Goal: Task Accomplishment & Management: Manage account settings

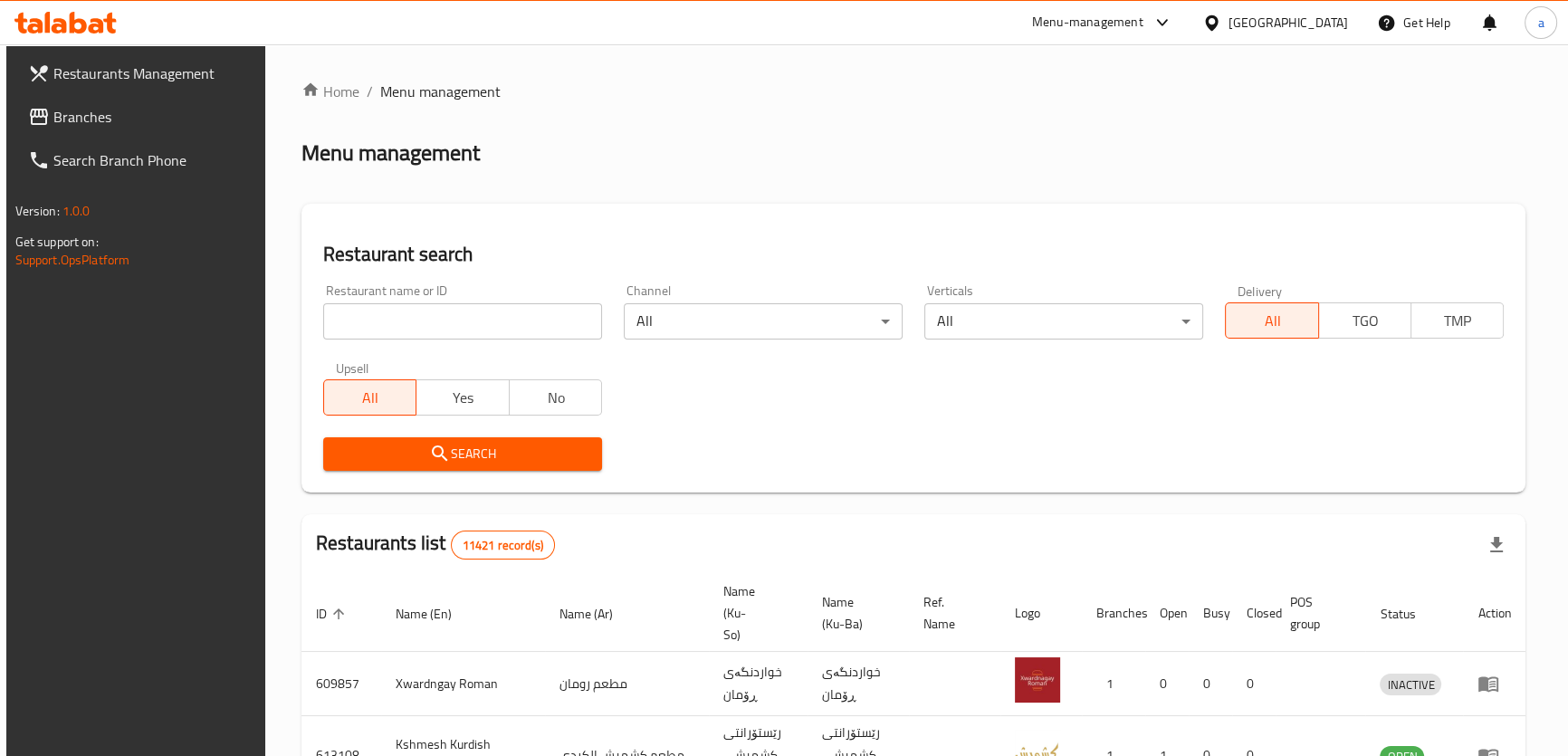
click at [144, 65] on span "Restaurants Management" at bounding box center [154, 74] width 200 height 22
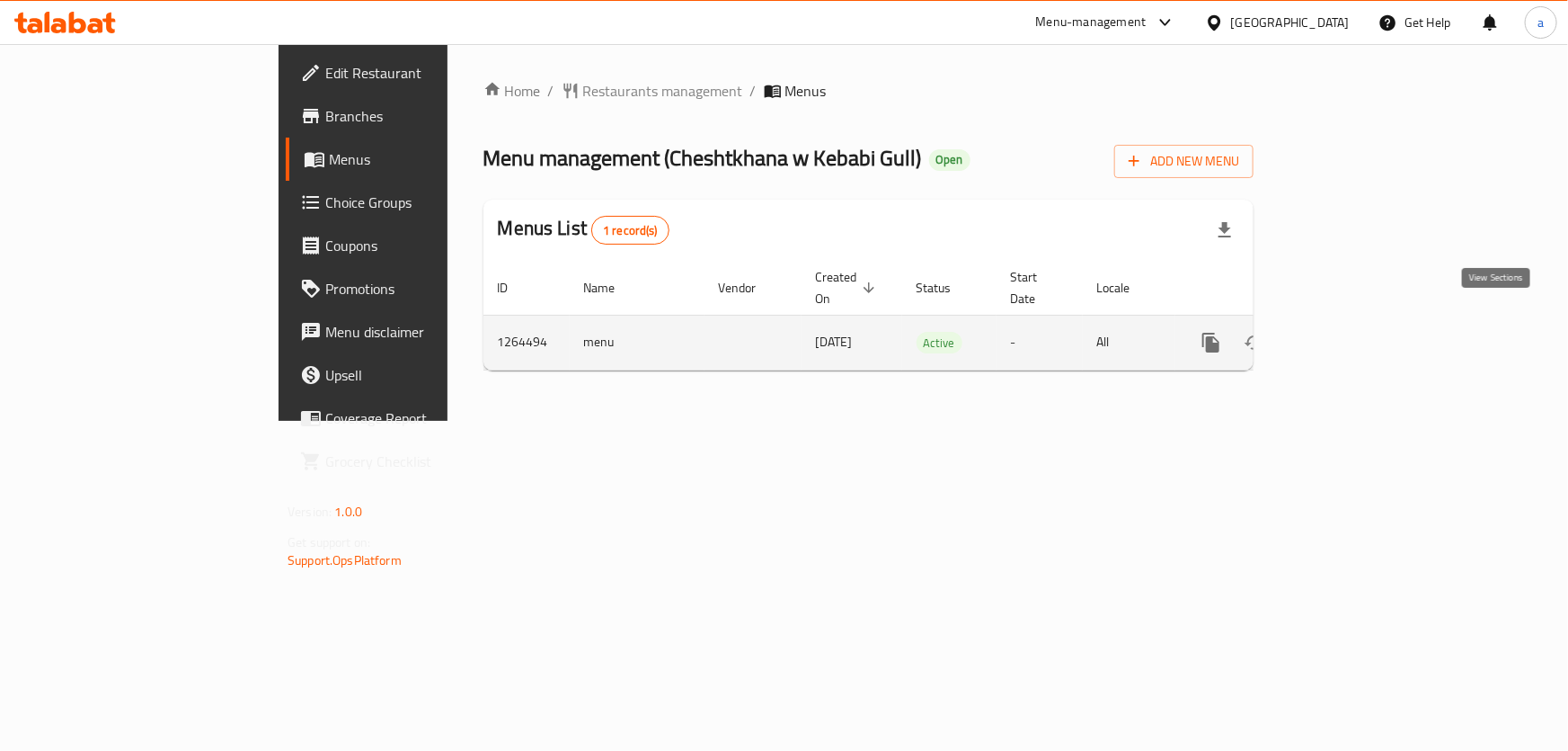
click at [1349, 334] on icon "enhanced table" at bounding box center [1342, 343] width 16 height 16
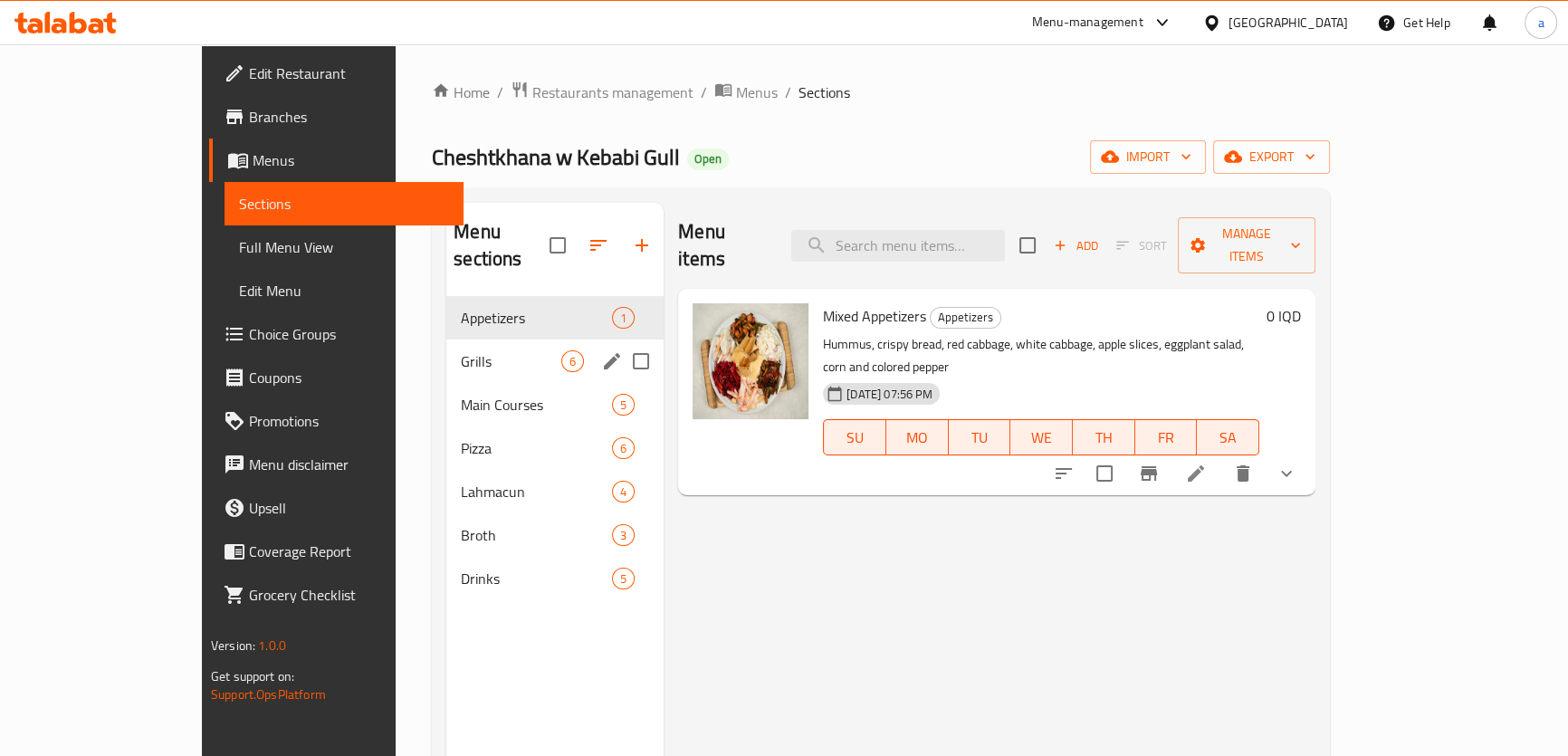
click at [446, 347] on div "Grills 6" at bounding box center [555, 361] width 217 height 43
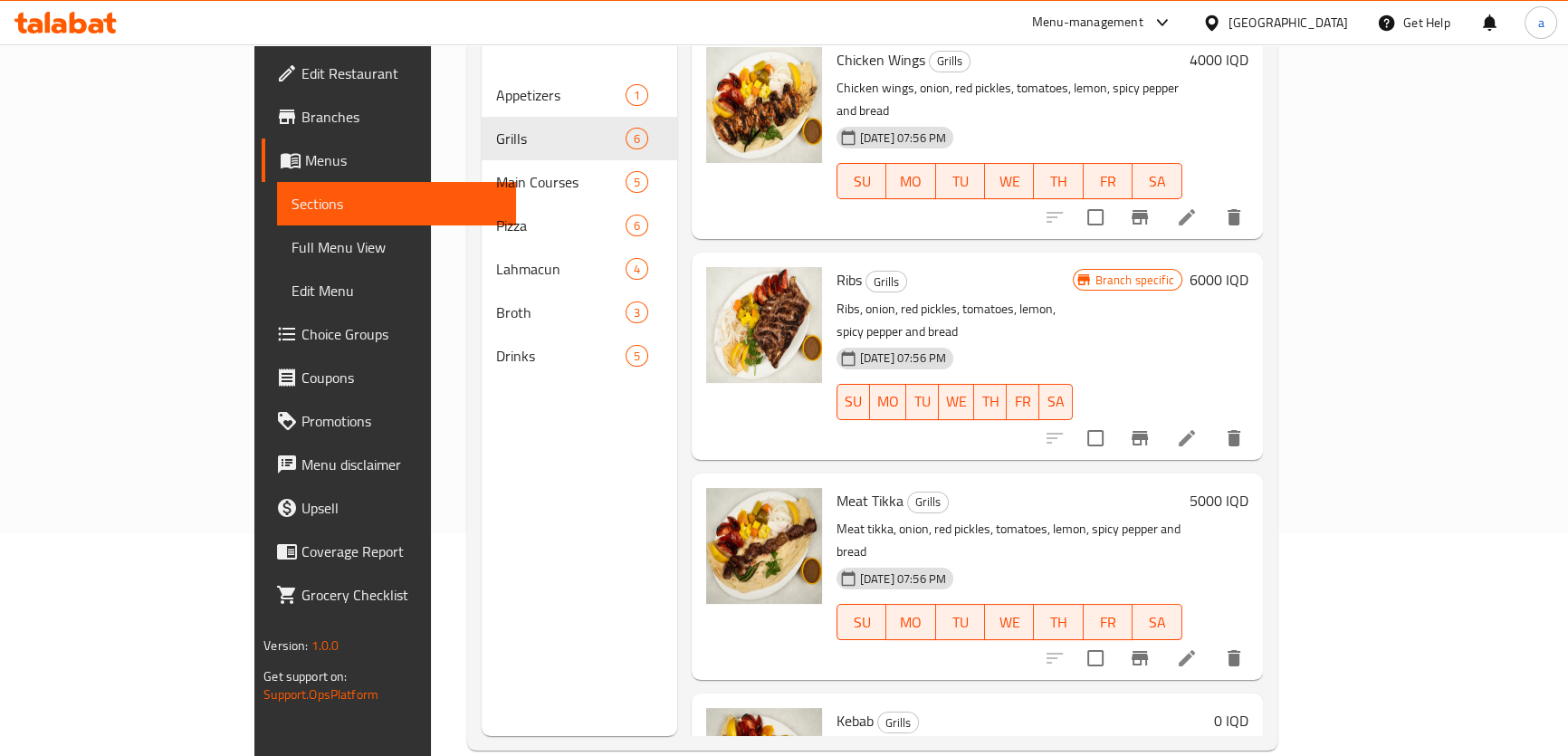
scroll to position [254, 0]
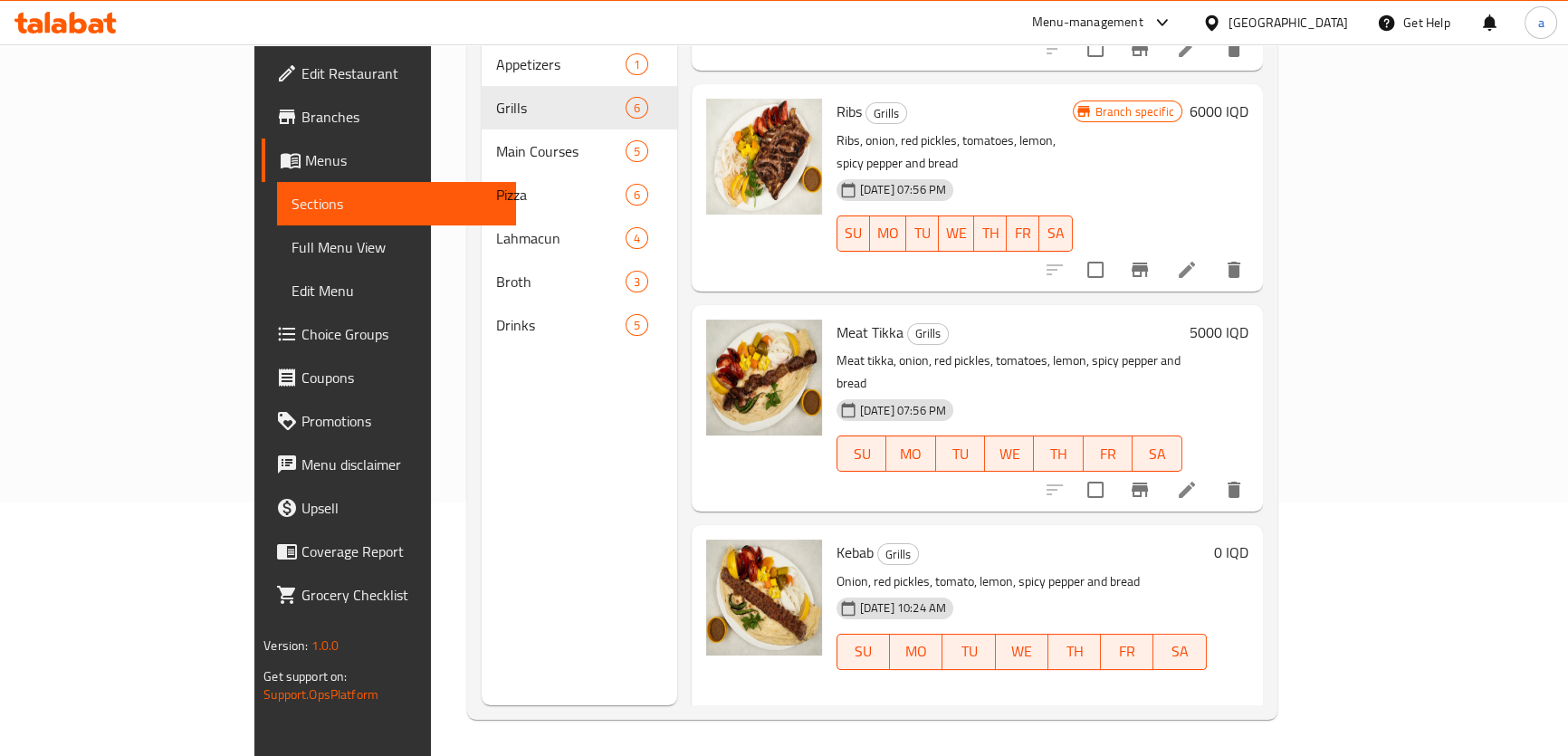
scroll to position [1, 0]
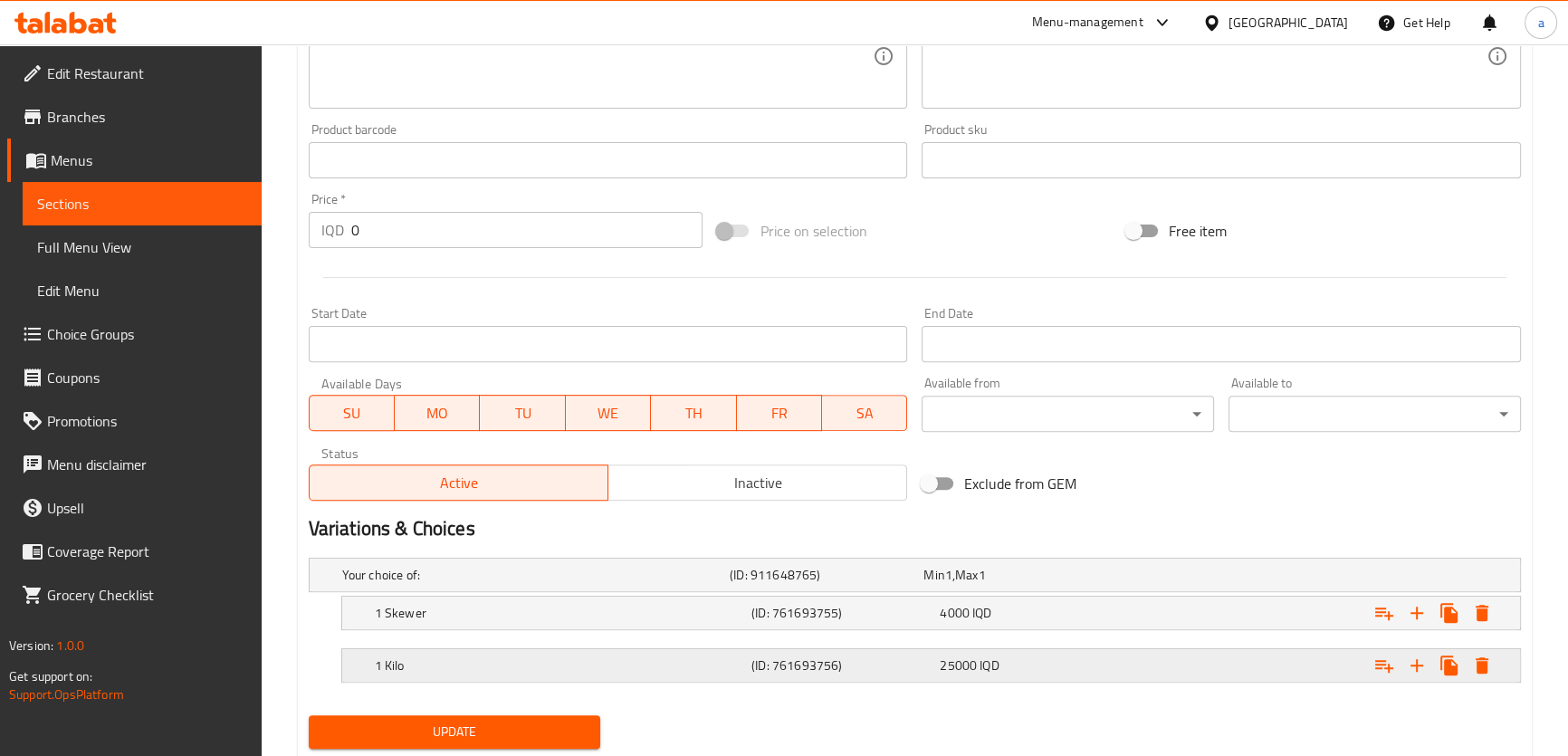
scroll to position [796, 0]
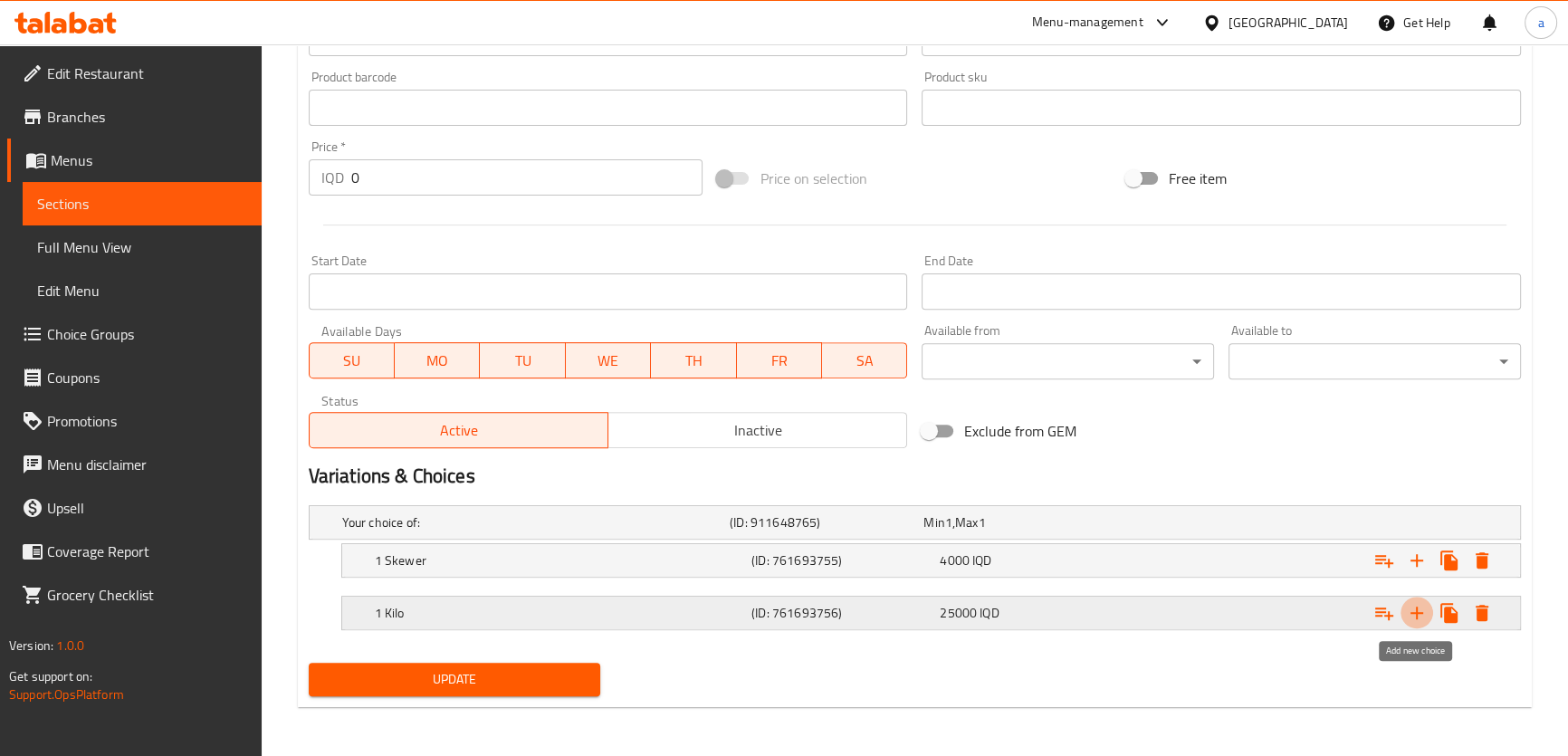
click at [1421, 613] on icon "Expand" at bounding box center [1416, 613] width 22 height 22
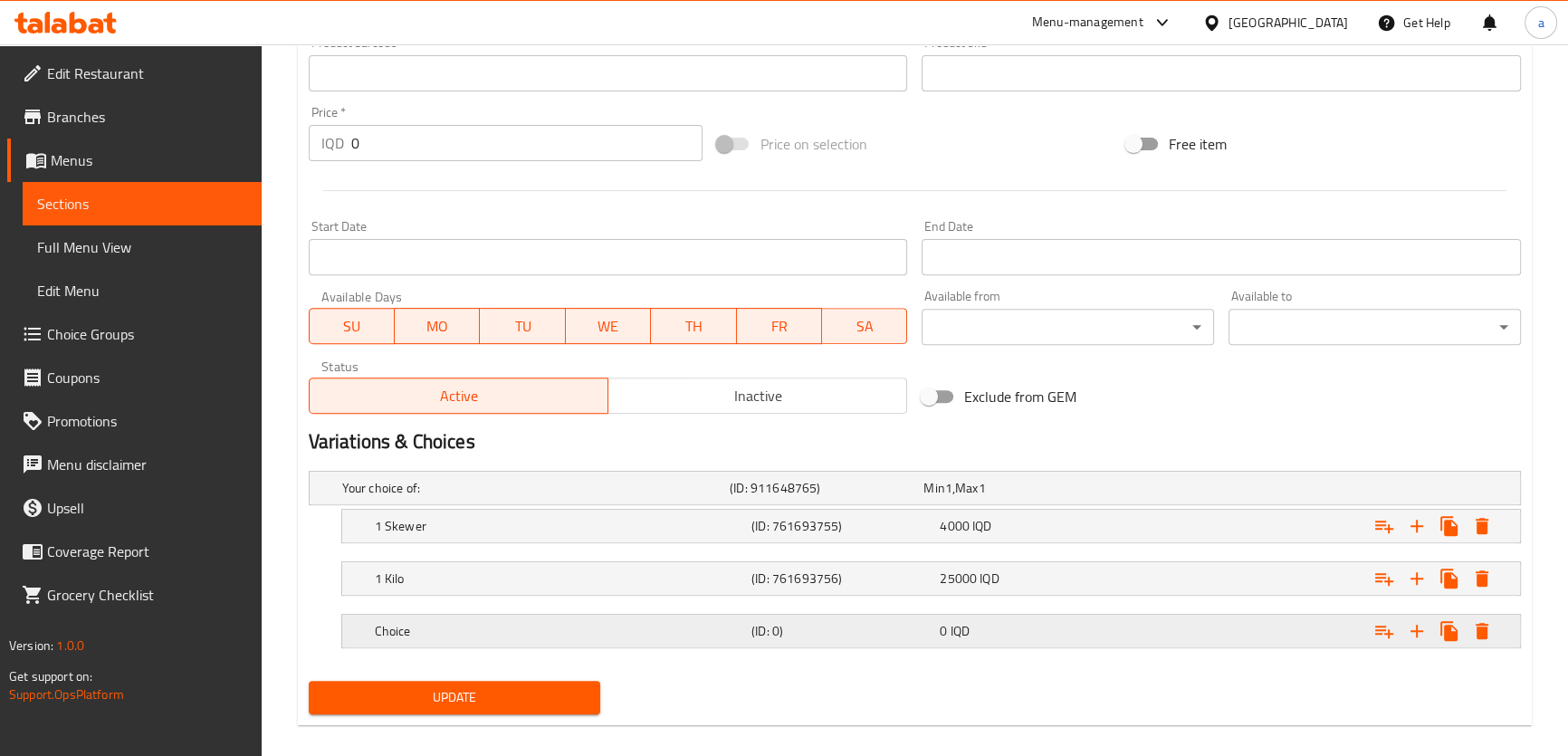
scroll to position [849, 0]
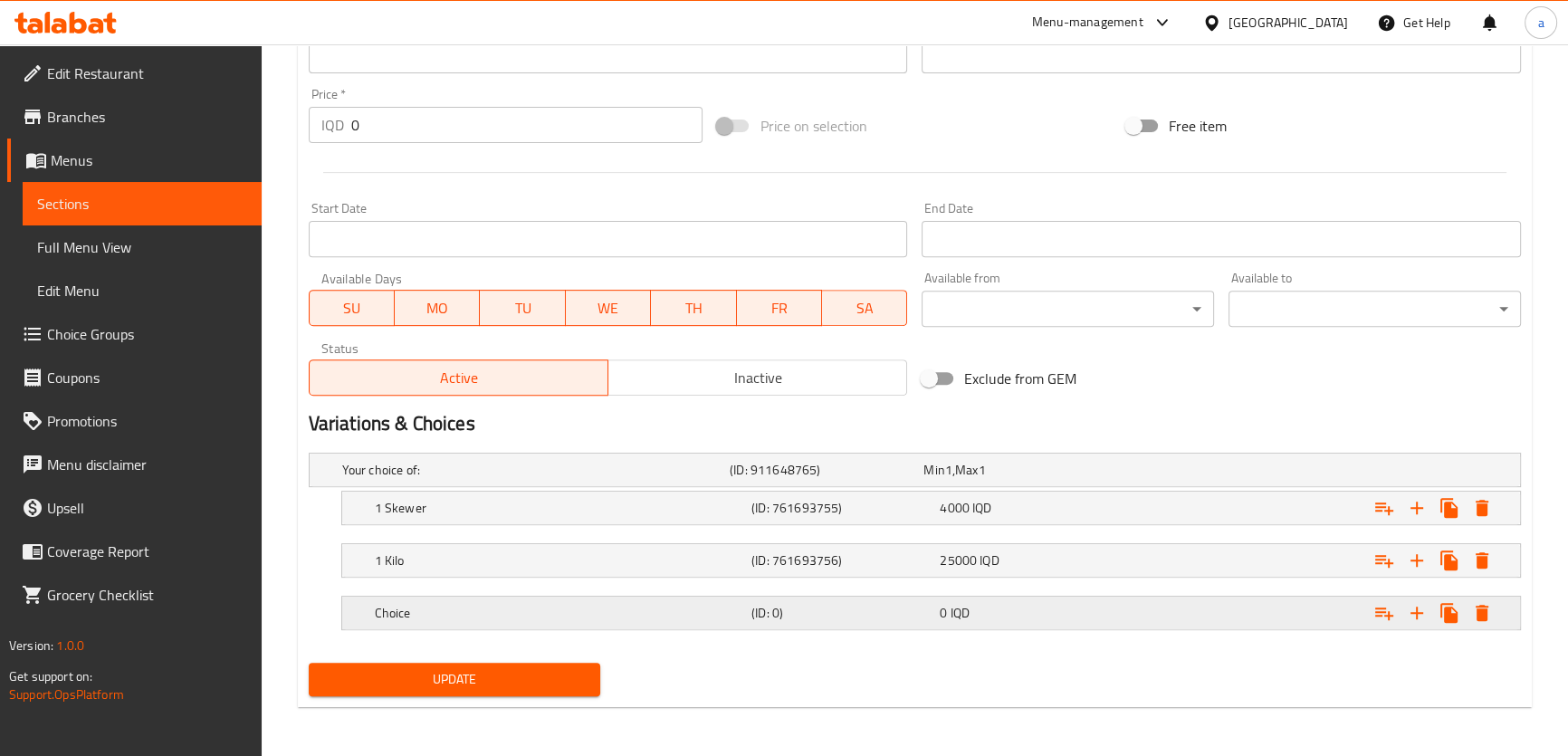
click at [797, 479] on h5 "(ID: 0)" at bounding box center [822, 470] width 187 height 18
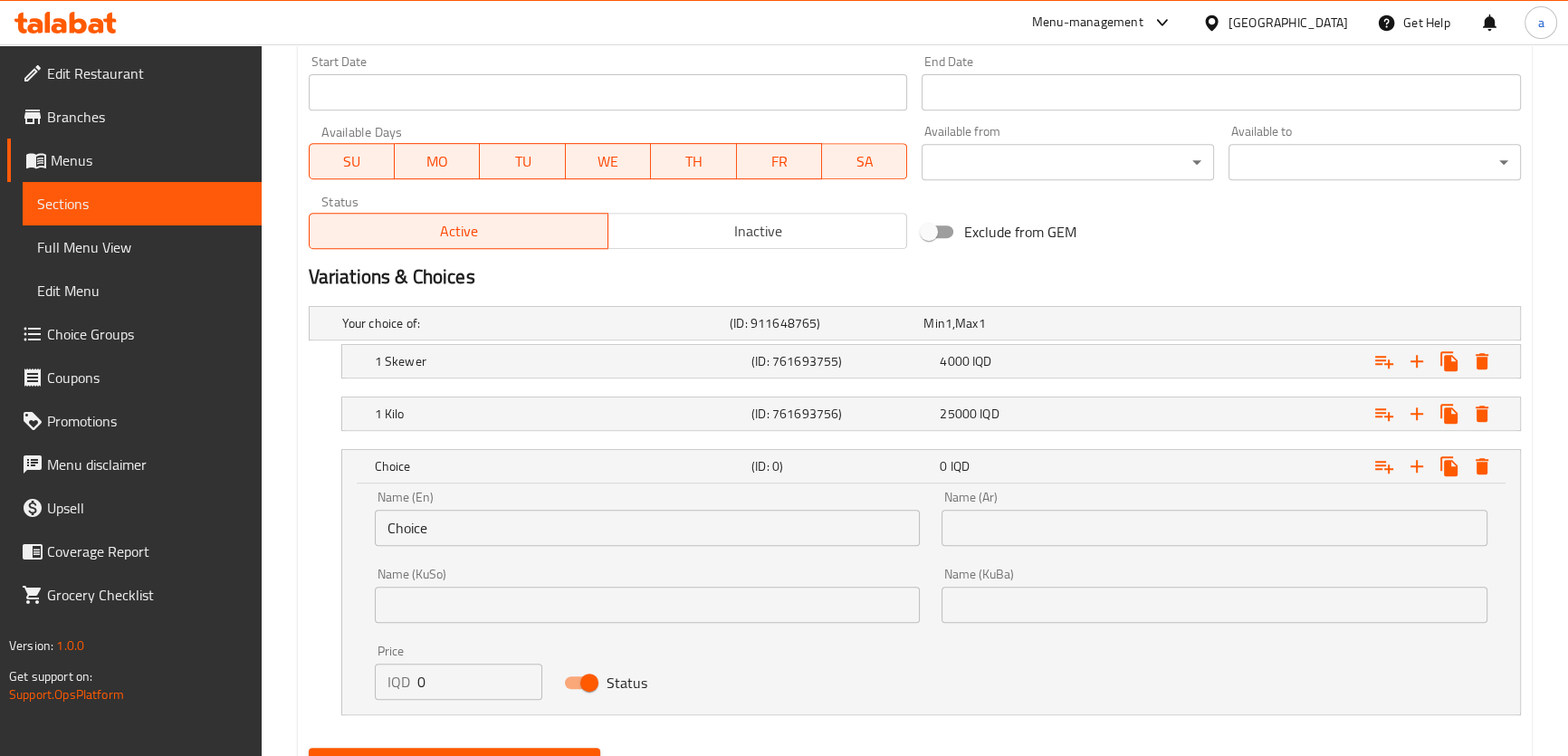
scroll to position [1081, 0]
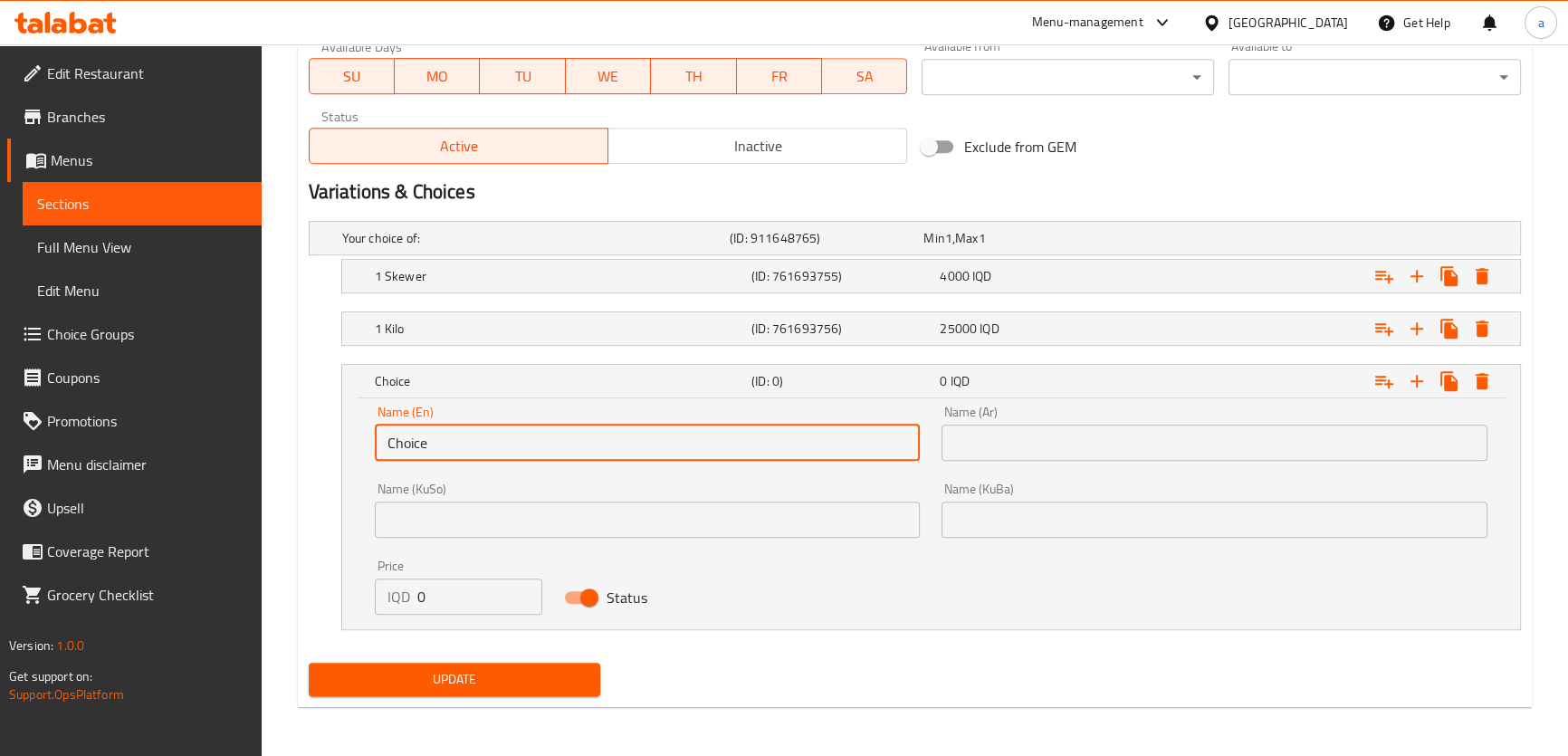
drag, startPoint x: 477, startPoint y: 448, endPoint x: 370, endPoint y: 448, distance: 107.0
click at [370, 448] on div "Name (En) Choice Name (En)" at bounding box center [647, 433] width 567 height 77
paste input "1/2 Kilo"
type input "1/2 Kilo"
click at [1095, 430] on input "text" at bounding box center [1214, 442] width 545 height 36
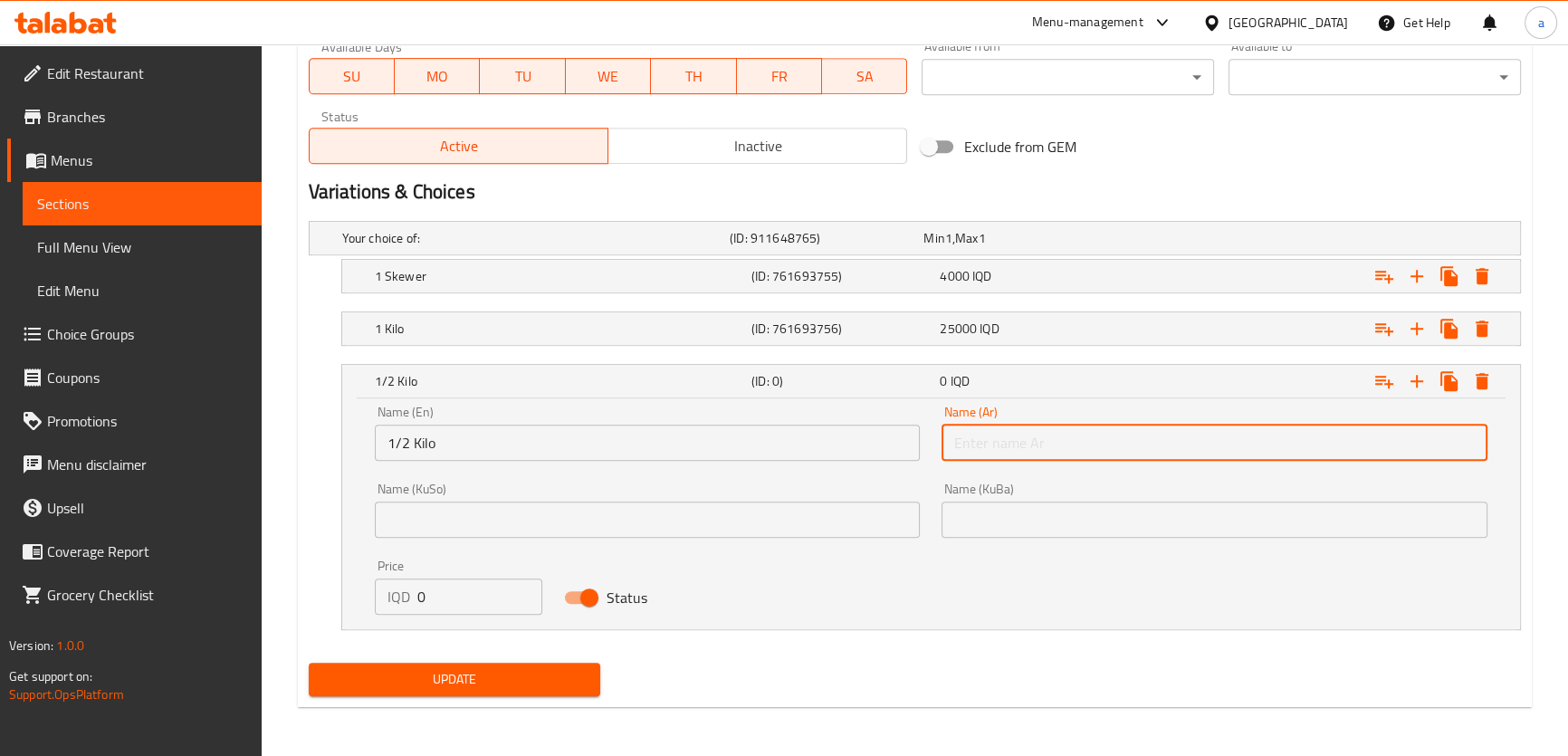
paste input "1/2 كيلو"
type input "1/2 كيلو"
click at [795, 514] on input "text" at bounding box center [647, 519] width 545 height 36
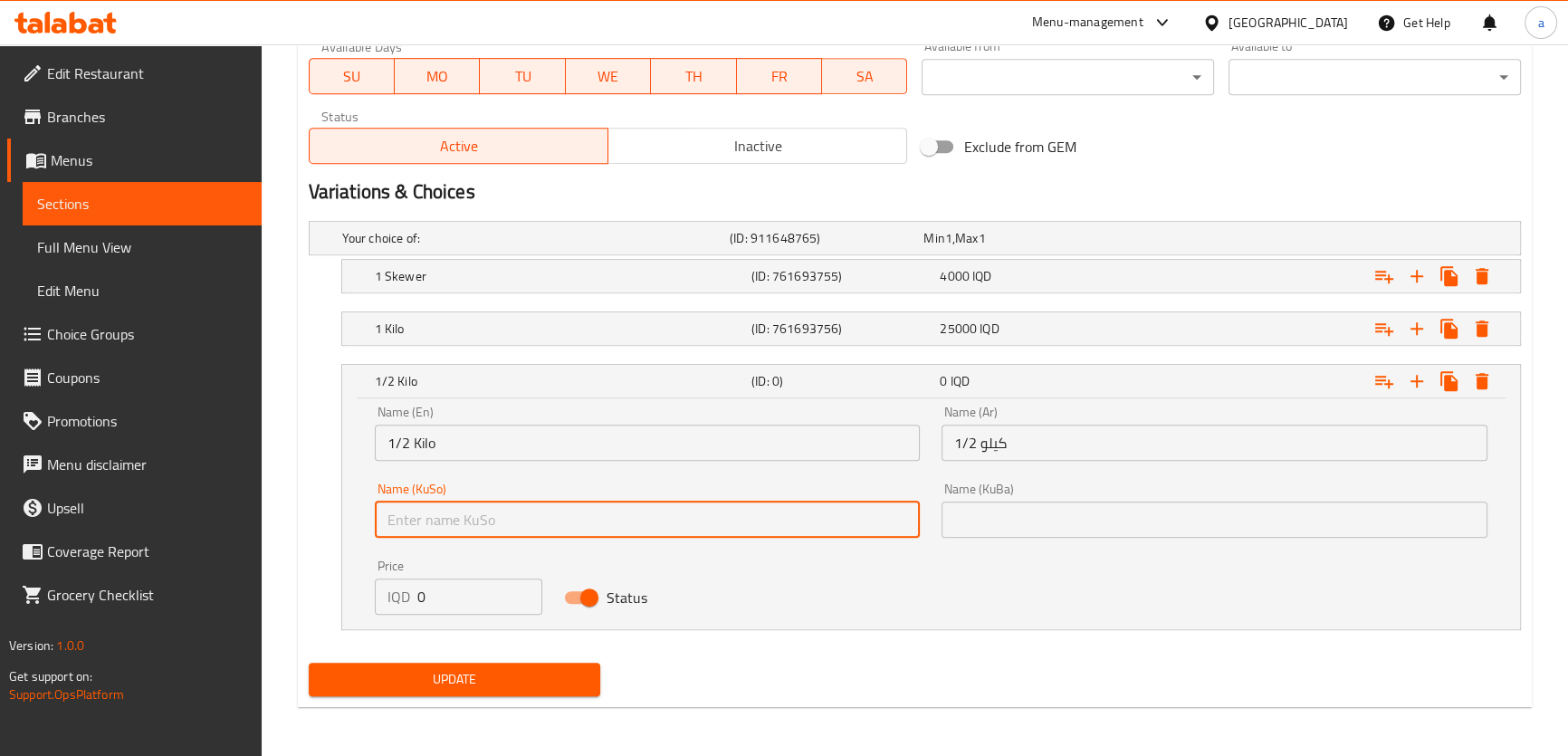
paste input "1/2 کیلۆ"
type input "1/2 کیلۆ"
click at [1095, 518] on input "text" at bounding box center [1214, 519] width 545 height 36
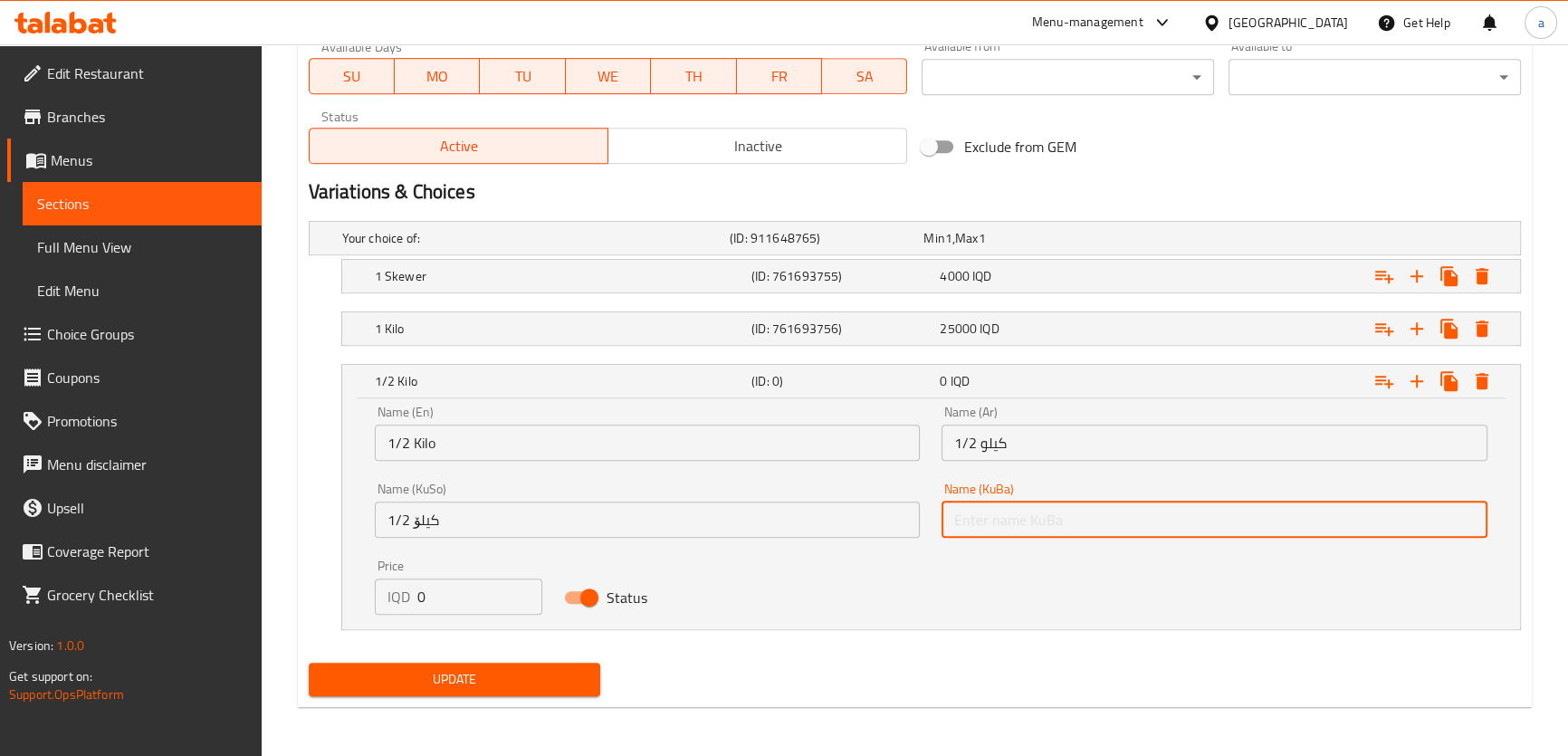
paste input "1/2 کیلۆ"
type input "1/2 کیلۆ"
click at [871, 372] on h5 "(ID: 0)" at bounding box center [841, 382] width 181 height 18
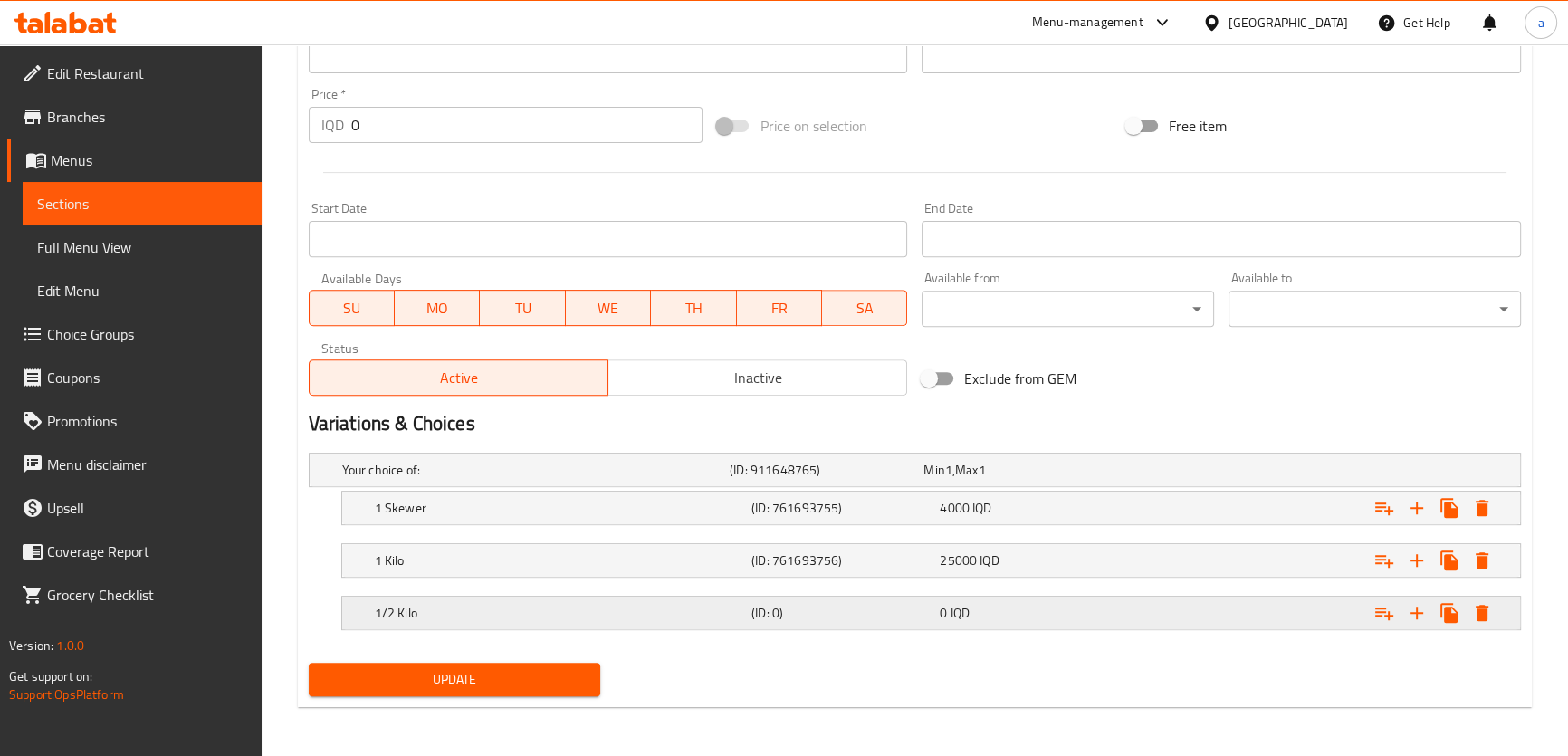
click at [802, 479] on h5 "(ID: 0)" at bounding box center [822, 470] width 187 height 18
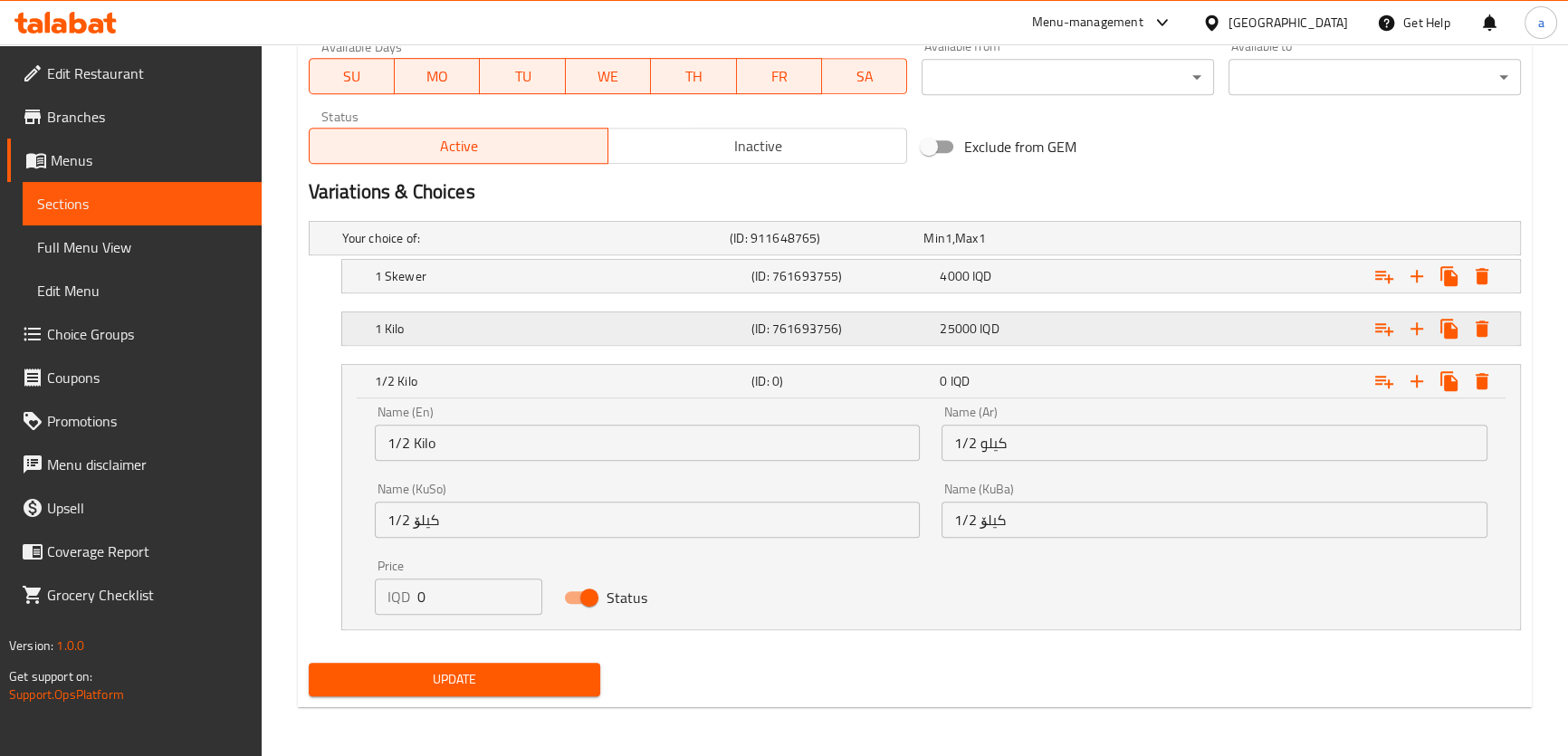
click at [875, 251] on div "(ID: 761693756)" at bounding box center [822, 238] width 194 height 26
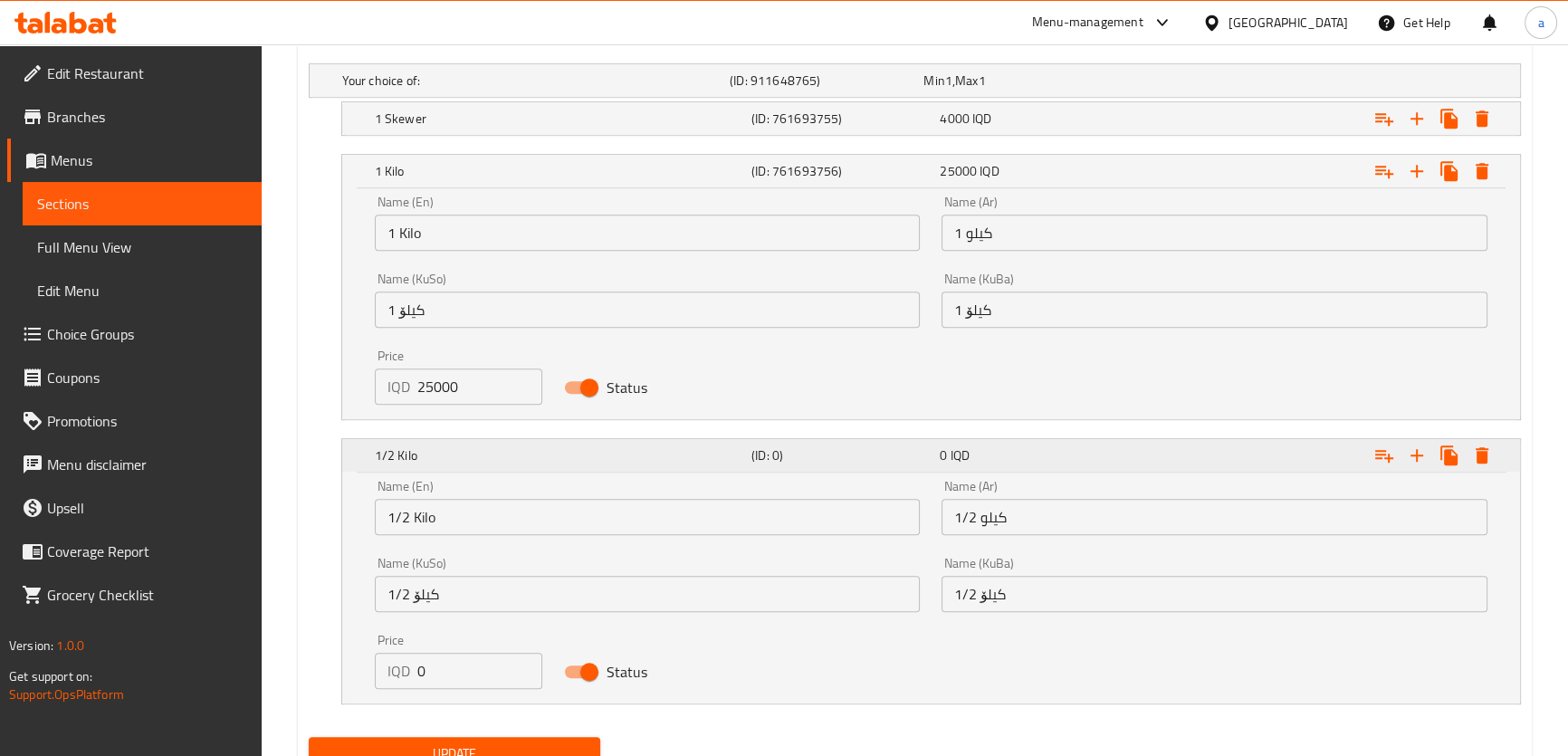
scroll to position [1312, 0]
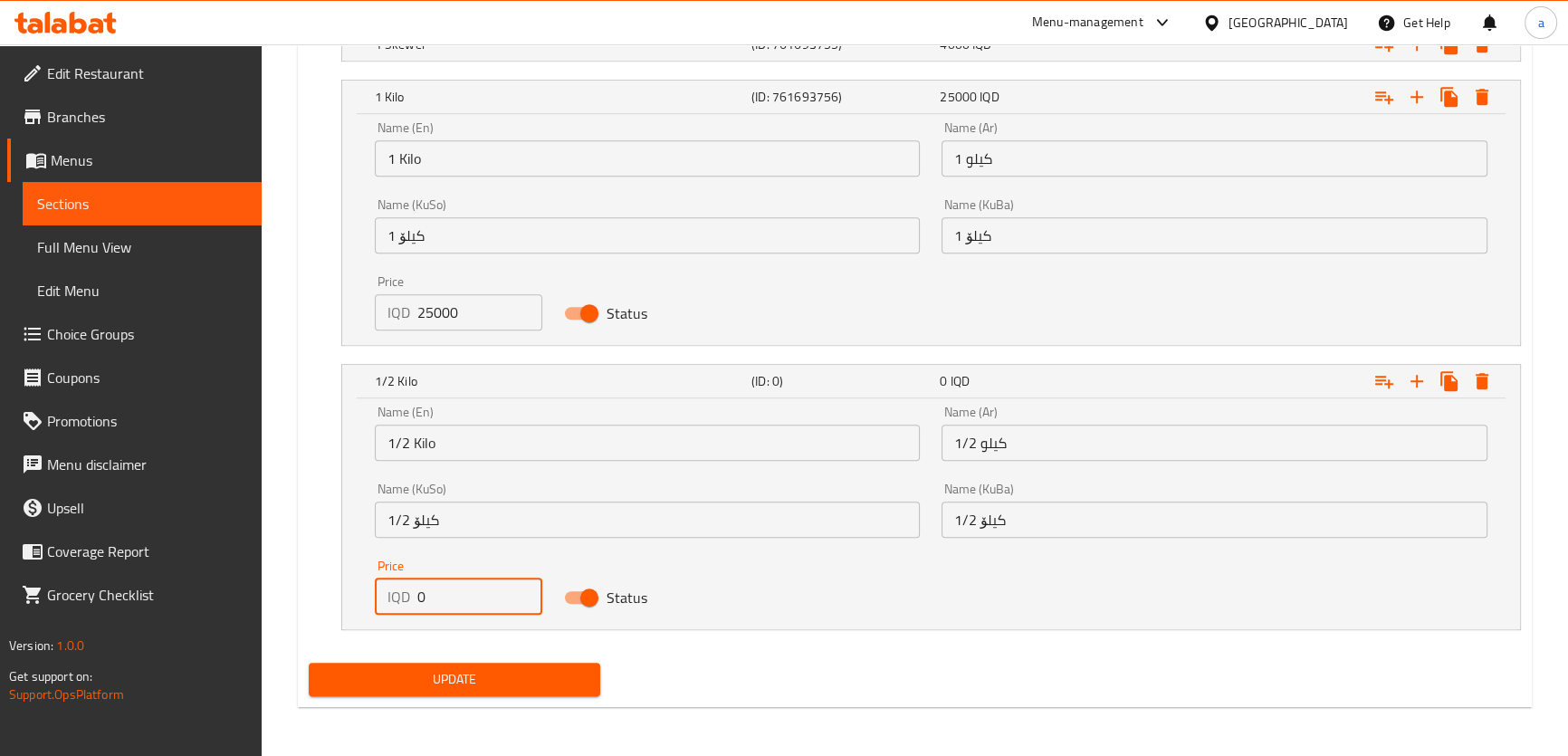
drag, startPoint x: 452, startPoint y: 589, endPoint x: 378, endPoint y: 594, distance: 74.2
click at [395, 606] on div "IQD 0 Price" at bounding box center [458, 596] width 167 height 36
paste input "1250"
type input "12500"
click at [370, 693] on button "Update" at bounding box center [455, 679] width 292 height 33
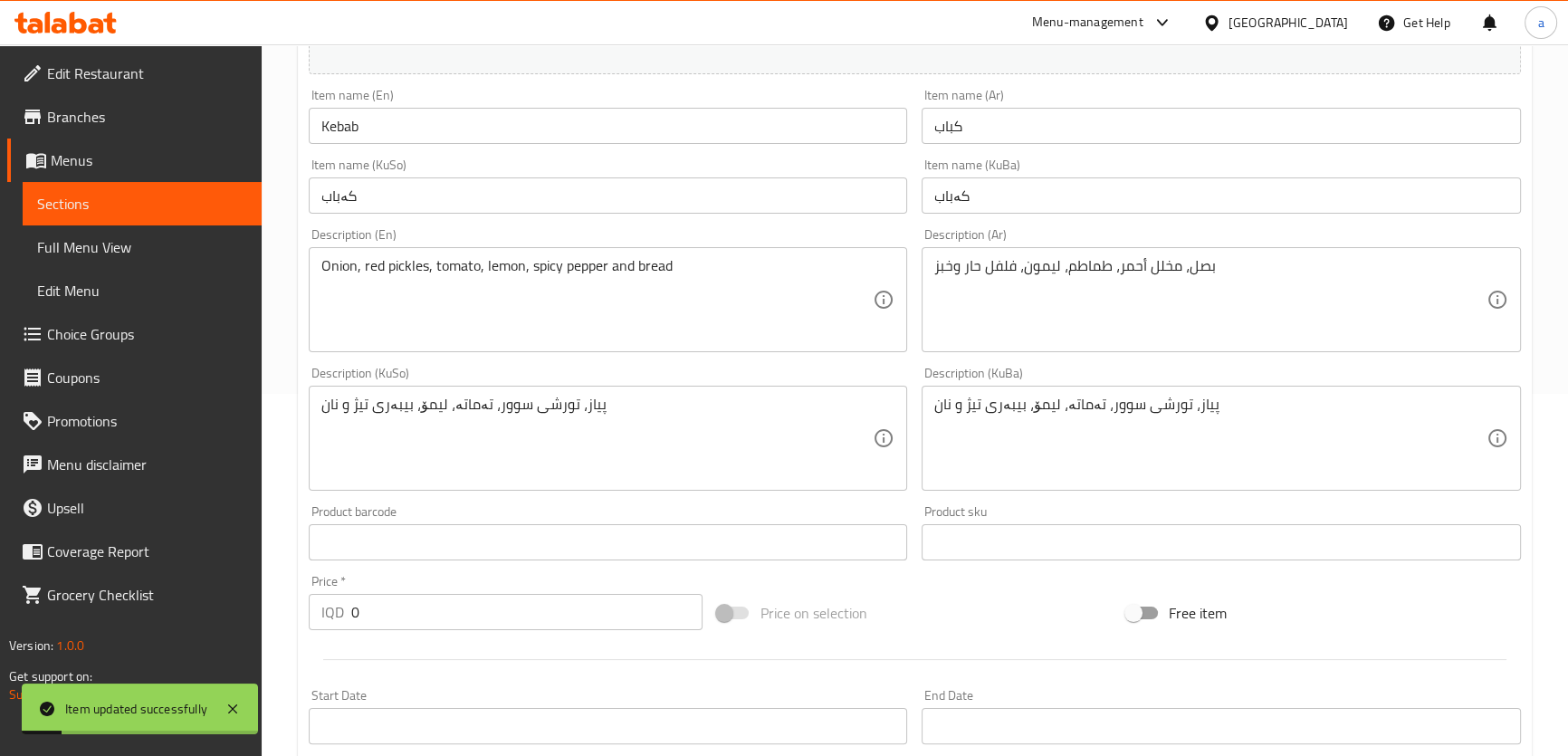
scroll to position [352, 0]
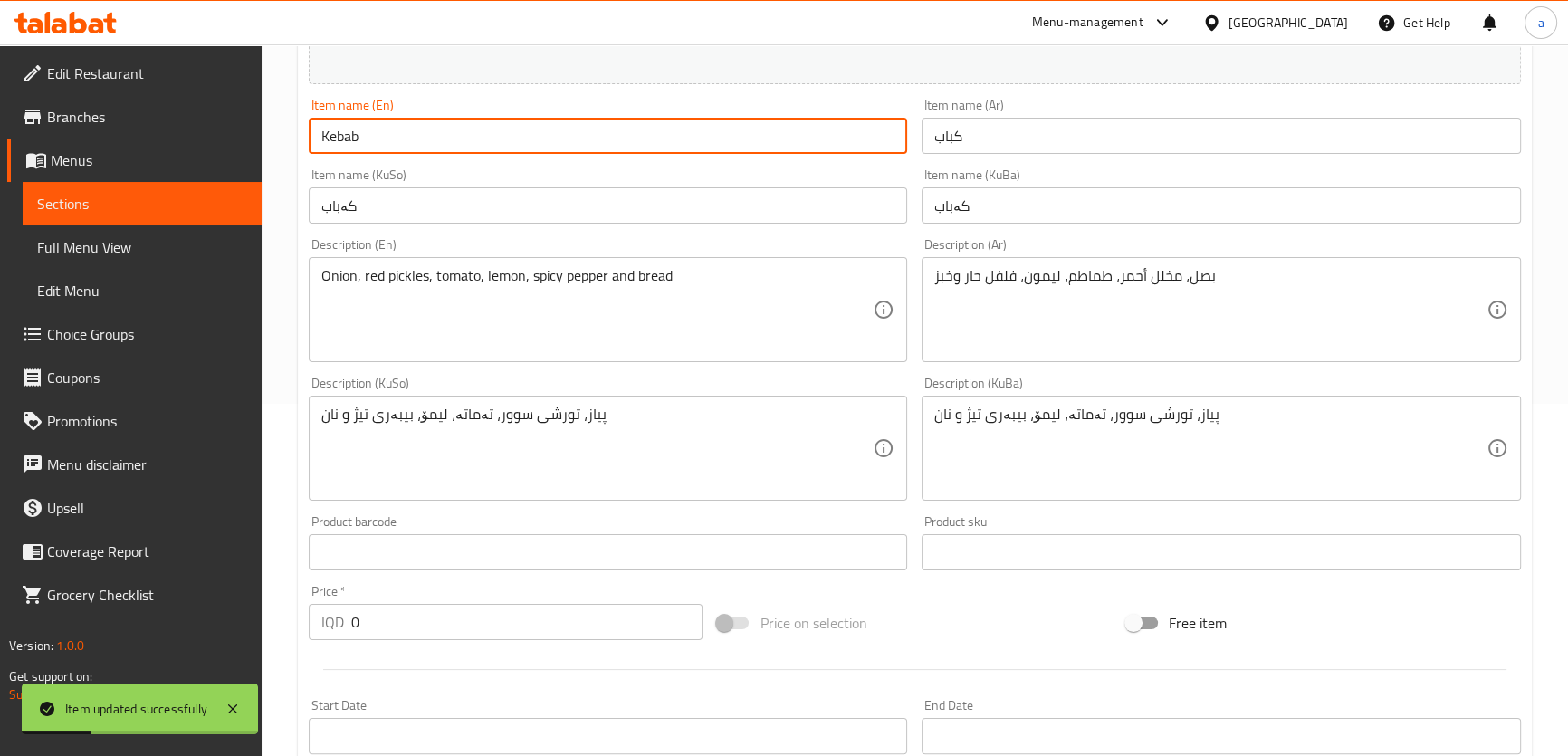
drag, startPoint x: 361, startPoint y: 135, endPoint x: 316, endPoint y: 143, distance: 45.7
click at [316, 143] on input "Kebab" at bounding box center [609, 135] width 600 height 36
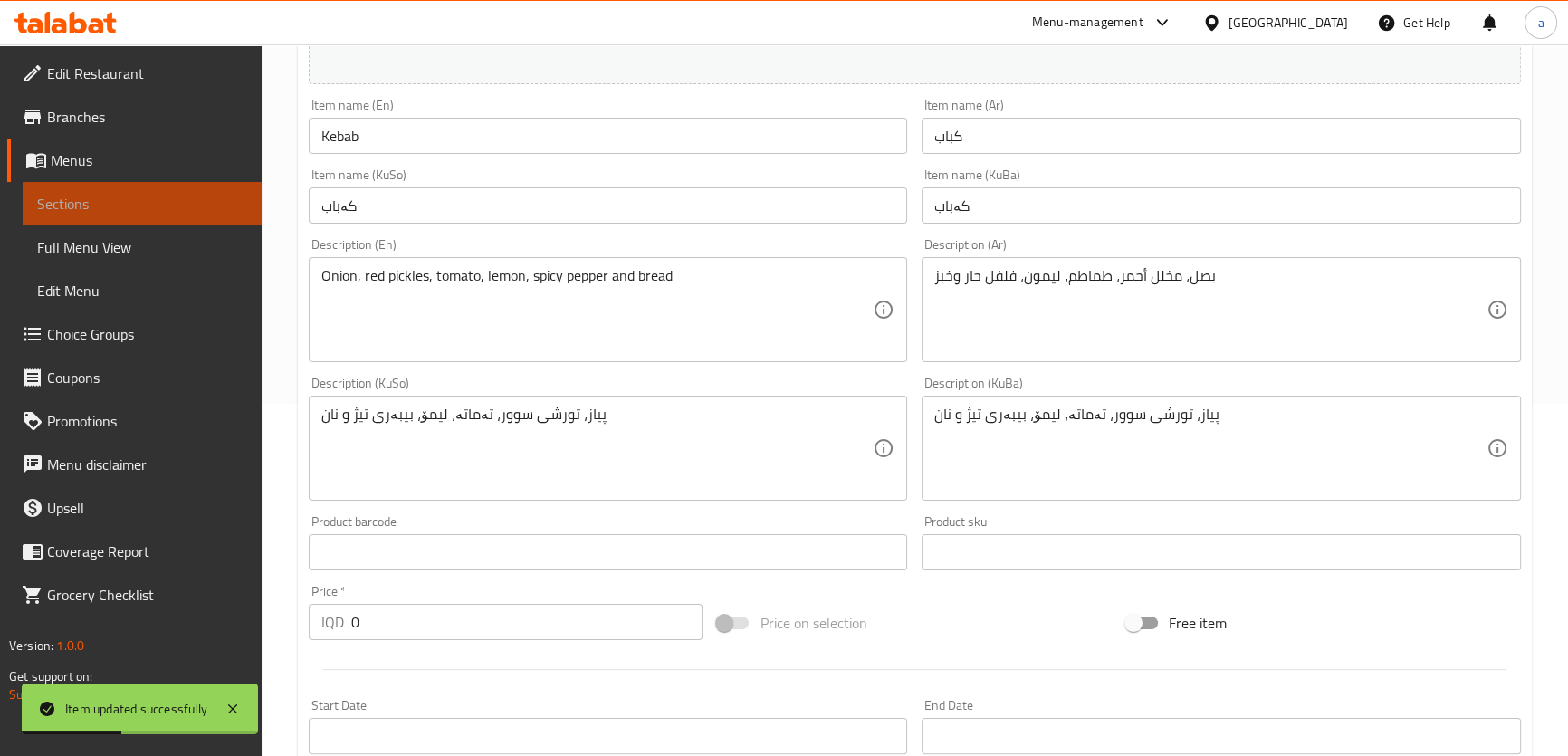
click at [163, 221] on link "Sections" at bounding box center [143, 203] width 239 height 43
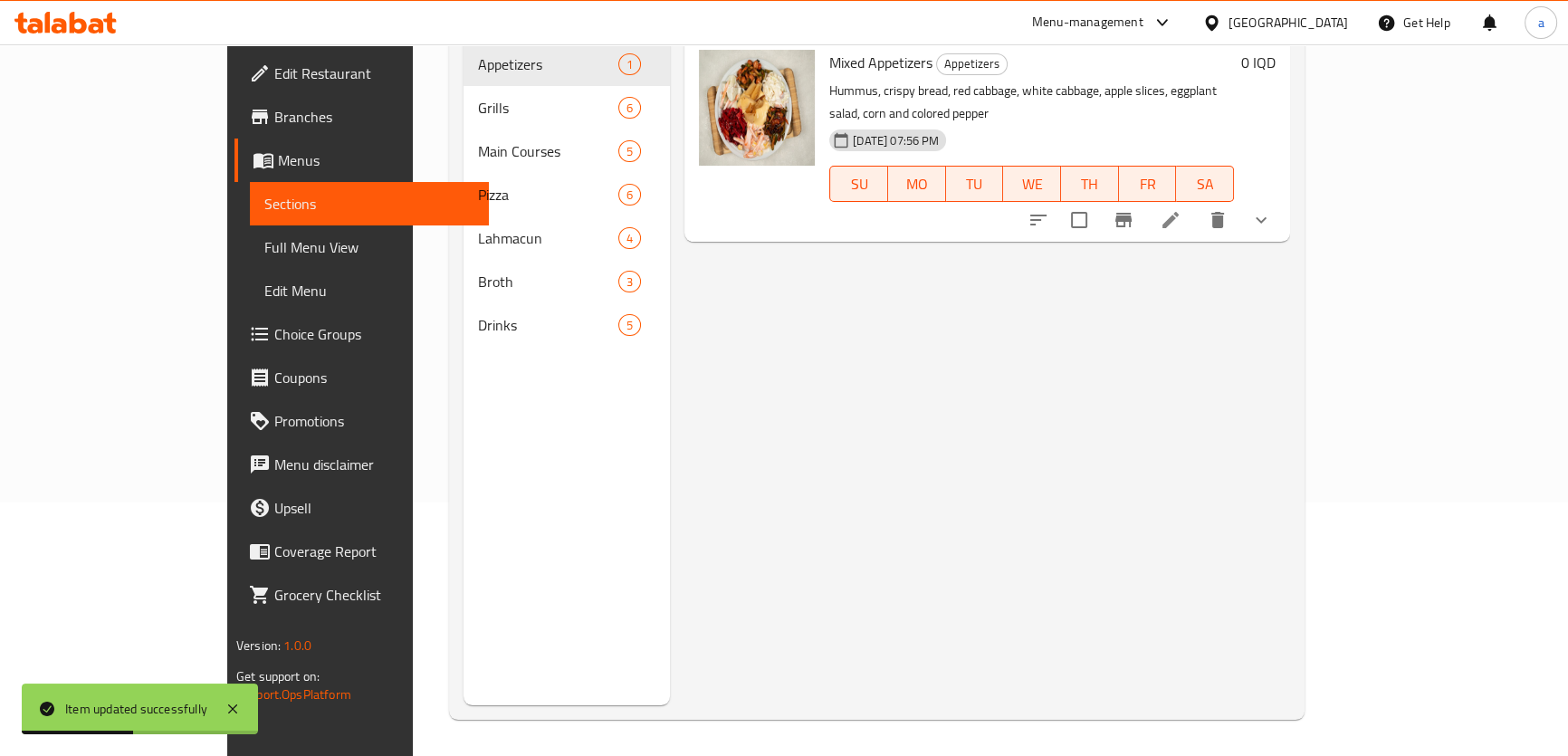
click at [250, 228] on link "Full Menu View" at bounding box center [370, 246] width 239 height 43
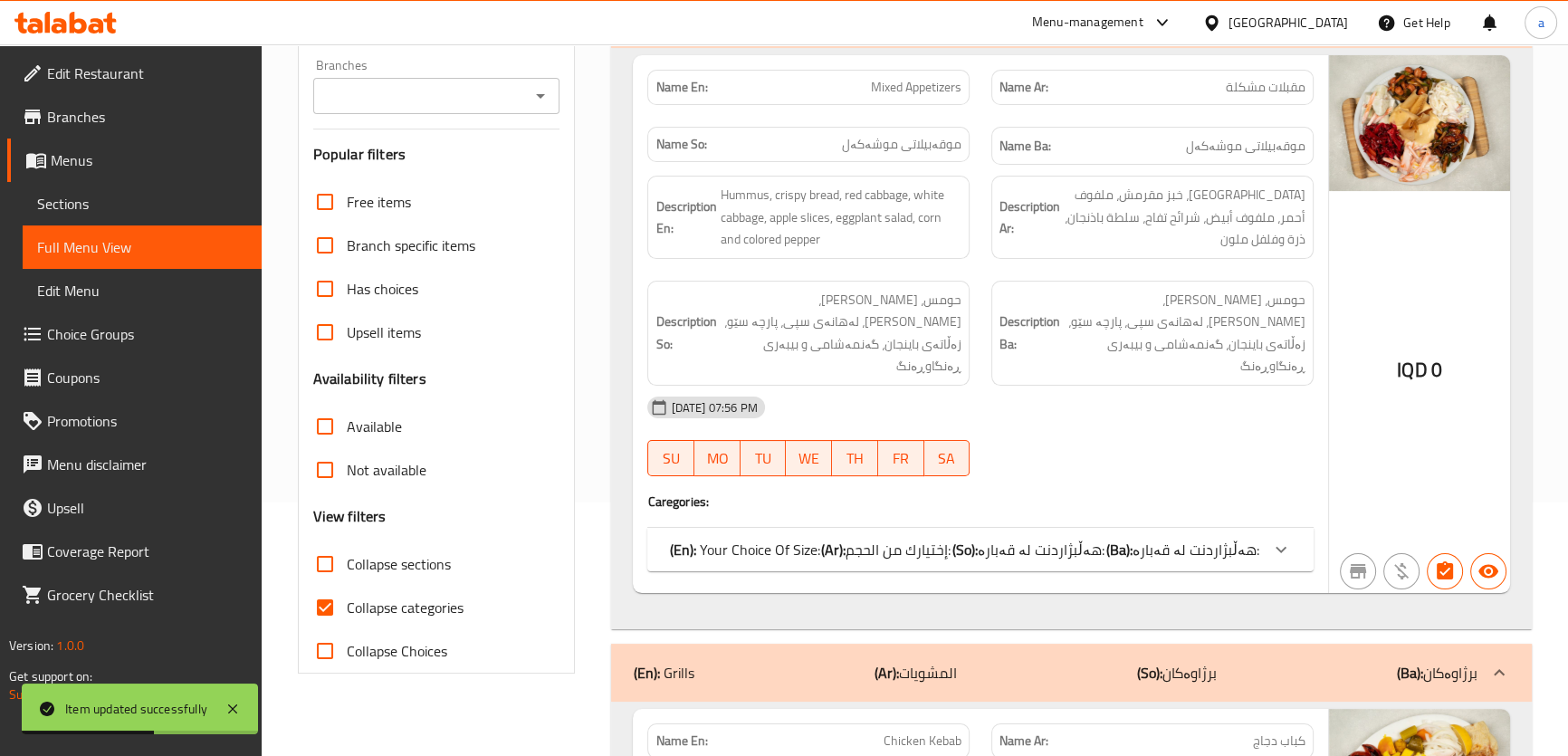
click at [533, 96] on icon "Open" at bounding box center [541, 97] width 22 height 22
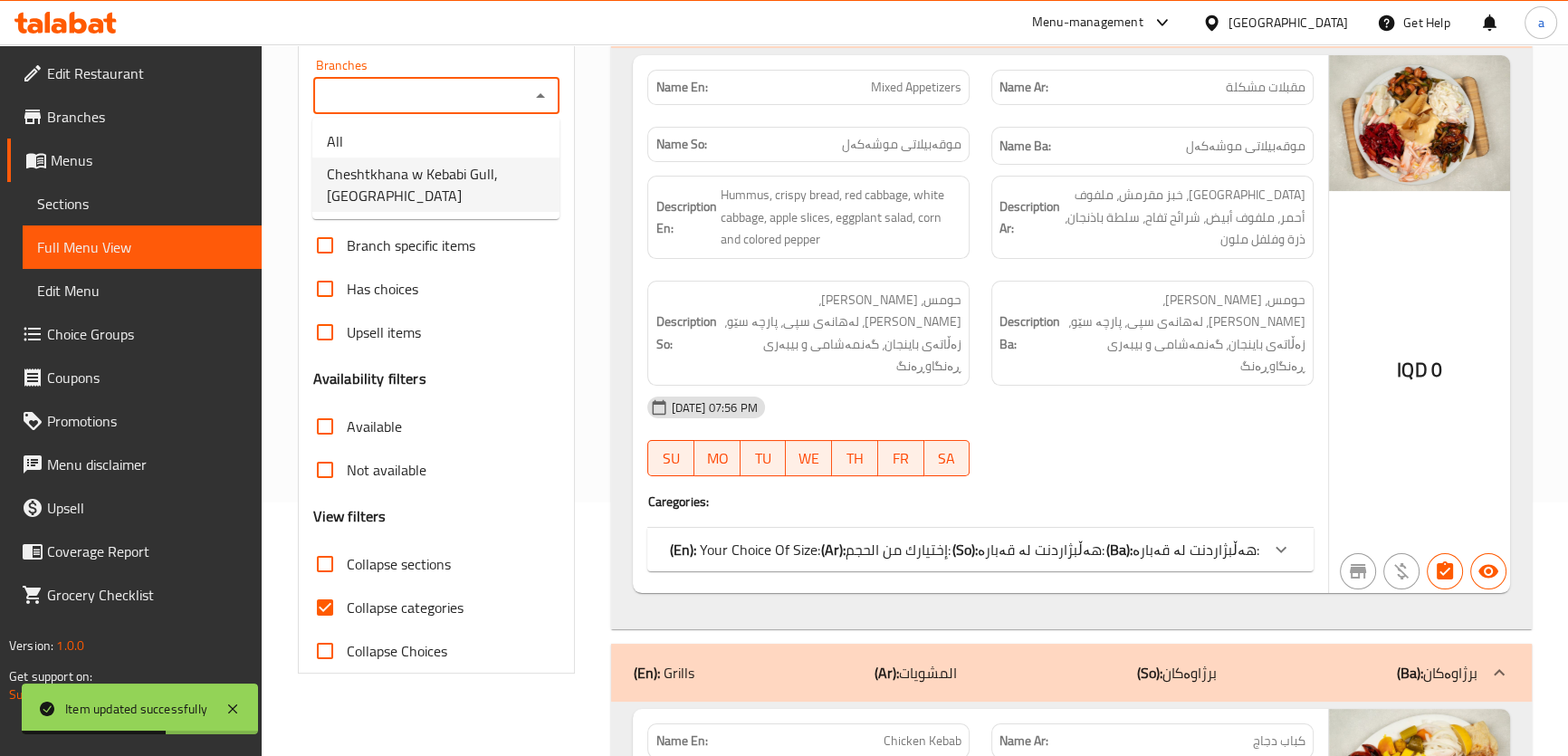
click at [483, 170] on span "Cheshtkhana w Kebabi Gull, Qrga" at bounding box center [435, 184] width 218 height 43
type input "Cheshtkhana w Kebabi Gull, Qrga"
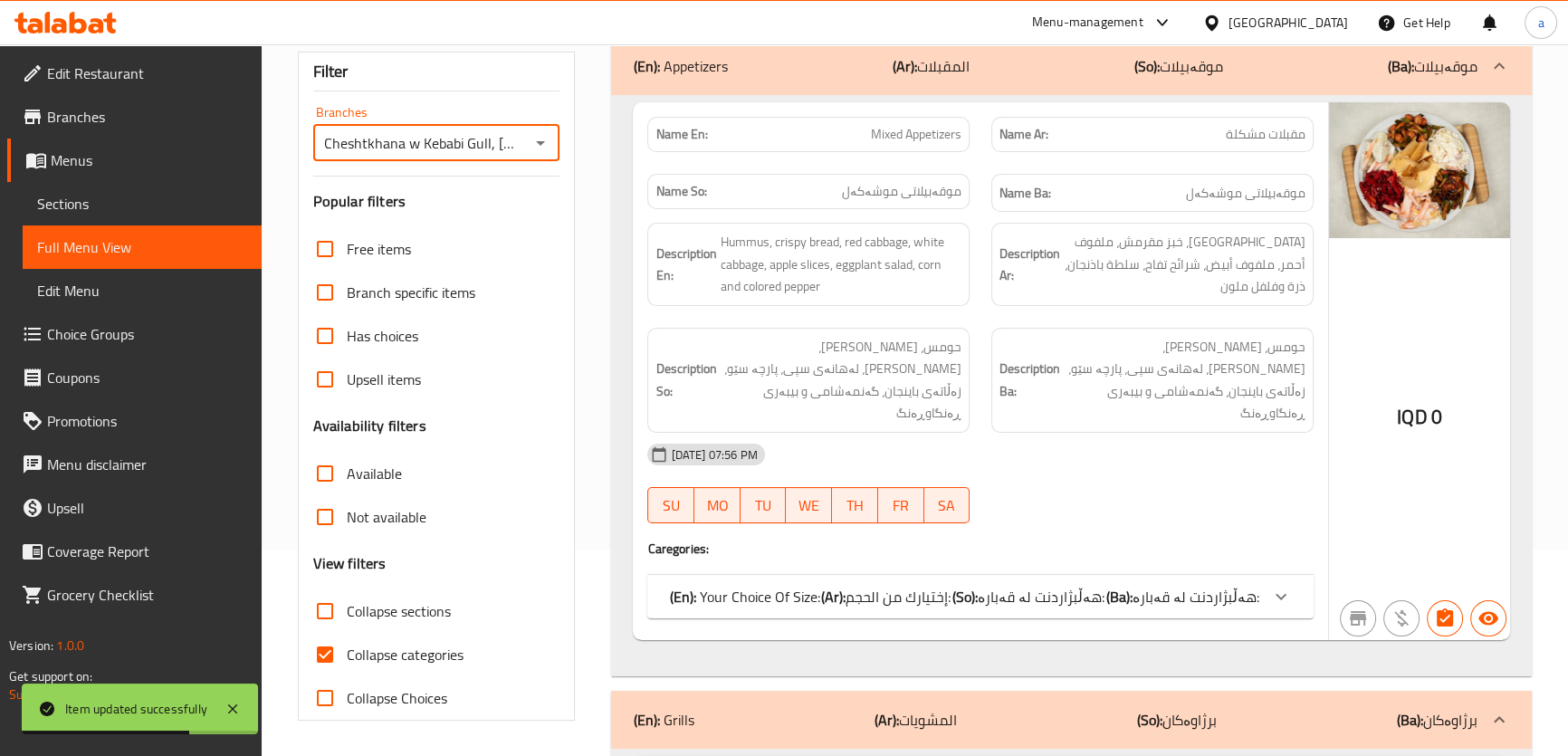
scroll to position [254, 0]
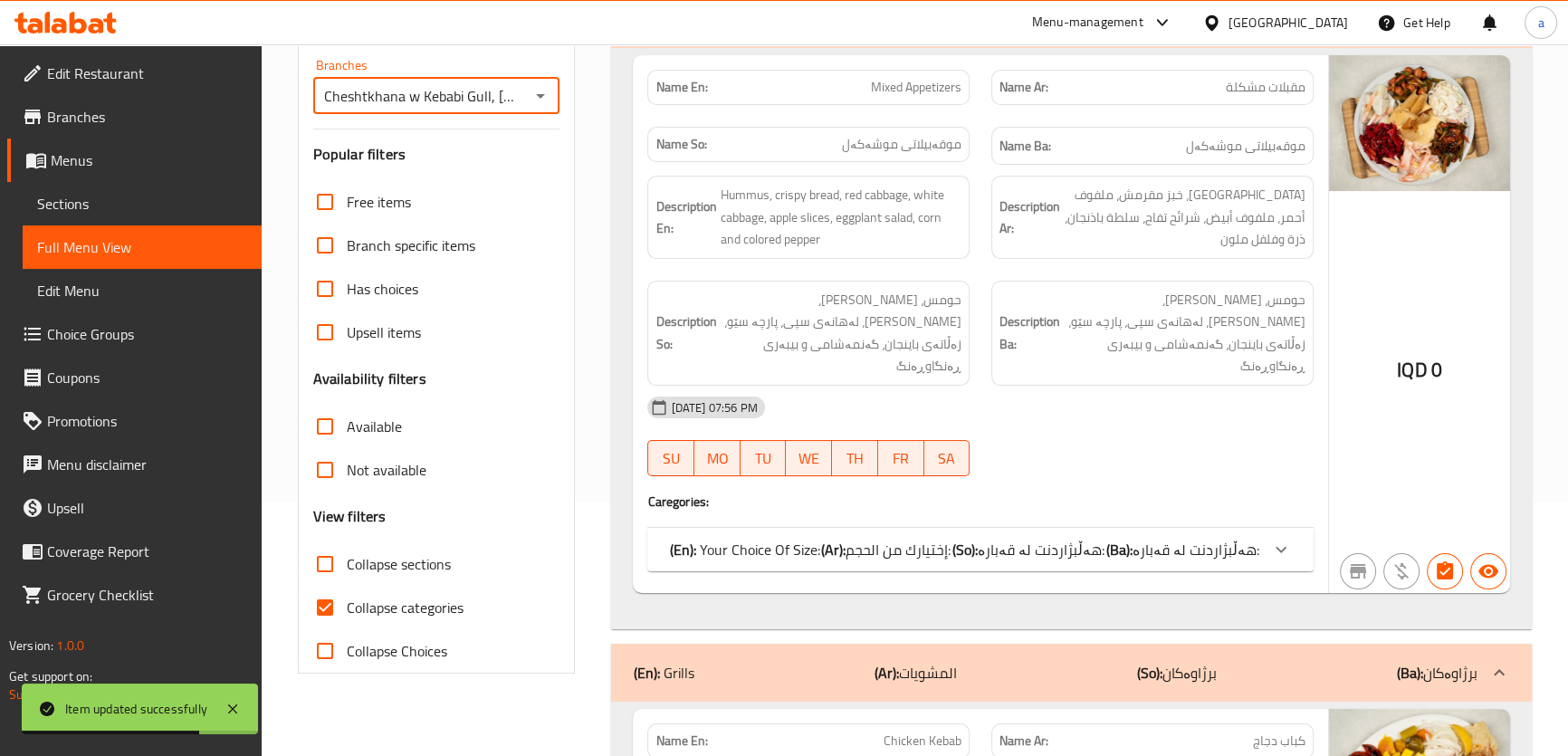
click at [340, 613] on input "Collapse categories" at bounding box center [325, 607] width 43 height 43
checkbox input "false"
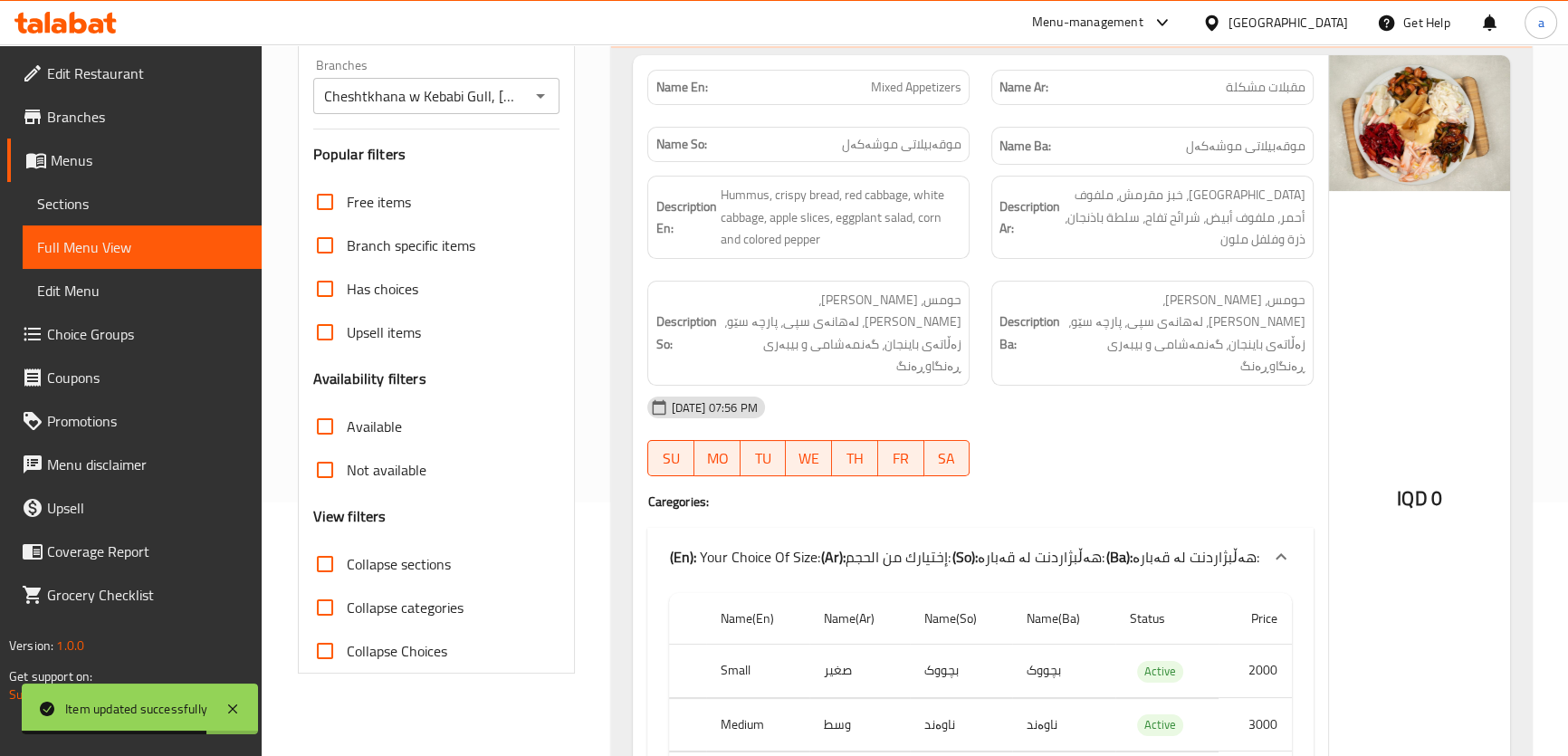
click at [326, 549] on input "Collapse sections" at bounding box center [325, 564] width 43 height 43
checkbox input "true"
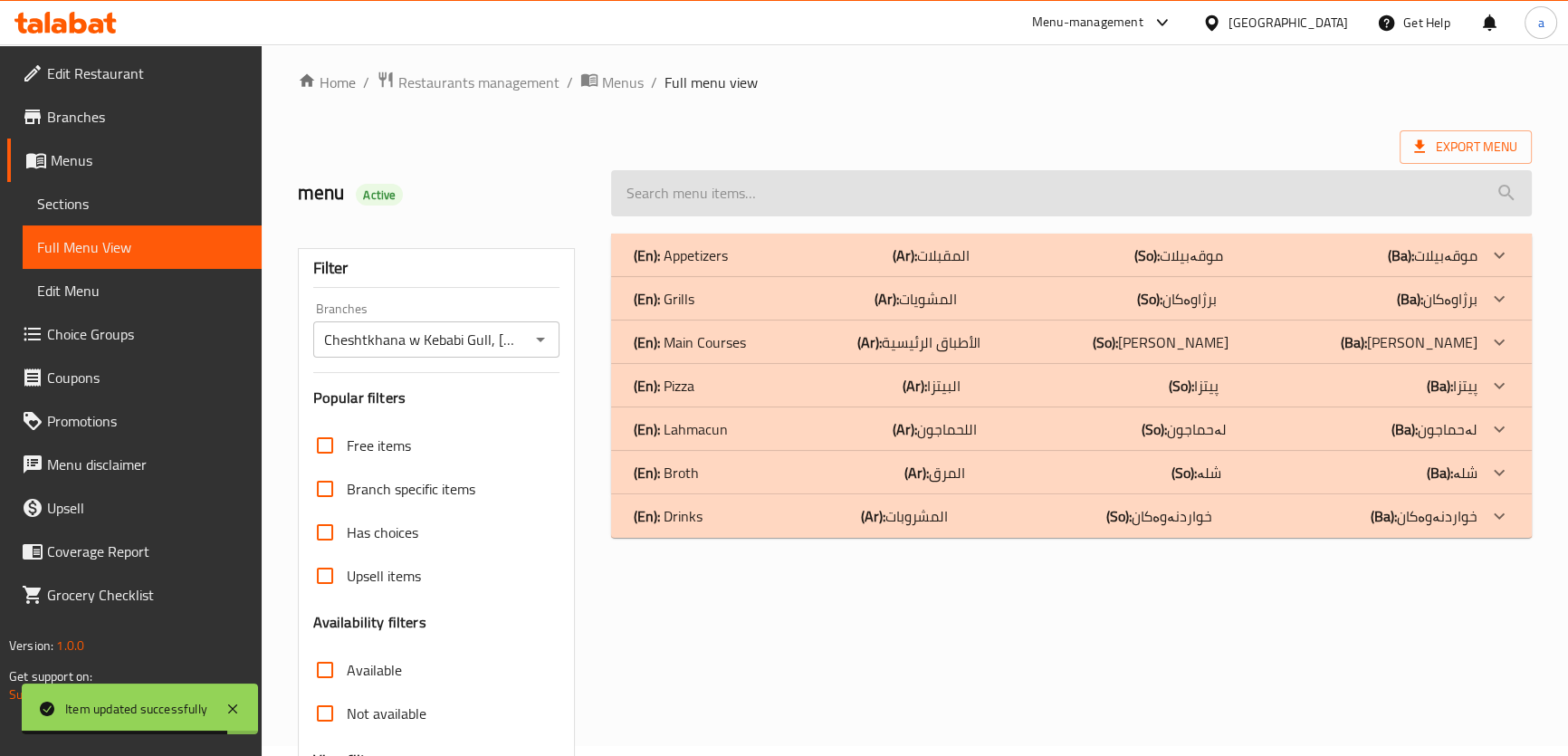
scroll to position [0, 0]
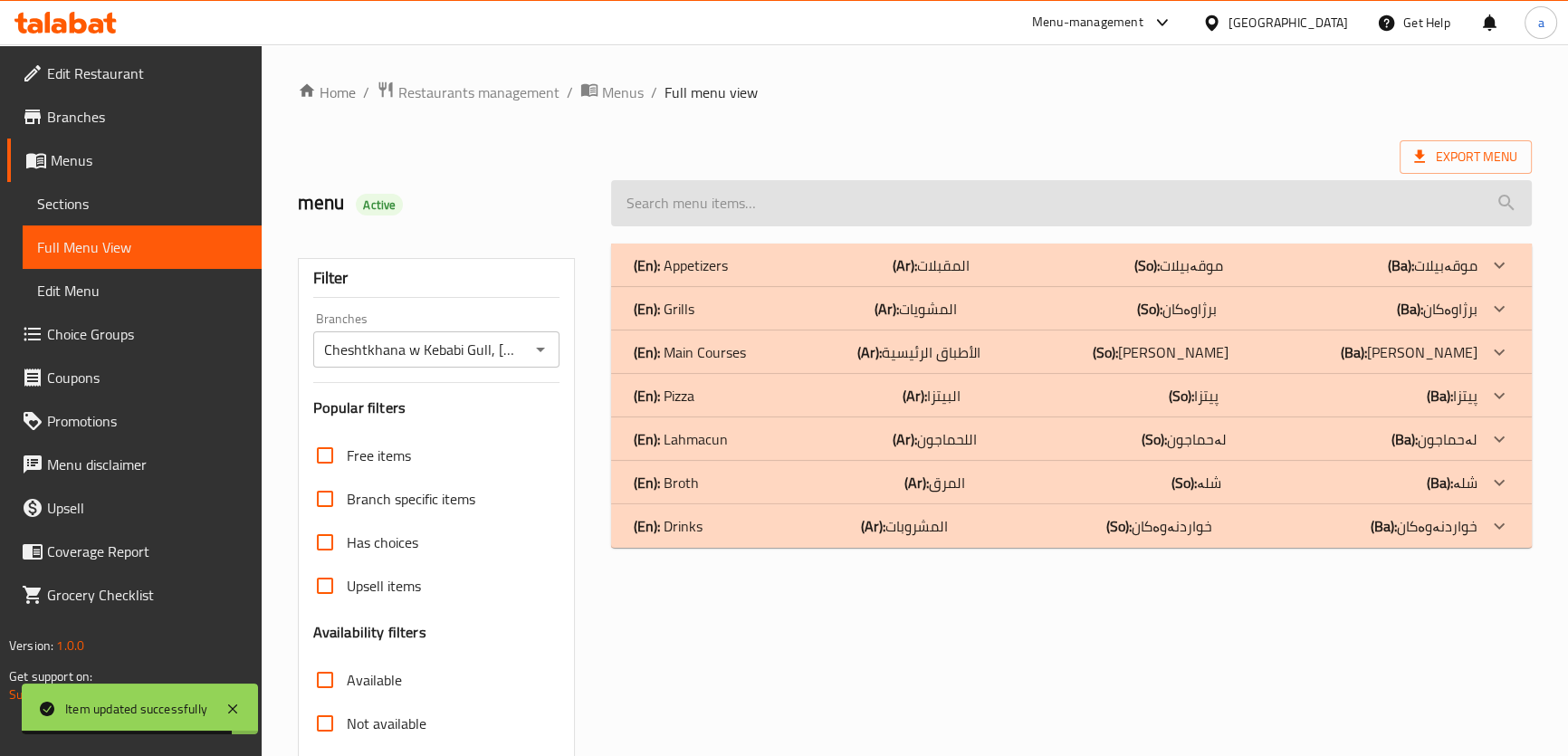
click at [933, 203] on input "search" at bounding box center [1070, 203] width 920 height 46
paste input "Kebab"
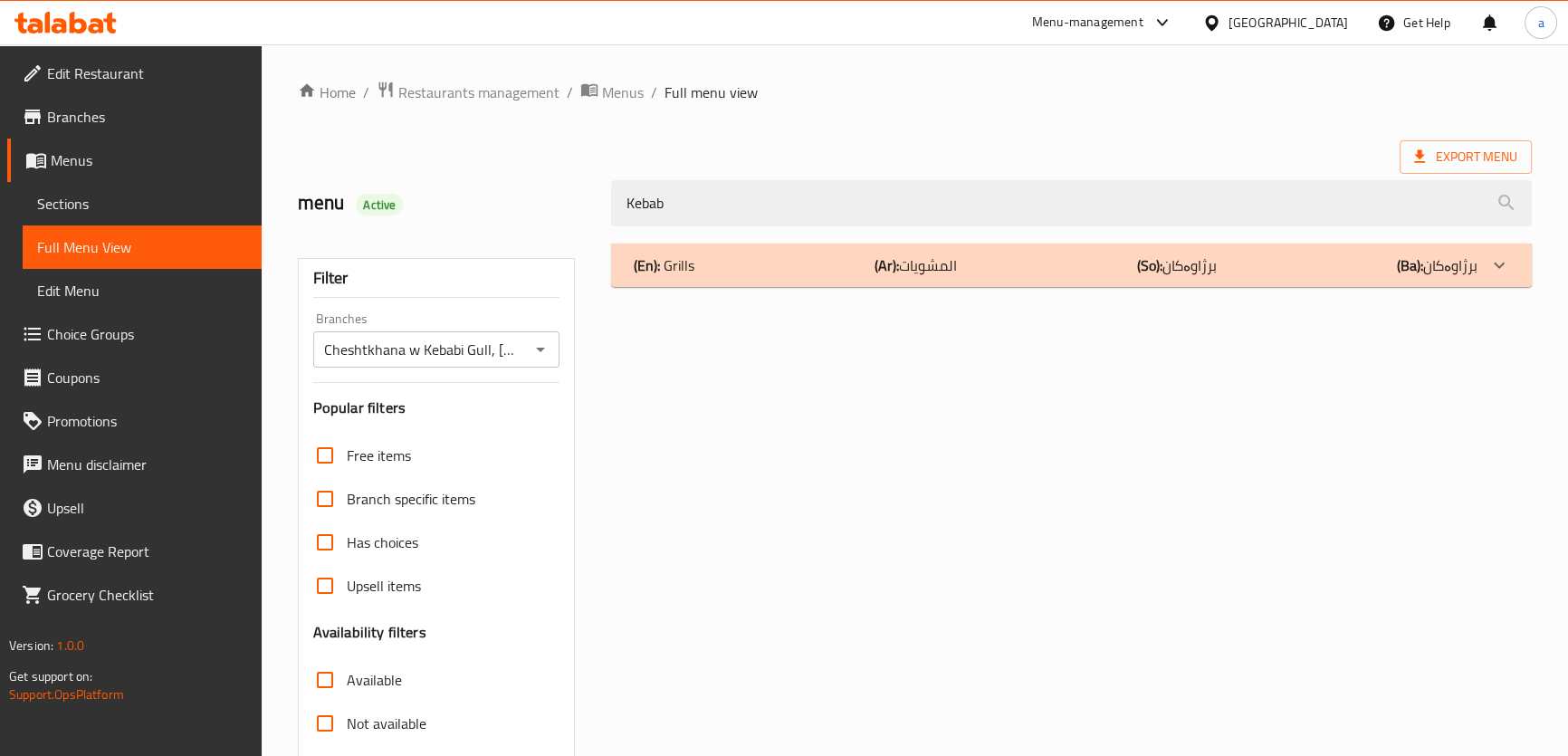
type input "Kebab"
click at [1013, 270] on div "(En): Grills (Ar): المشويات (So): برژاوەکان (Ba): برژاوەکان" at bounding box center [1054, 266] width 843 height 22
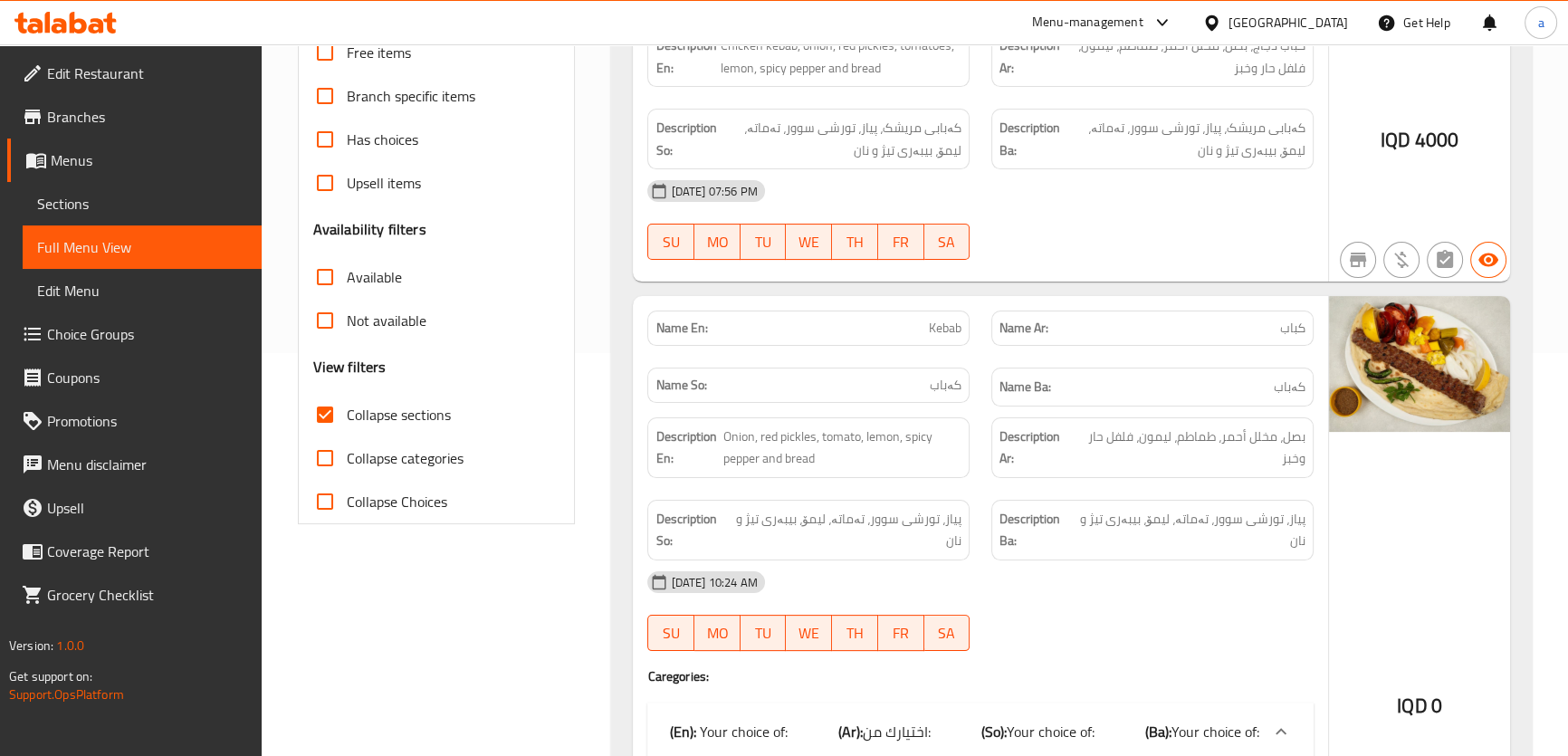
scroll to position [411, 0]
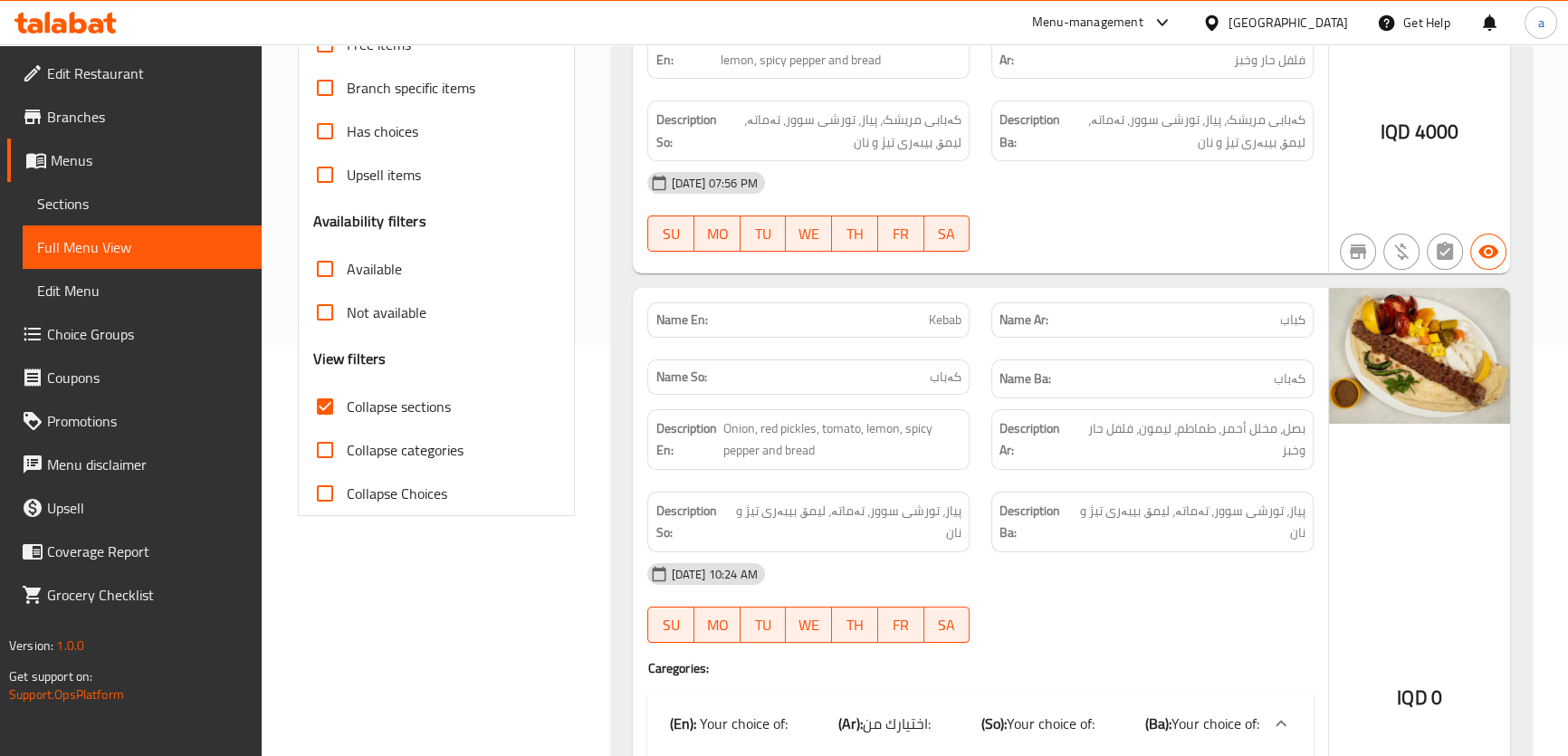
click at [331, 441] on input "Collapse categories" at bounding box center [325, 450] width 43 height 43
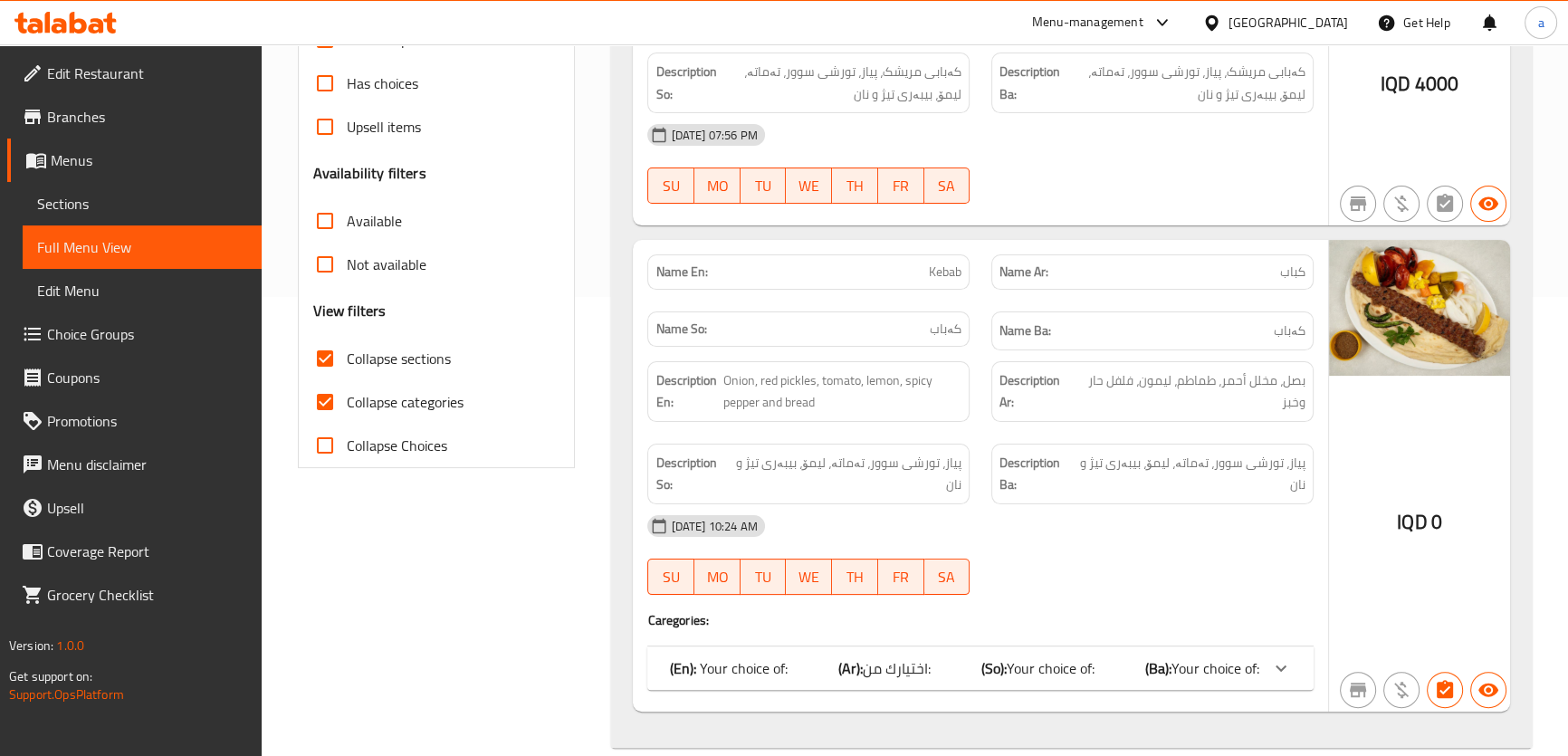
scroll to position [486, 0]
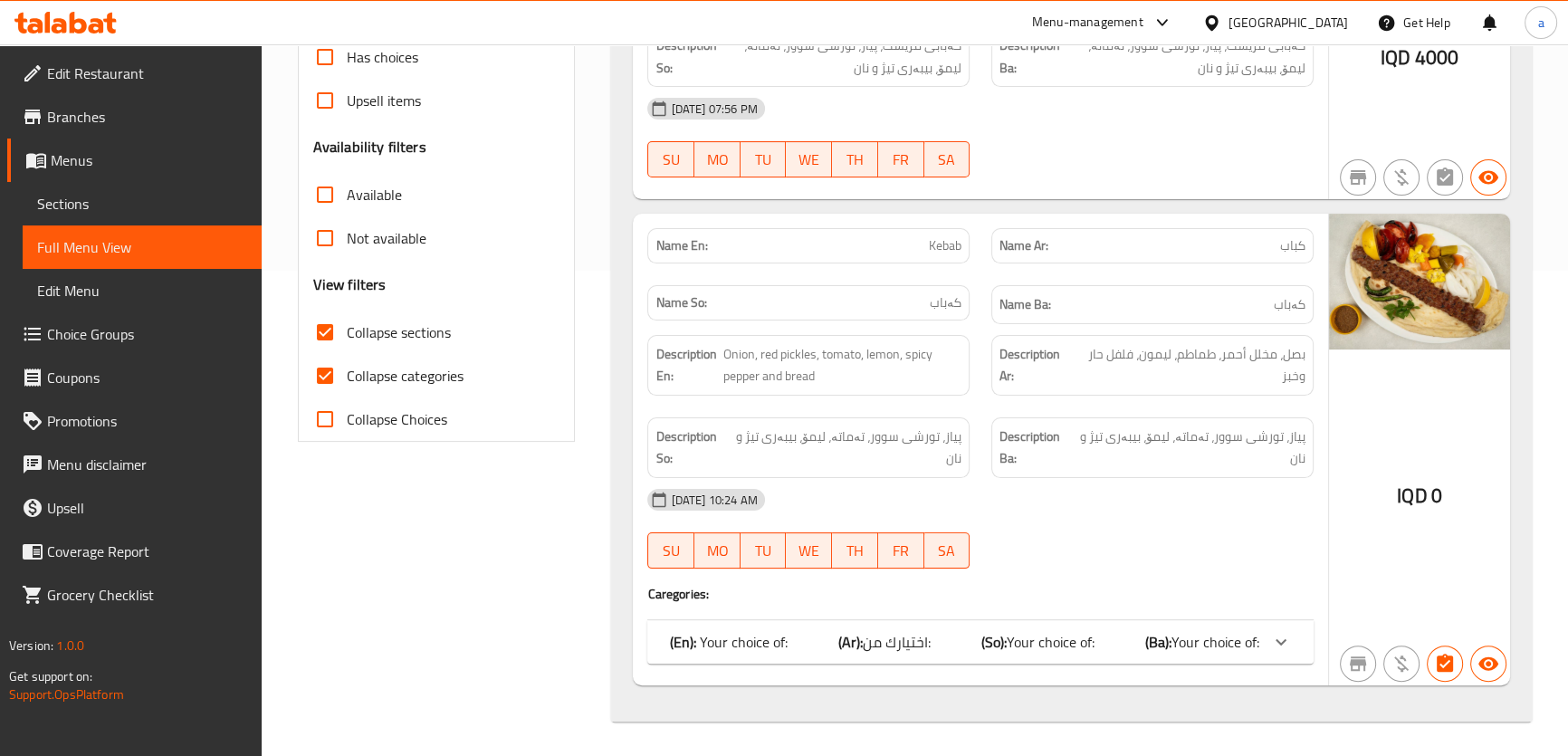
click at [422, 373] on span "Collapse categories" at bounding box center [405, 376] width 117 height 22
click at [347, 373] on input "Collapse categories" at bounding box center [325, 375] width 43 height 43
checkbox input "false"
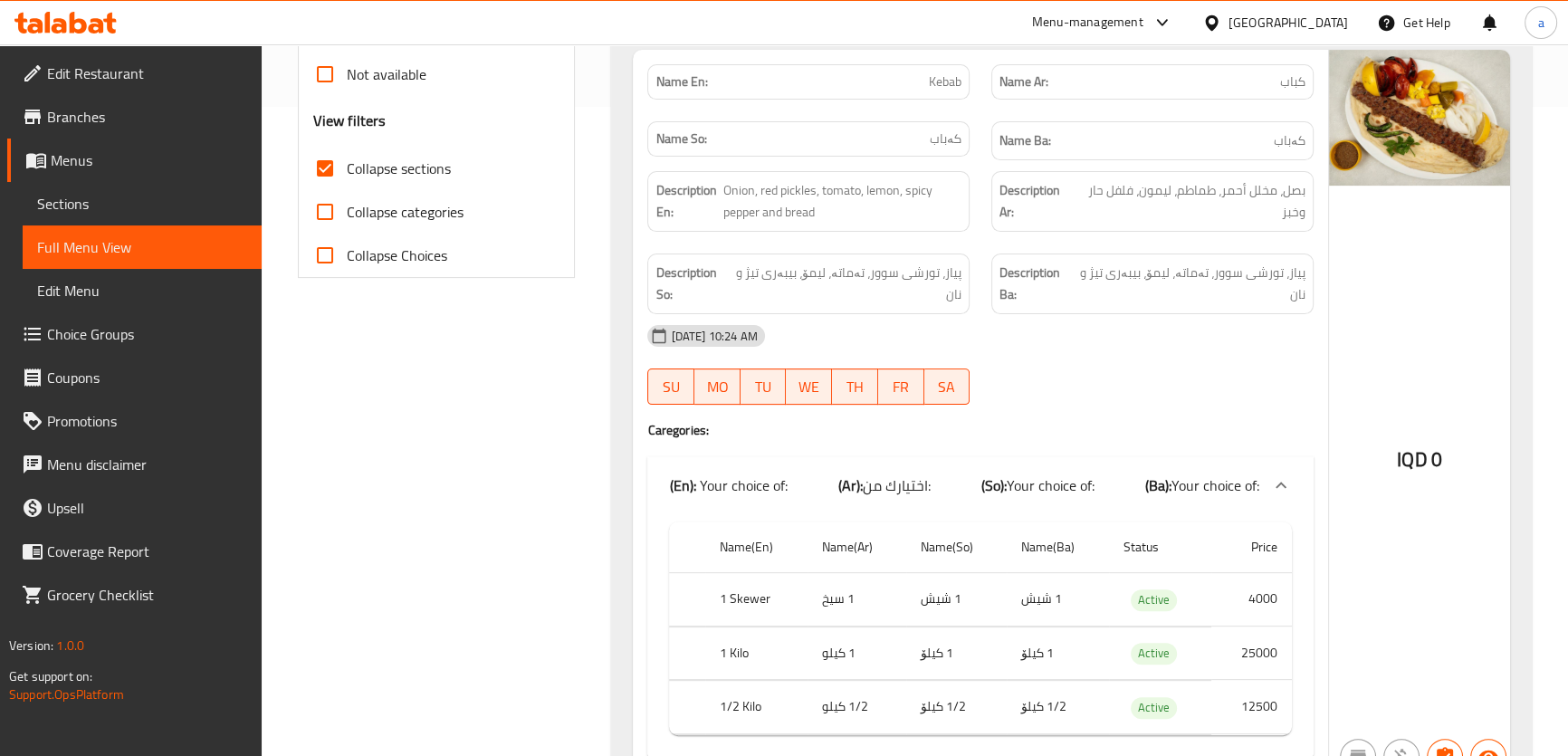
scroll to position [742, 0]
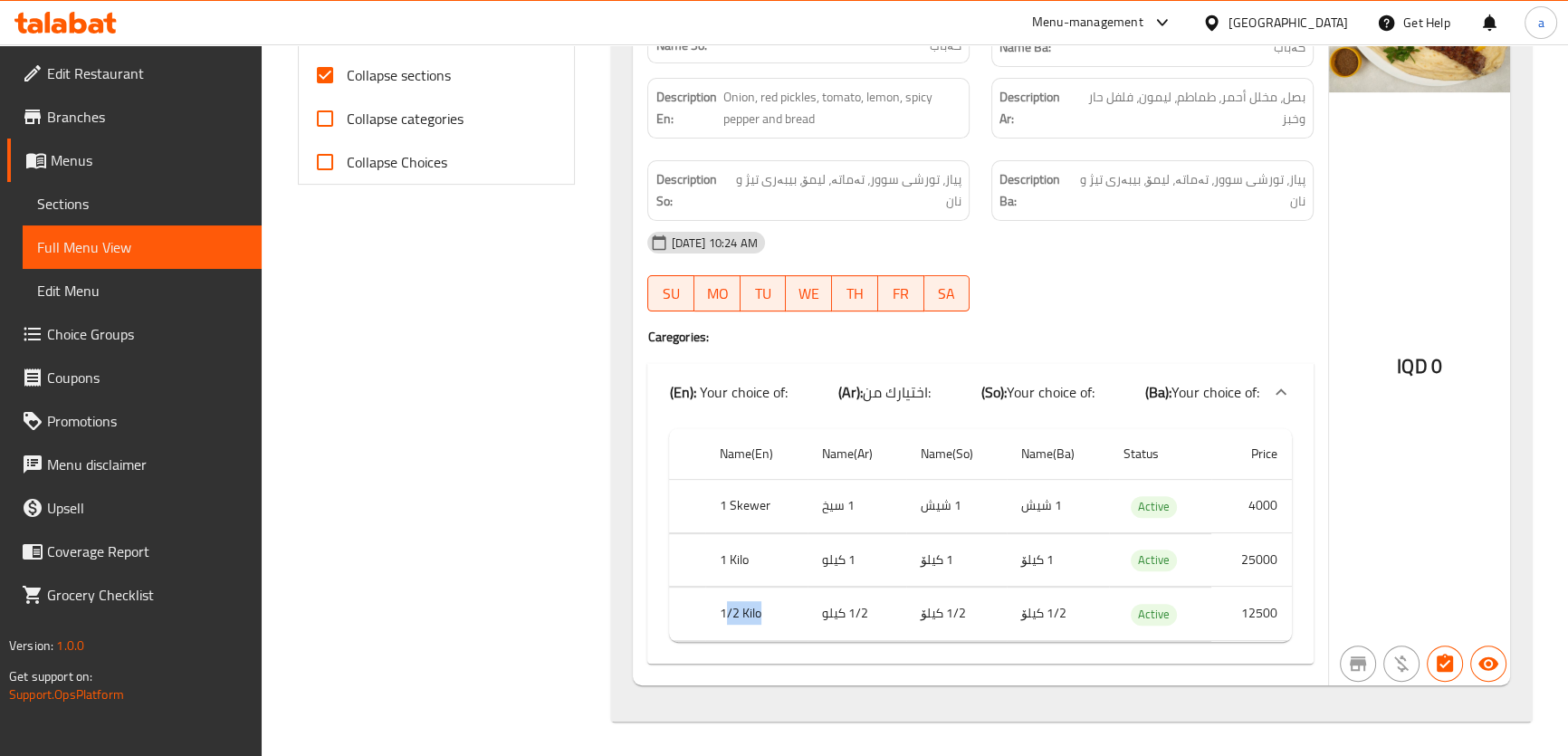
drag, startPoint x: 759, startPoint y: 616, endPoint x: 728, endPoint y: 618, distance: 31.1
click at [727, 618] on th "1/2 Kilo" at bounding box center [756, 614] width 102 height 53
drag, startPoint x: 877, startPoint y: 616, endPoint x: 830, endPoint y: 625, distance: 47.9
click at [830, 625] on td "1/2 كيلو" at bounding box center [856, 614] width 98 height 53
drag, startPoint x: 959, startPoint y: 609, endPoint x: 891, endPoint y: 618, distance: 68.6
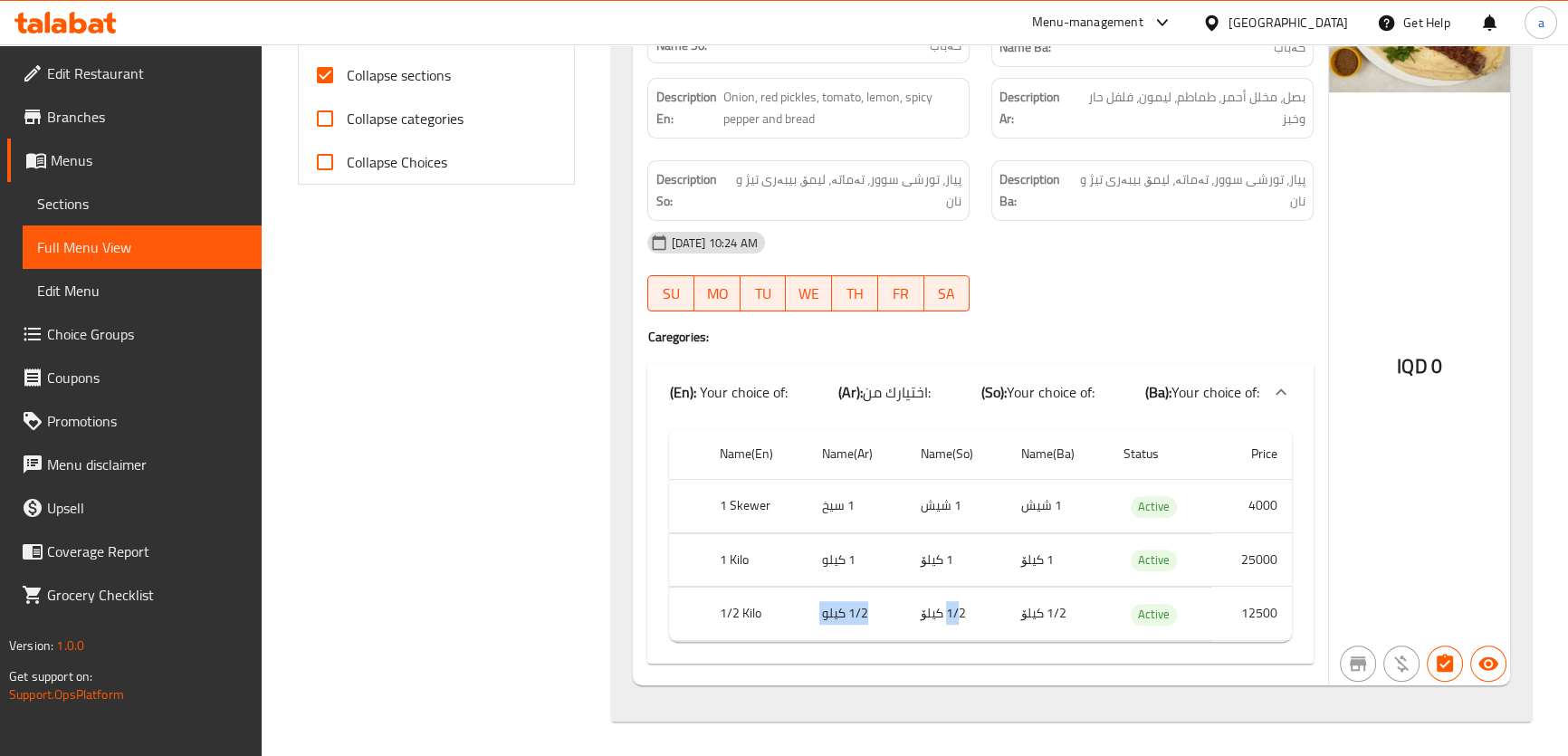
click at [891, 618] on tr "1/2 Kilo 1/2 كيلو 1/2 کیلۆ 1/2 کیلۆ Active 12500" at bounding box center [979, 614] width 622 height 53
drag, startPoint x: 1056, startPoint y: 606, endPoint x: 1028, endPoint y: 614, distance: 29.1
click at [1028, 614] on td "1/2 کیلۆ" at bounding box center [1057, 614] width 102 height 53
drag, startPoint x: 1242, startPoint y: 611, endPoint x: 1283, endPoint y: 613, distance: 41.0
click at [1283, 613] on td "12500" at bounding box center [1252, 614] width 81 height 53
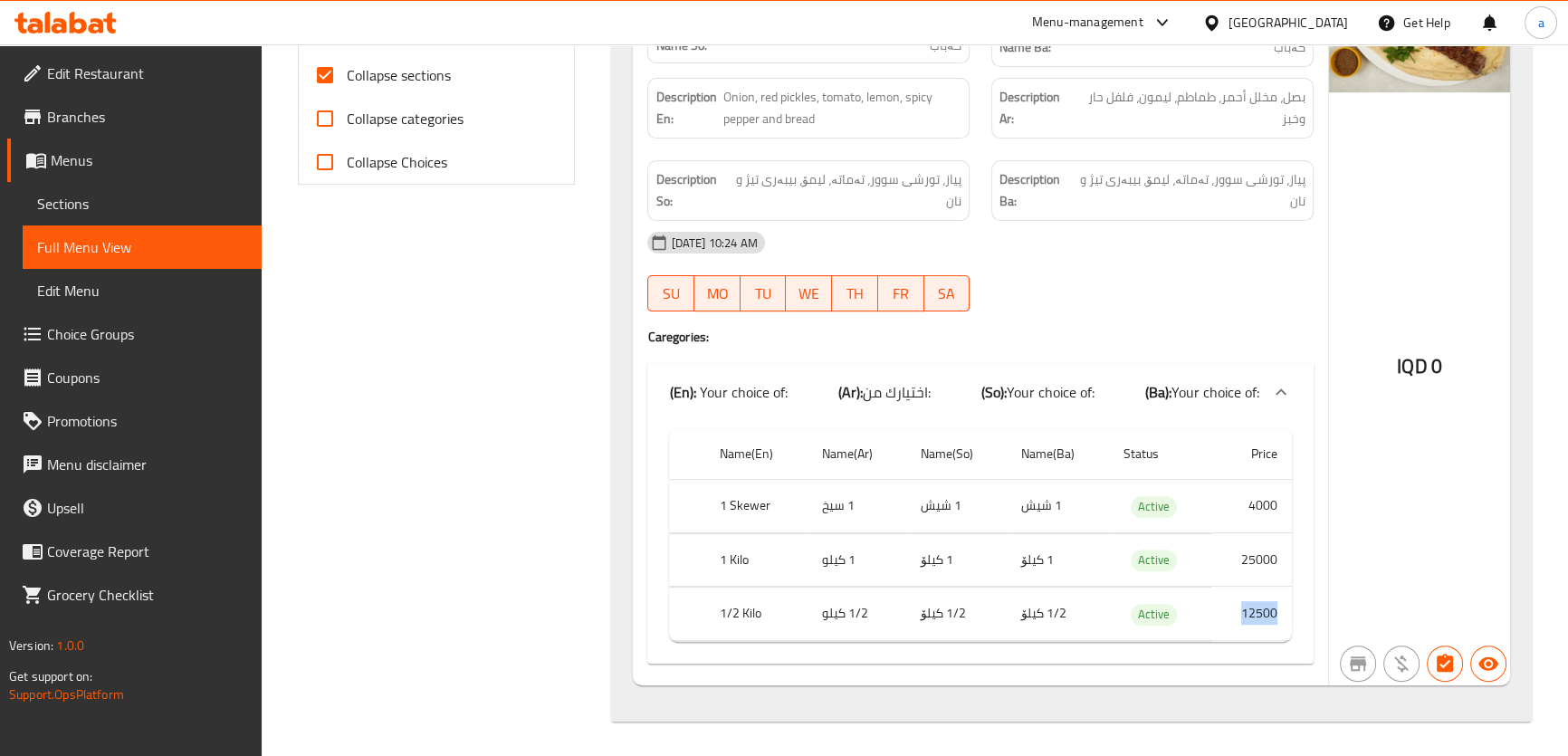
click at [124, 85] on span "Edit Restaurant" at bounding box center [147, 74] width 200 height 22
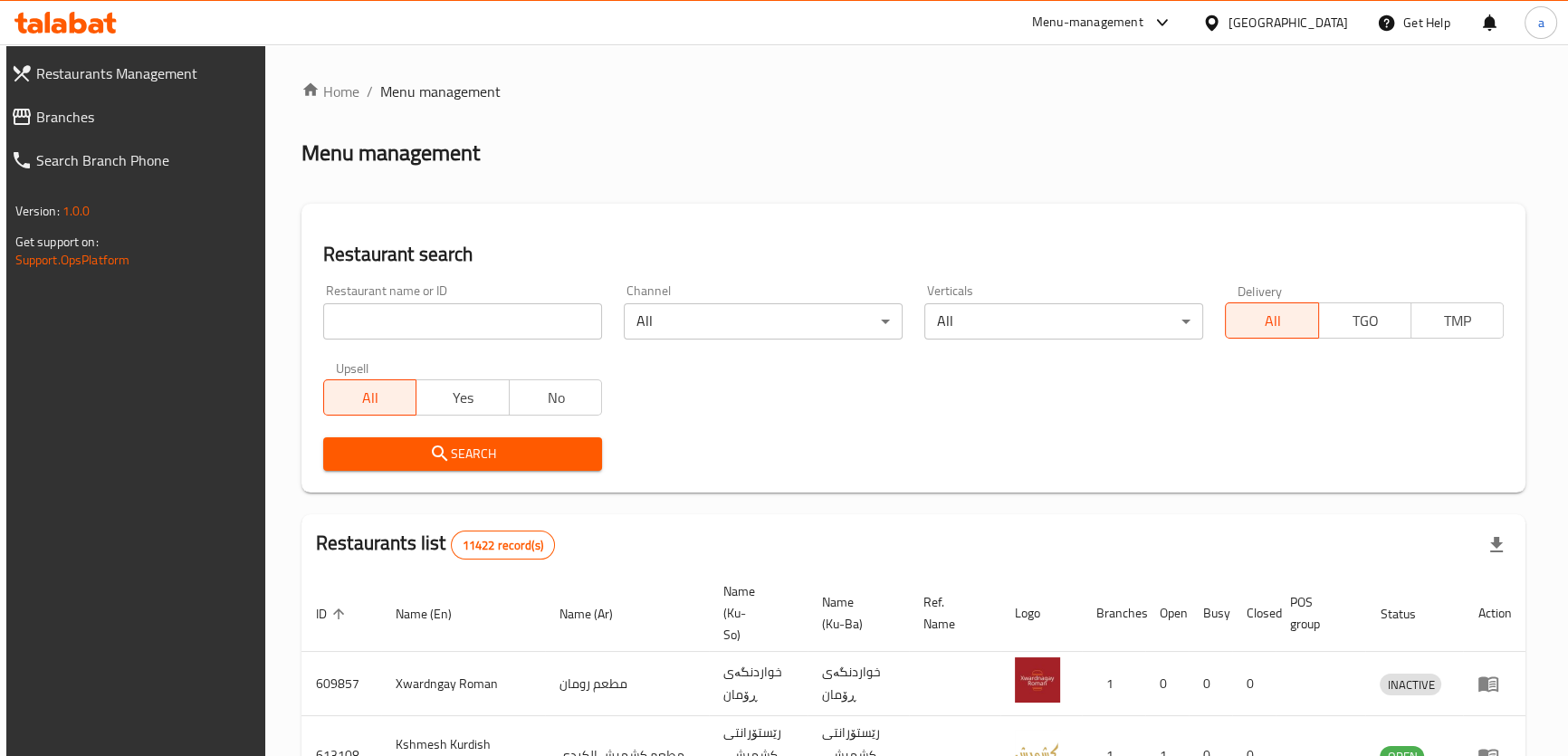
click at [547, 322] on input "search" at bounding box center [462, 321] width 279 height 36
paste input "776280"
type input "776280"
click button "Search" at bounding box center [462, 453] width 279 height 33
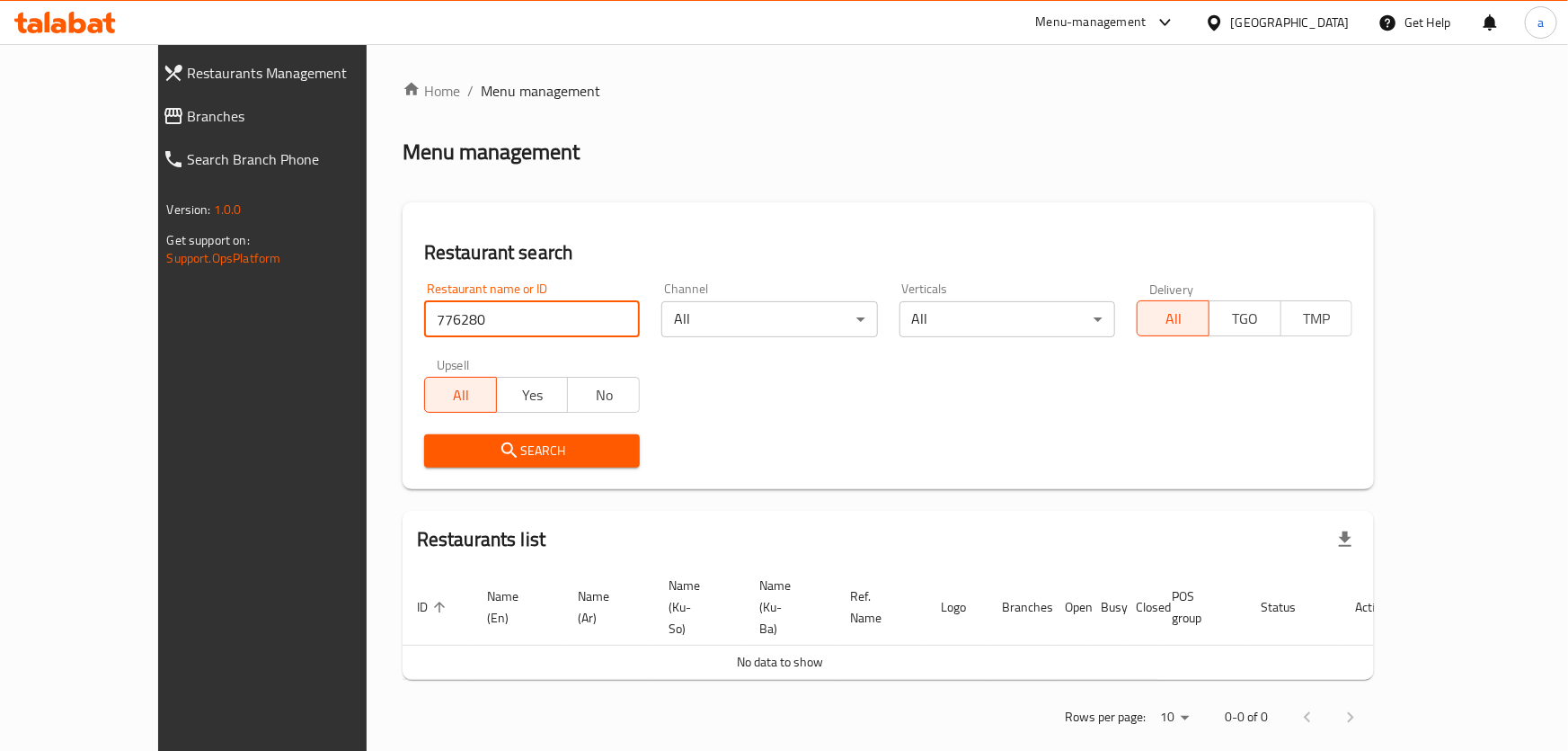
click at [188, 119] on span "Branches" at bounding box center [297, 116] width 217 height 22
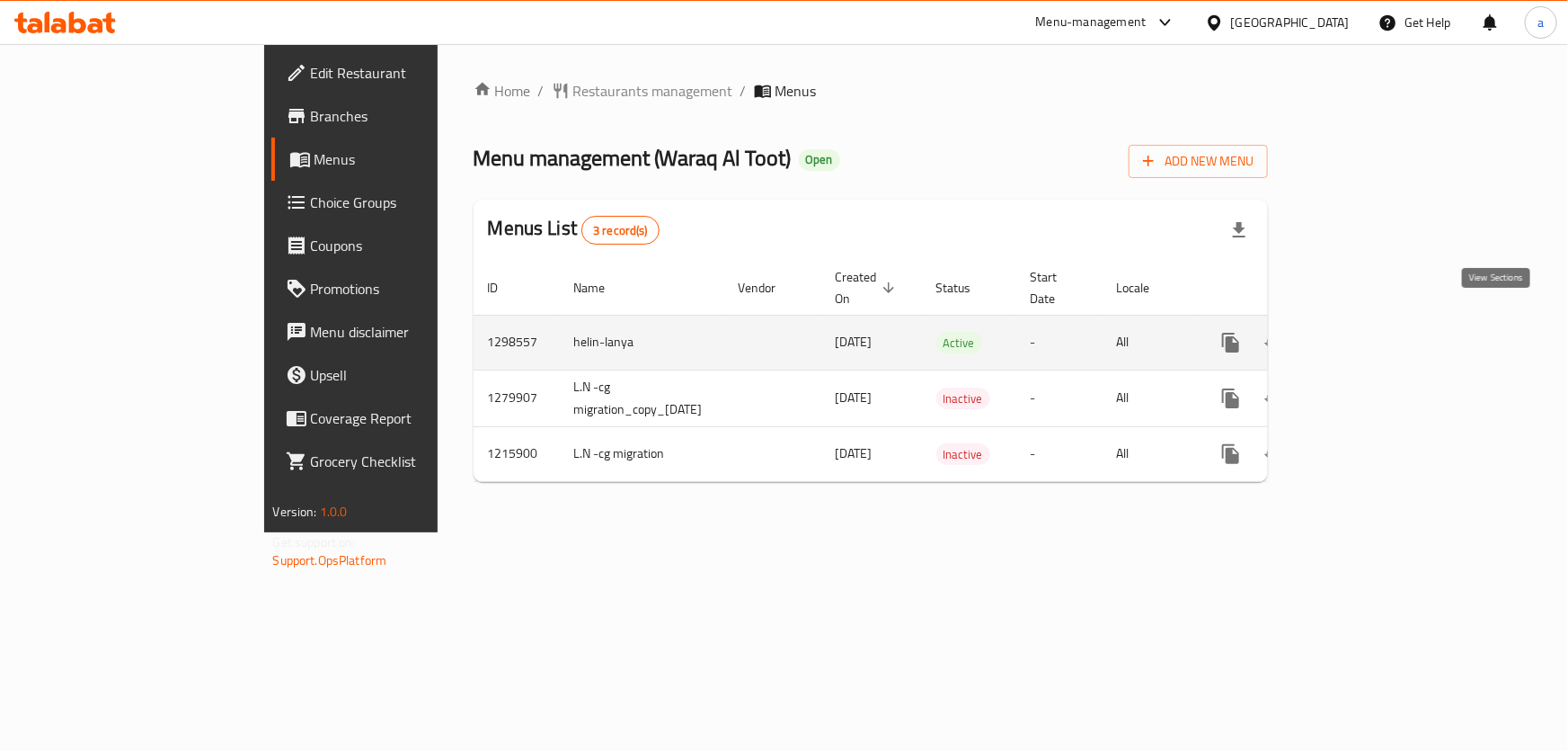
click at [1369, 334] on icon "enhanced table" at bounding box center [1361, 343] width 16 height 16
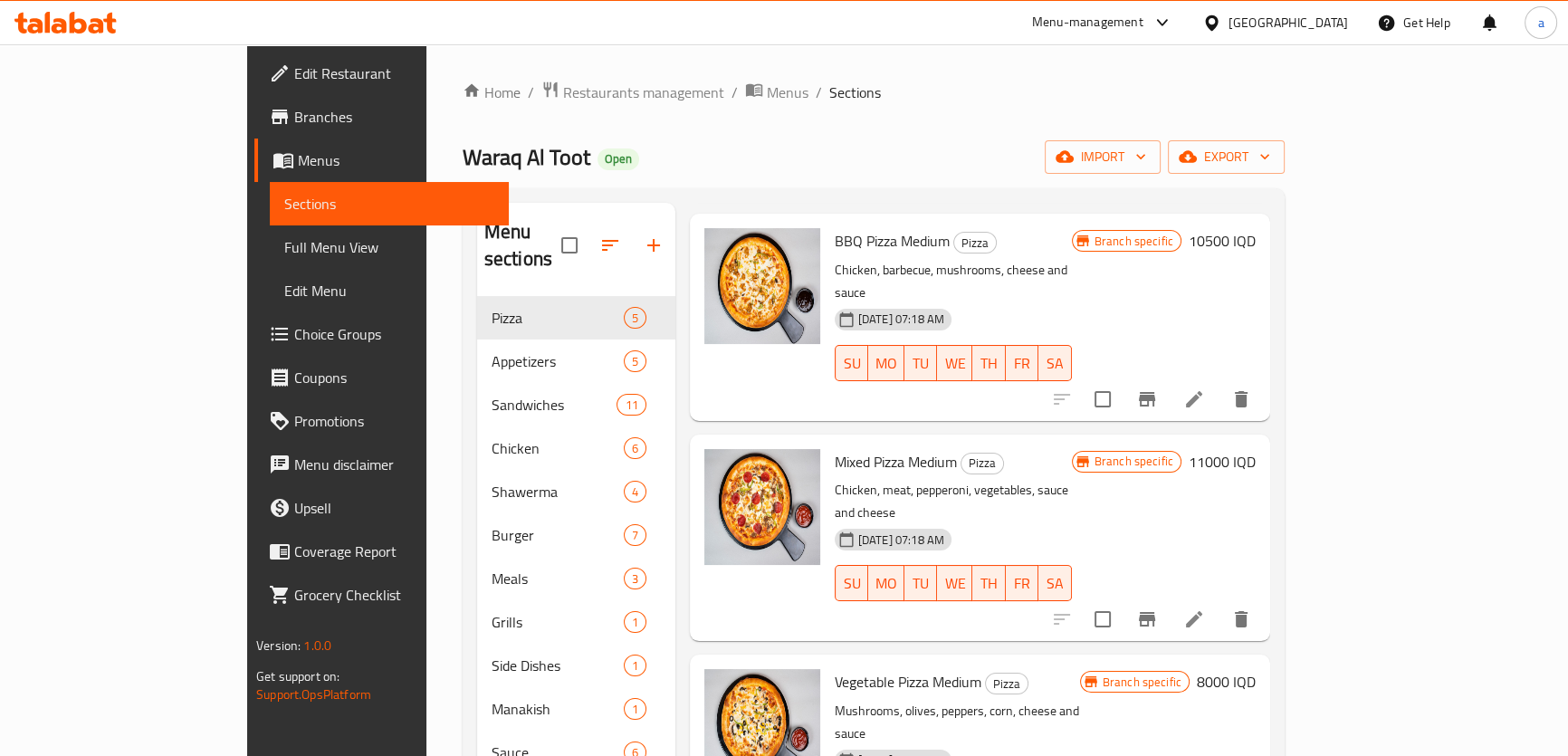
scroll to position [273, 0]
click at [294, 115] on span "Branches" at bounding box center [395, 117] width 200 height 22
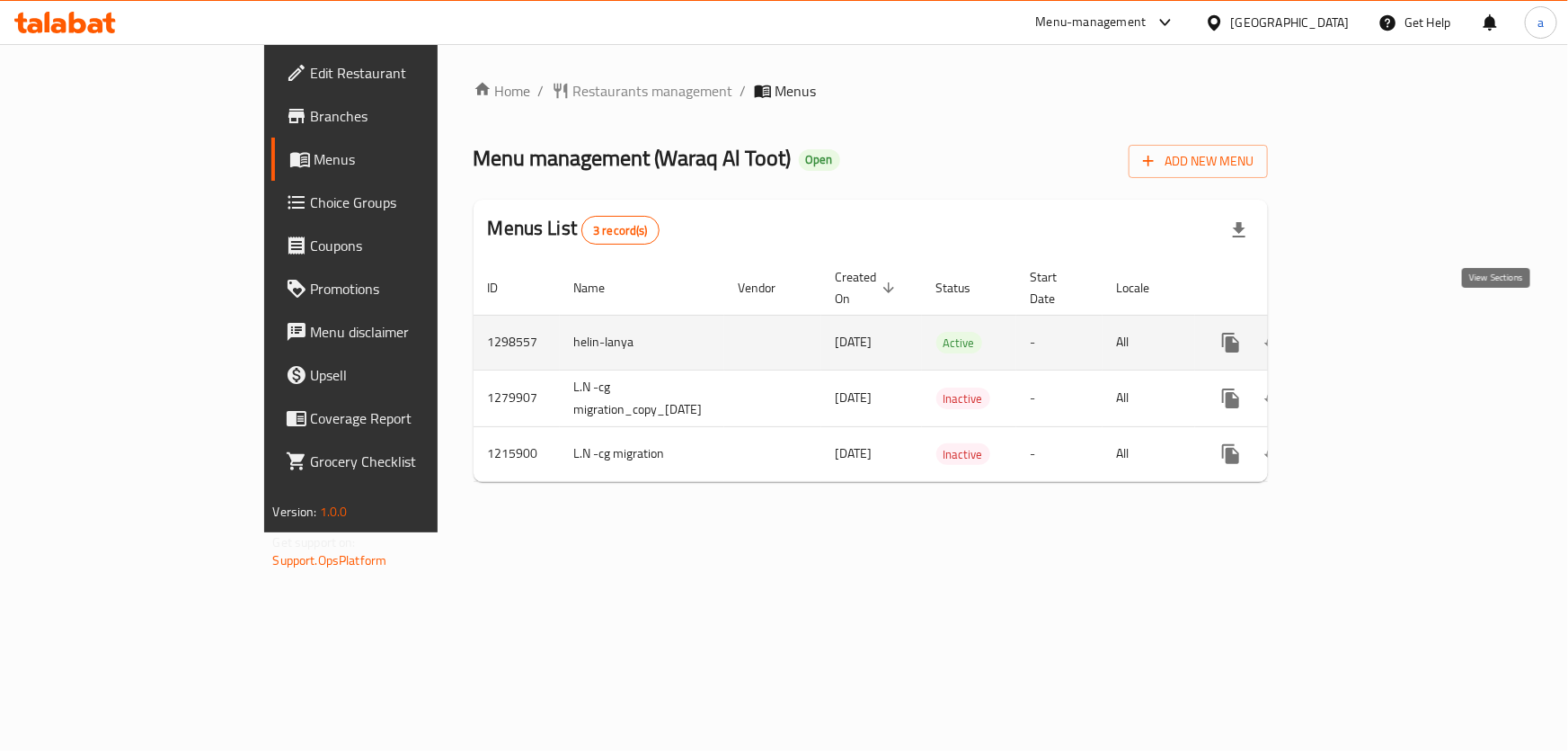
click at [1372, 332] on icon "enhanced table" at bounding box center [1361, 343] width 22 height 22
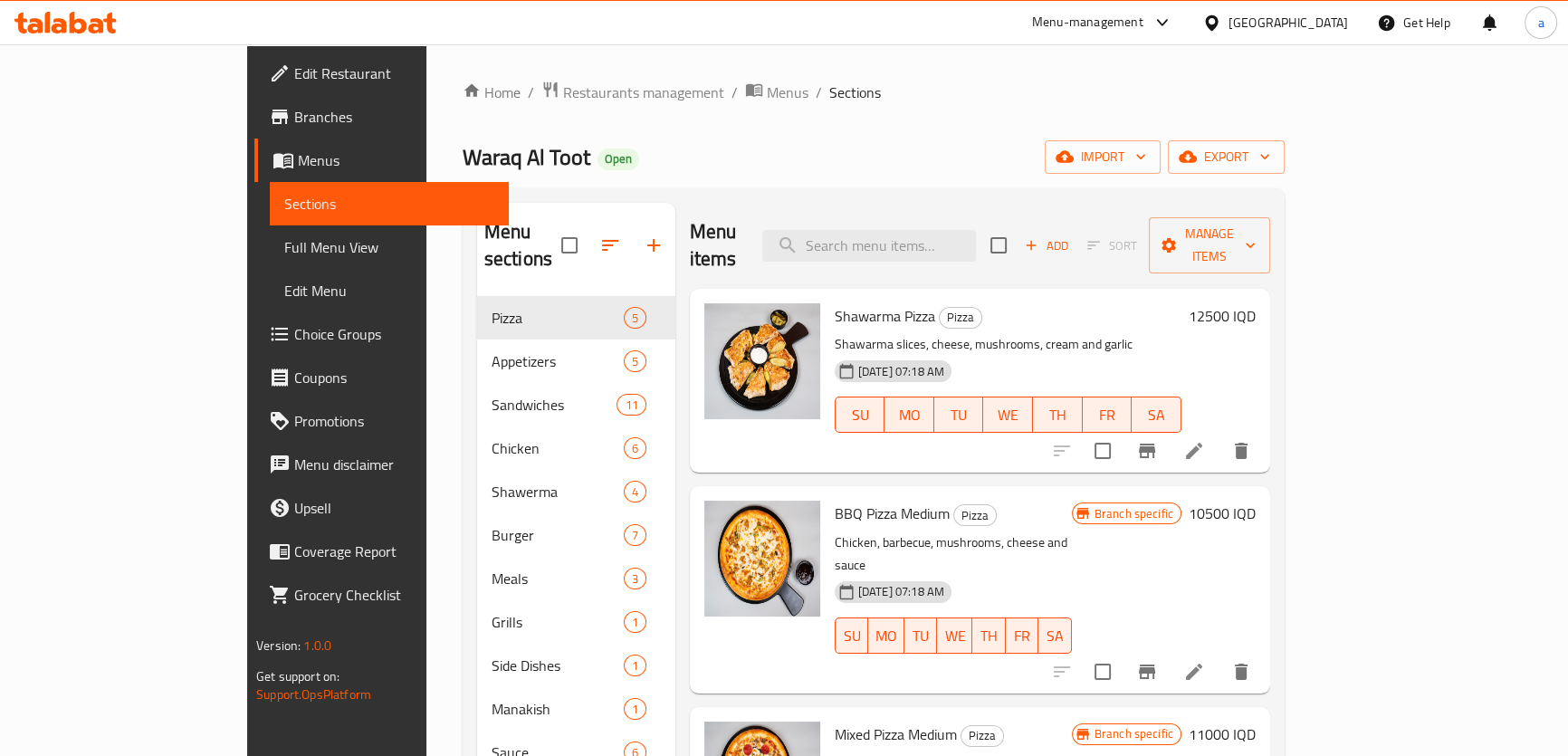
click at [255, 103] on link "Branches" at bounding box center [382, 116] width 255 height 43
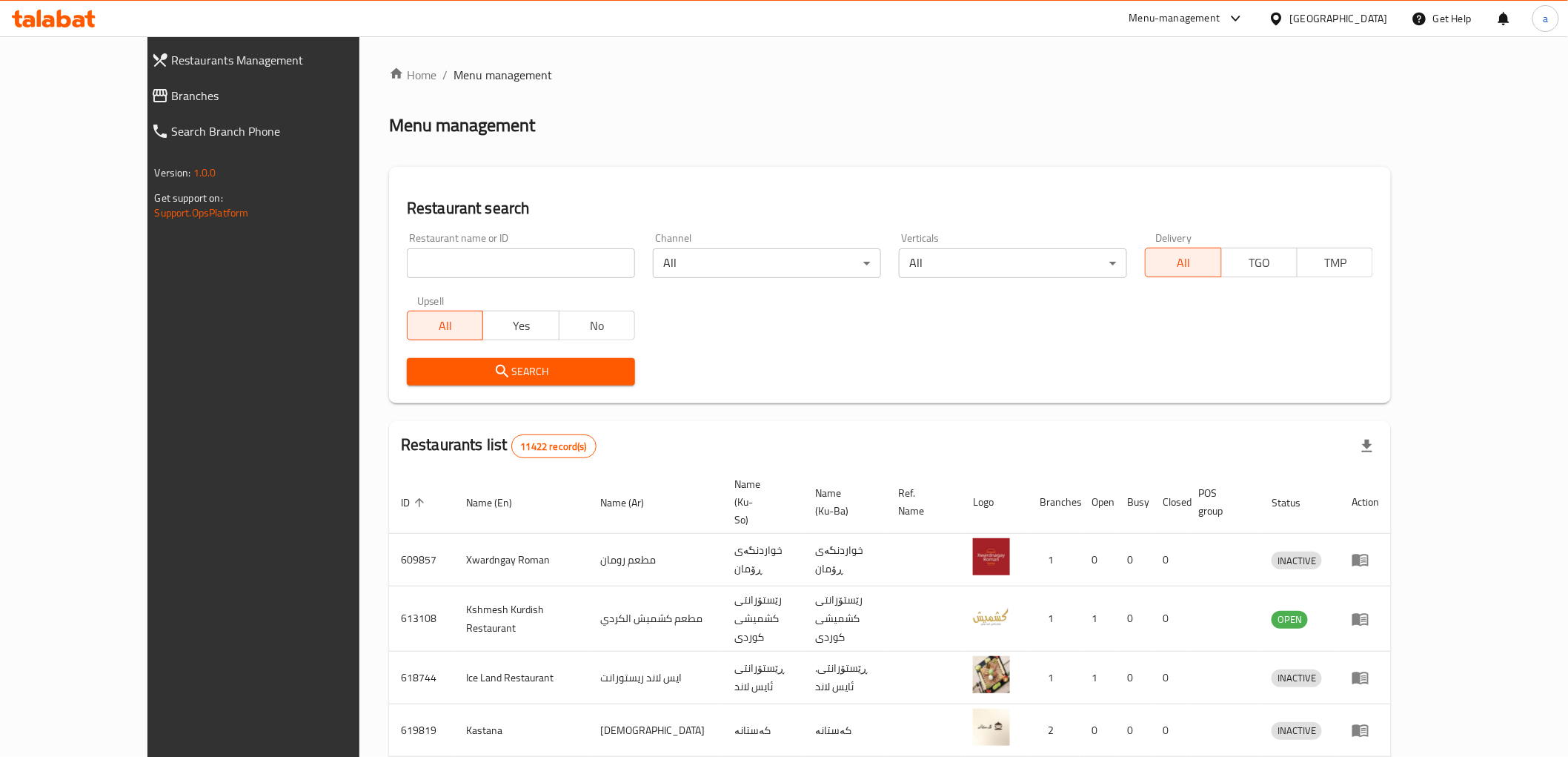
click at [507, 272] on input "search" at bounding box center [520, 263] width 228 height 29
click at [172, 97] on span "Branches" at bounding box center [284, 96] width 225 height 18
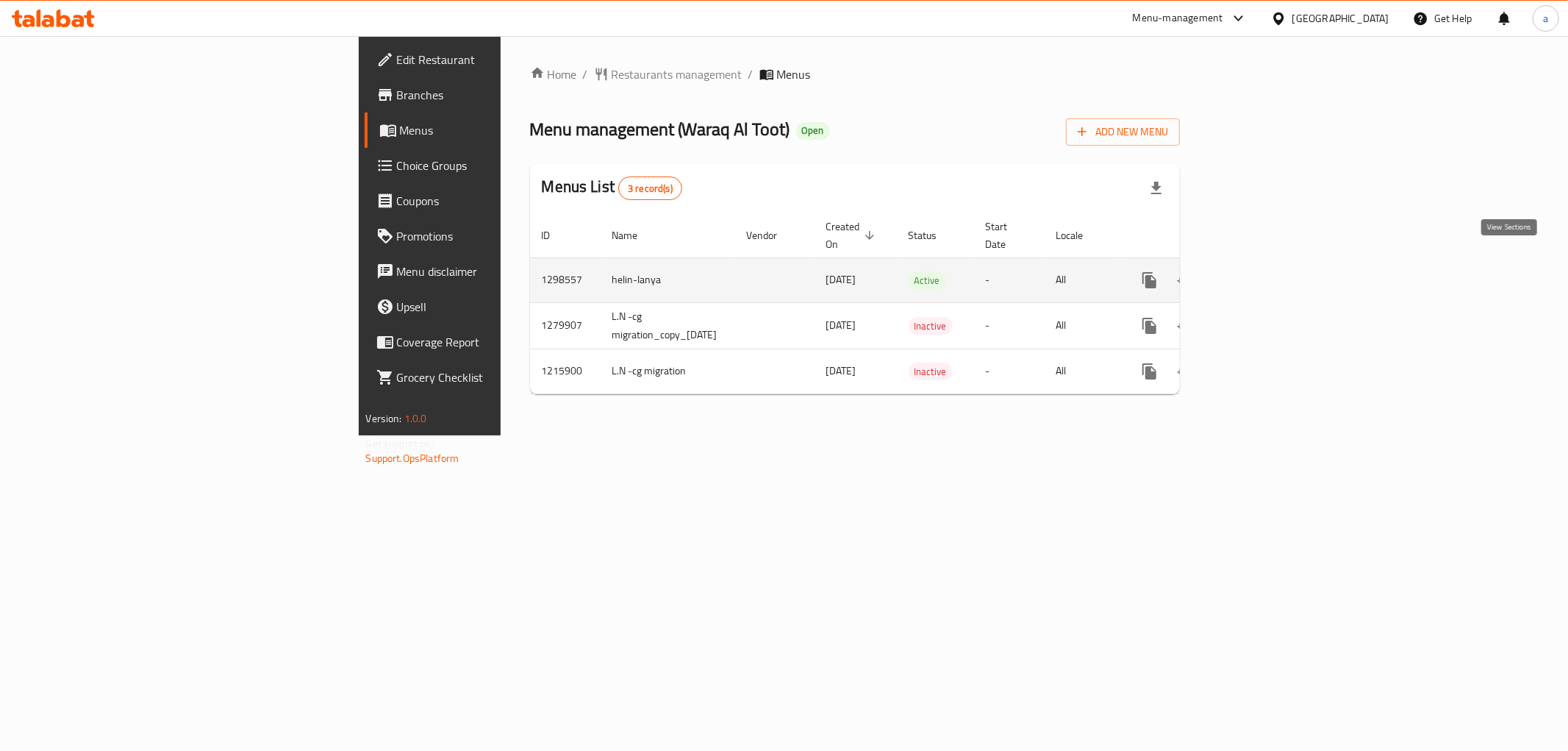
click at [1274, 268] on link "enhanced table" at bounding box center [1255, 279] width 35 height 35
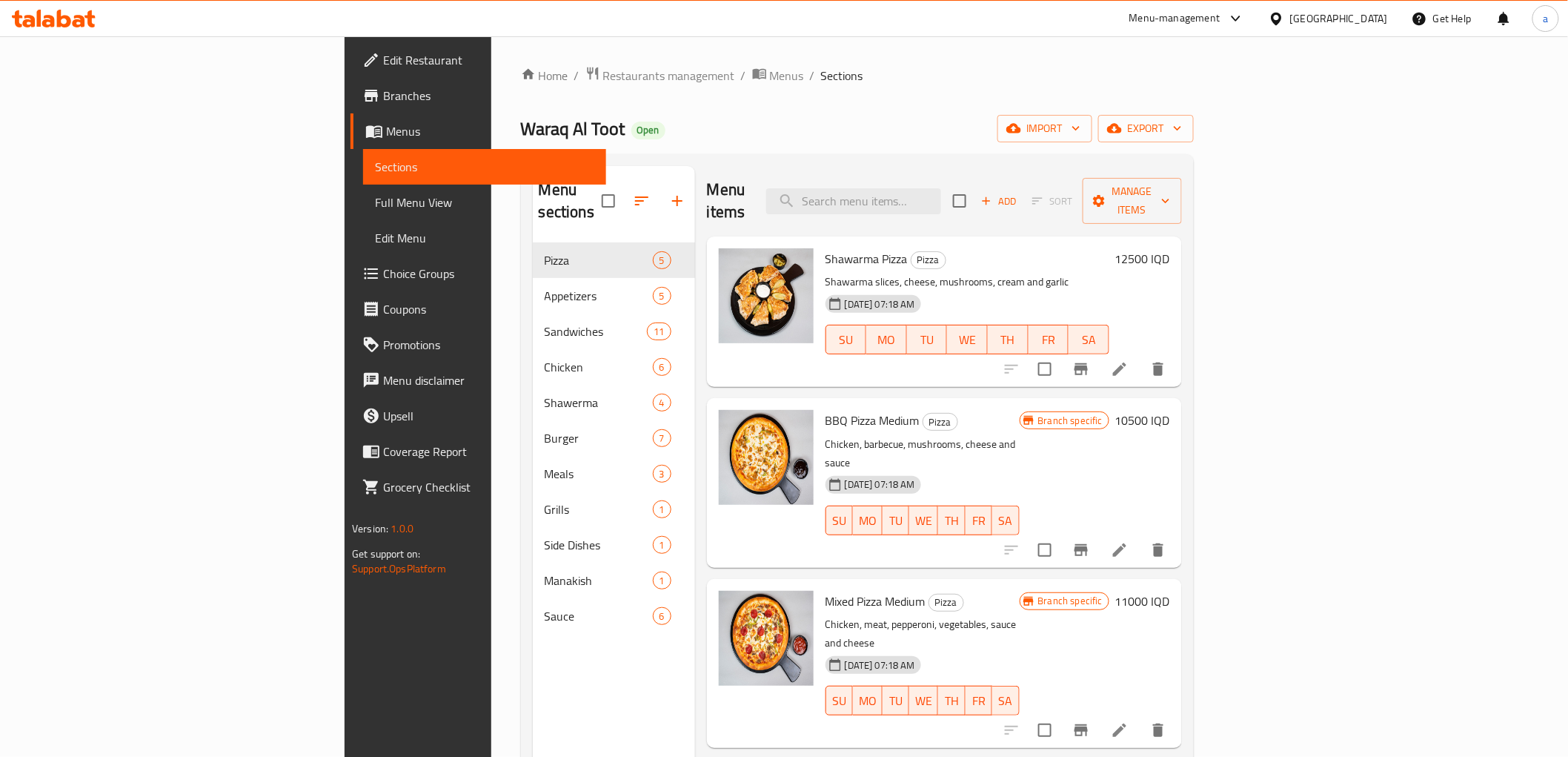
click at [375, 203] on span "Full Menu View" at bounding box center [484, 203] width 219 height 18
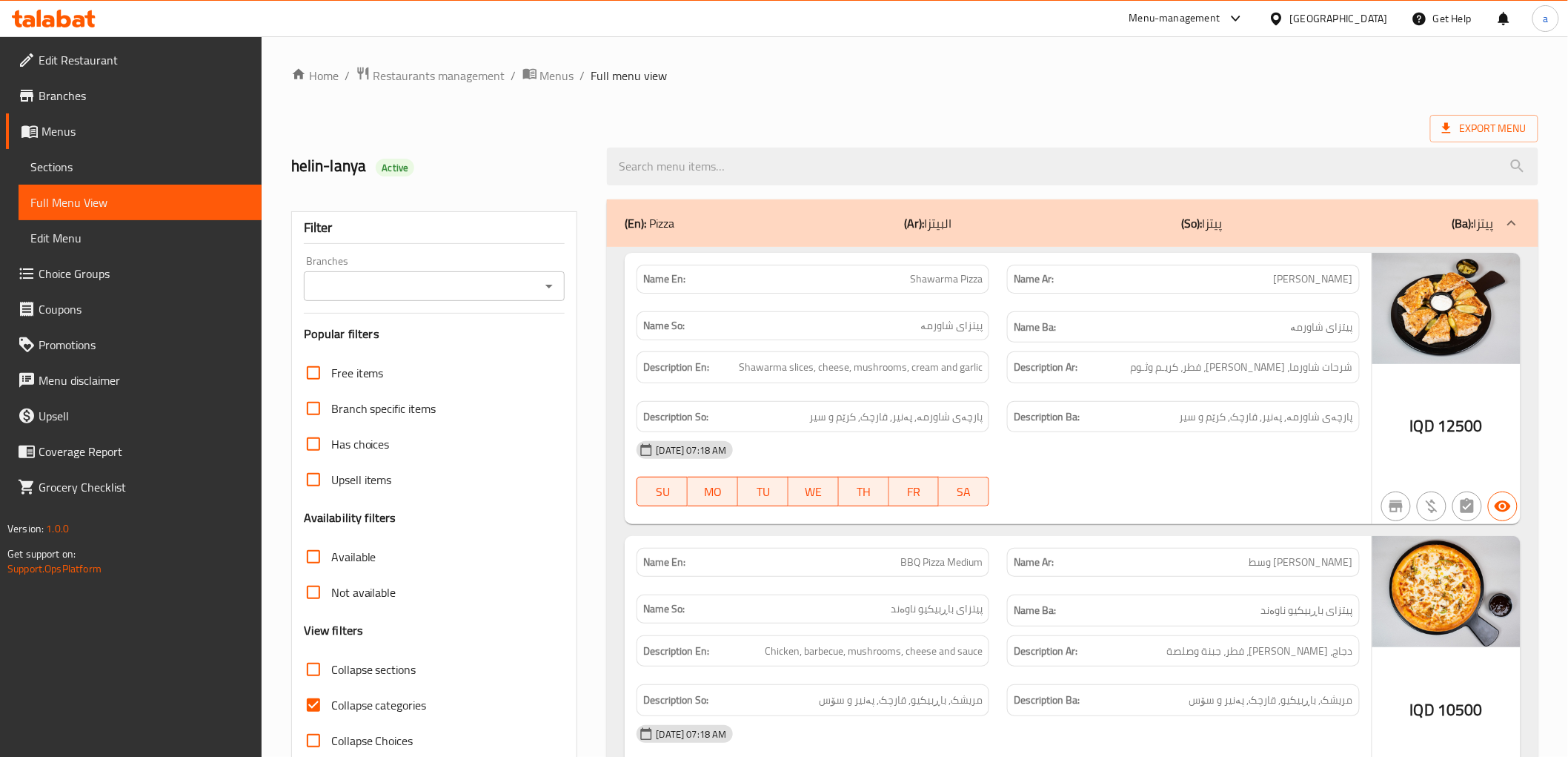
click at [559, 294] on div "Branches" at bounding box center [434, 285] width 261 height 29
click at [551, 294] on icon "Open" at bounding box center [549, 286] width 18 height 18
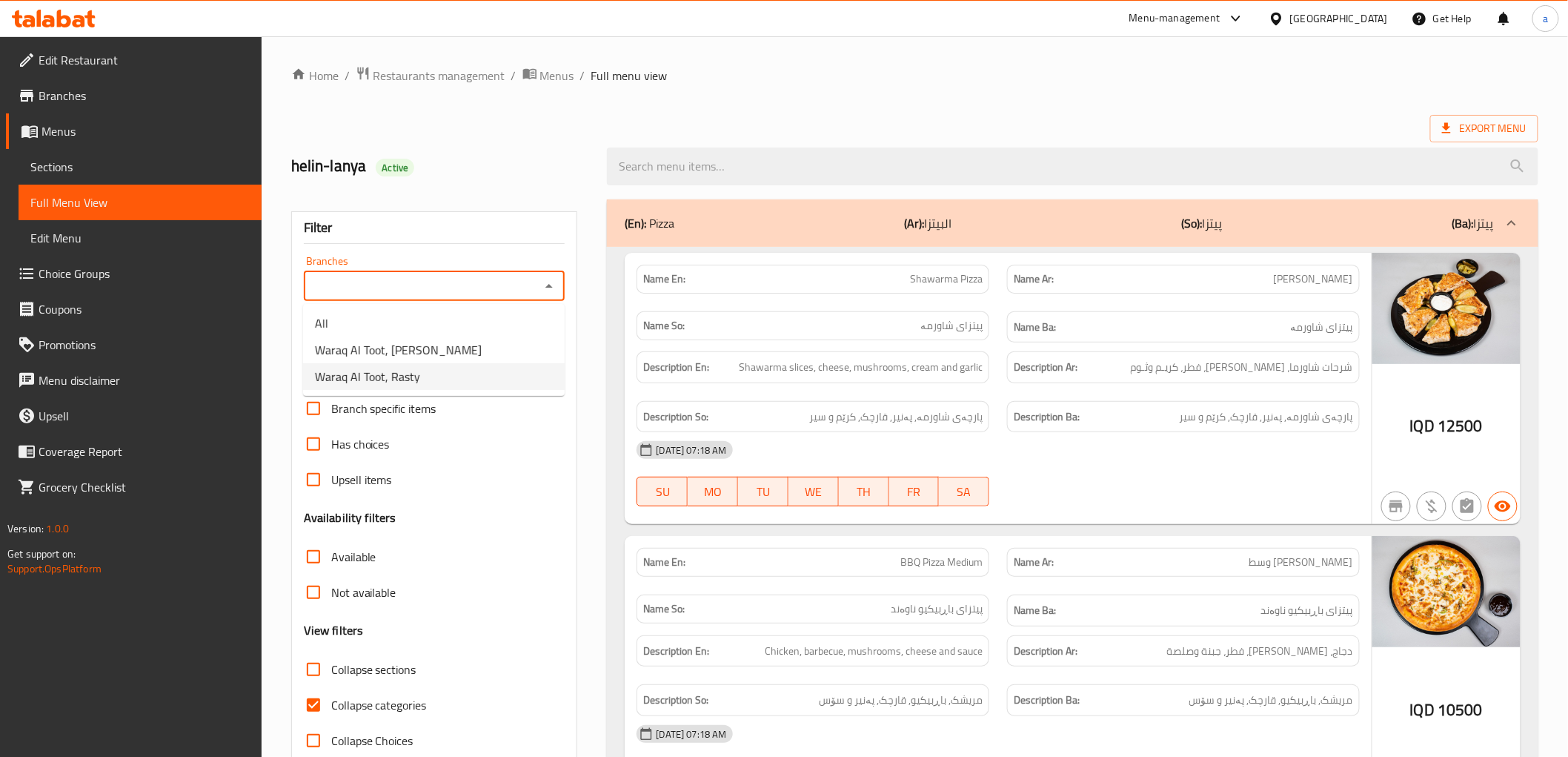
click at [464, 367] on li "Waraq Al Toot, Rasty" at bounding box center [434, 376] width 261 height 26
type input "Waraq Al Toot, Rasty"
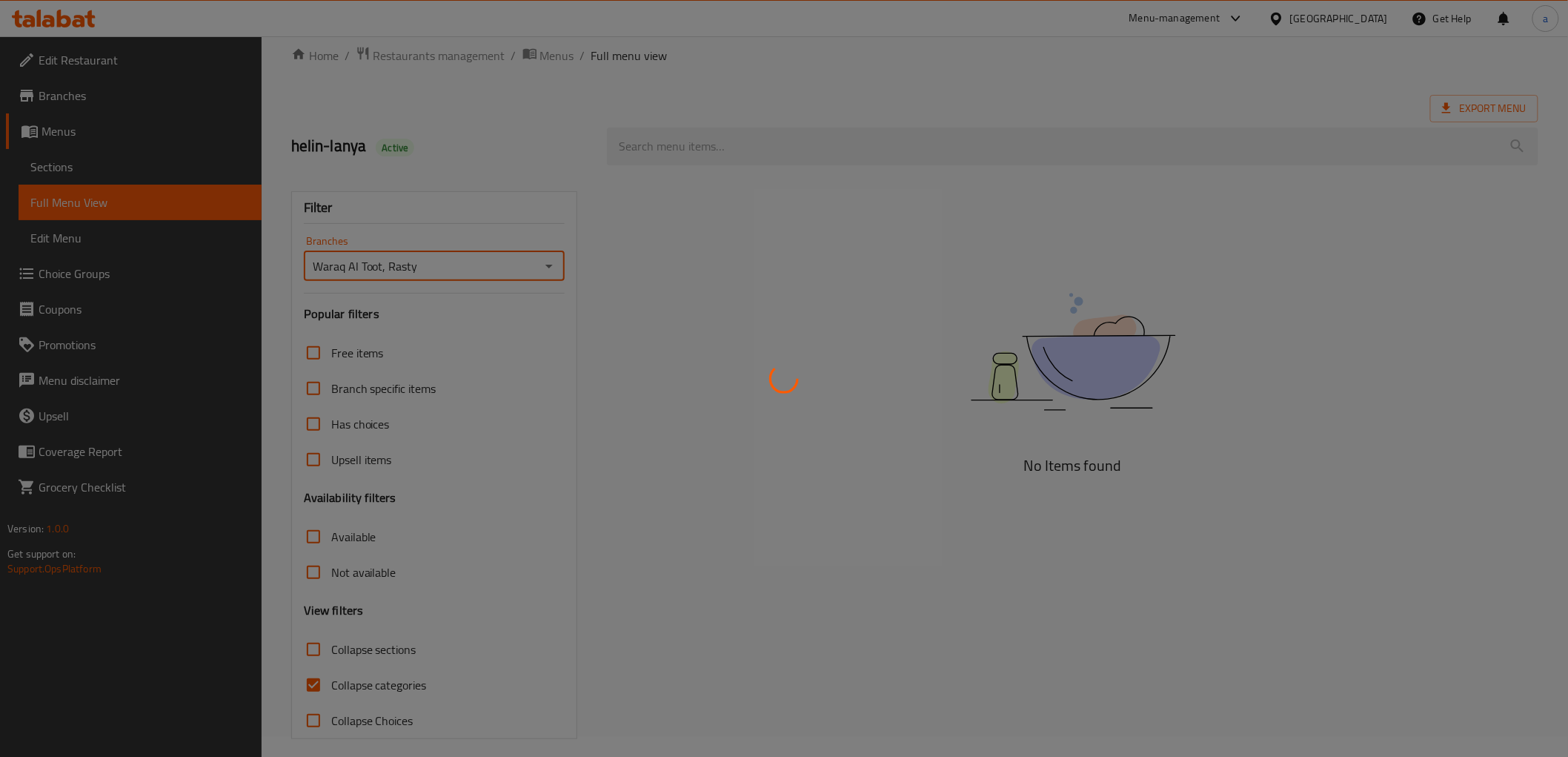
scroll to position [32, 0]
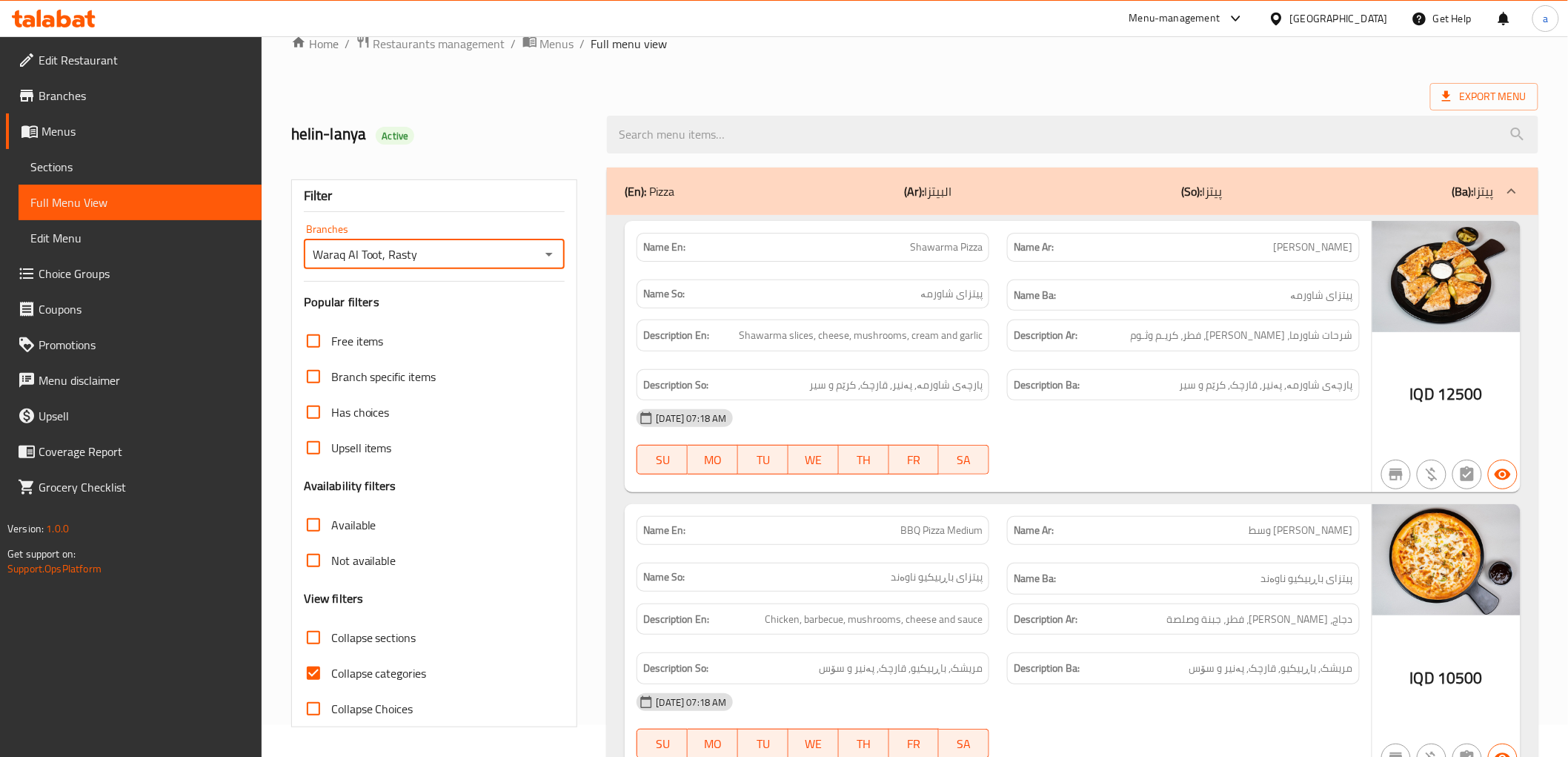
click at [307, 681] on input "Collapse categories" at bounding box center [313, 673] width 35 height 35
checkbox input "false"
click at [317, 643] on input "Collapse sections" at bounding box center [313, 637] width 35 height 35
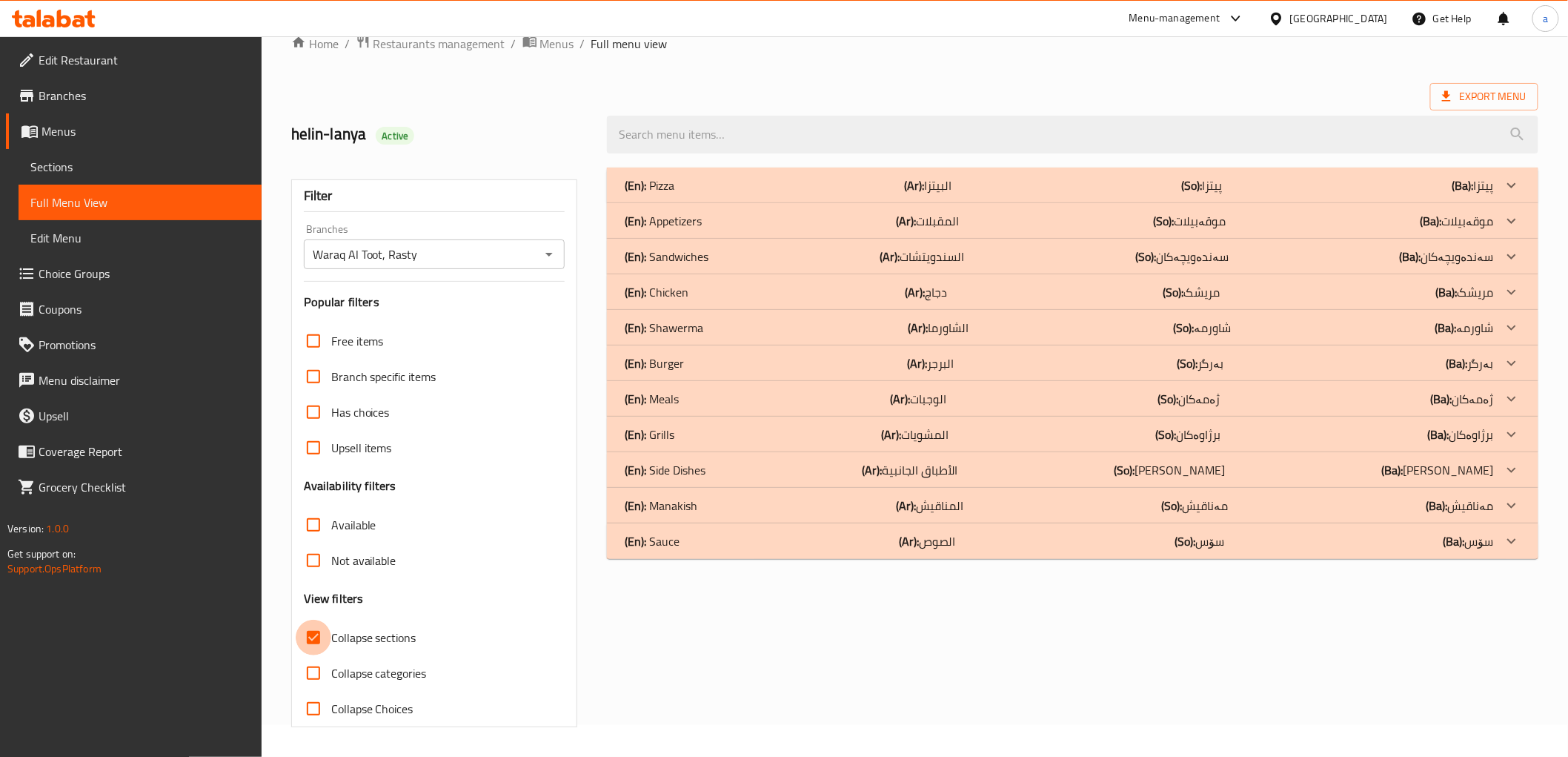
click at [317, 640] on input "Collapse sections" at bounding box center [313, 637] width 35 height 35
checkbox input "false"
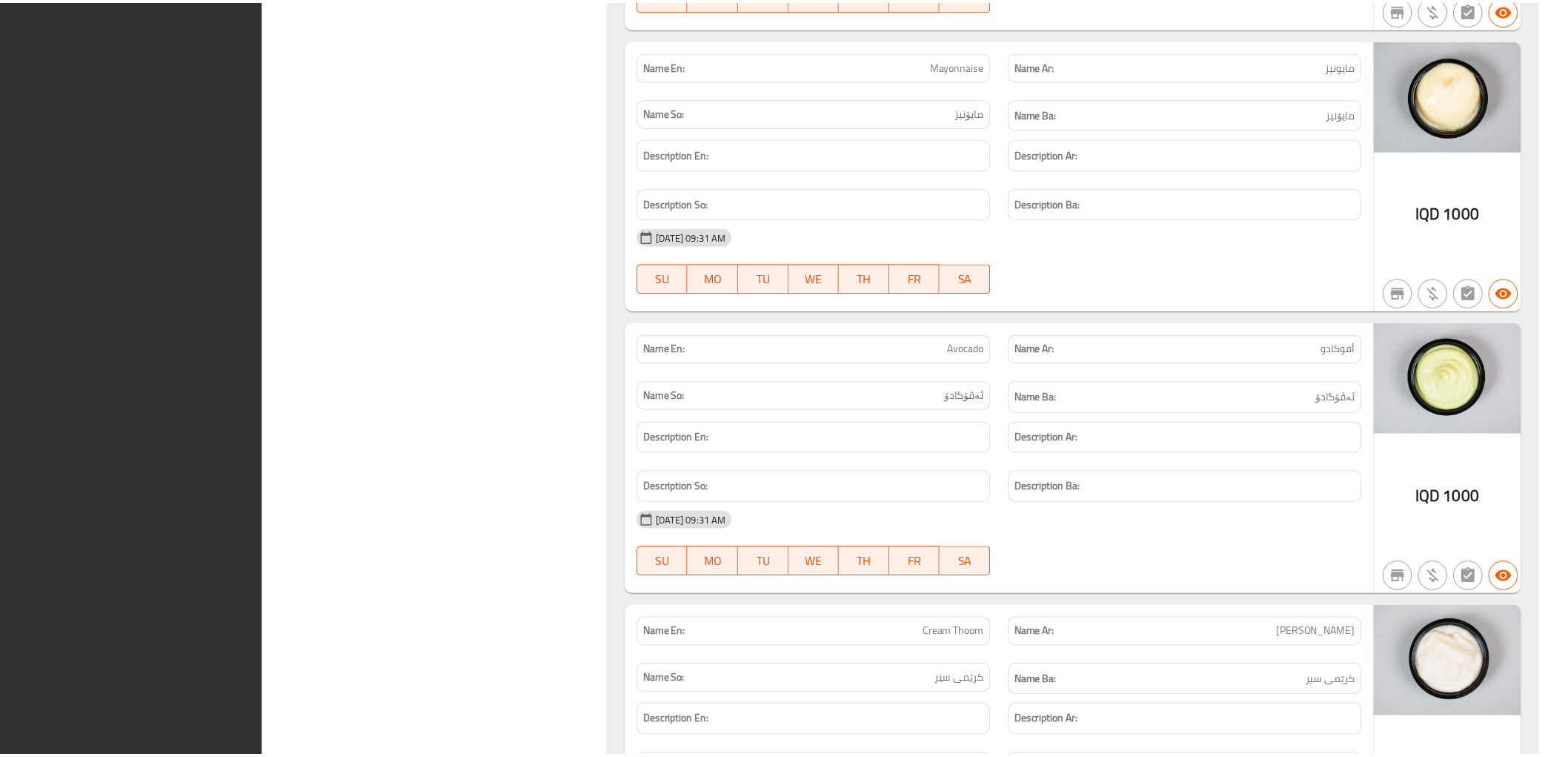
scroll to position [14684, 0]
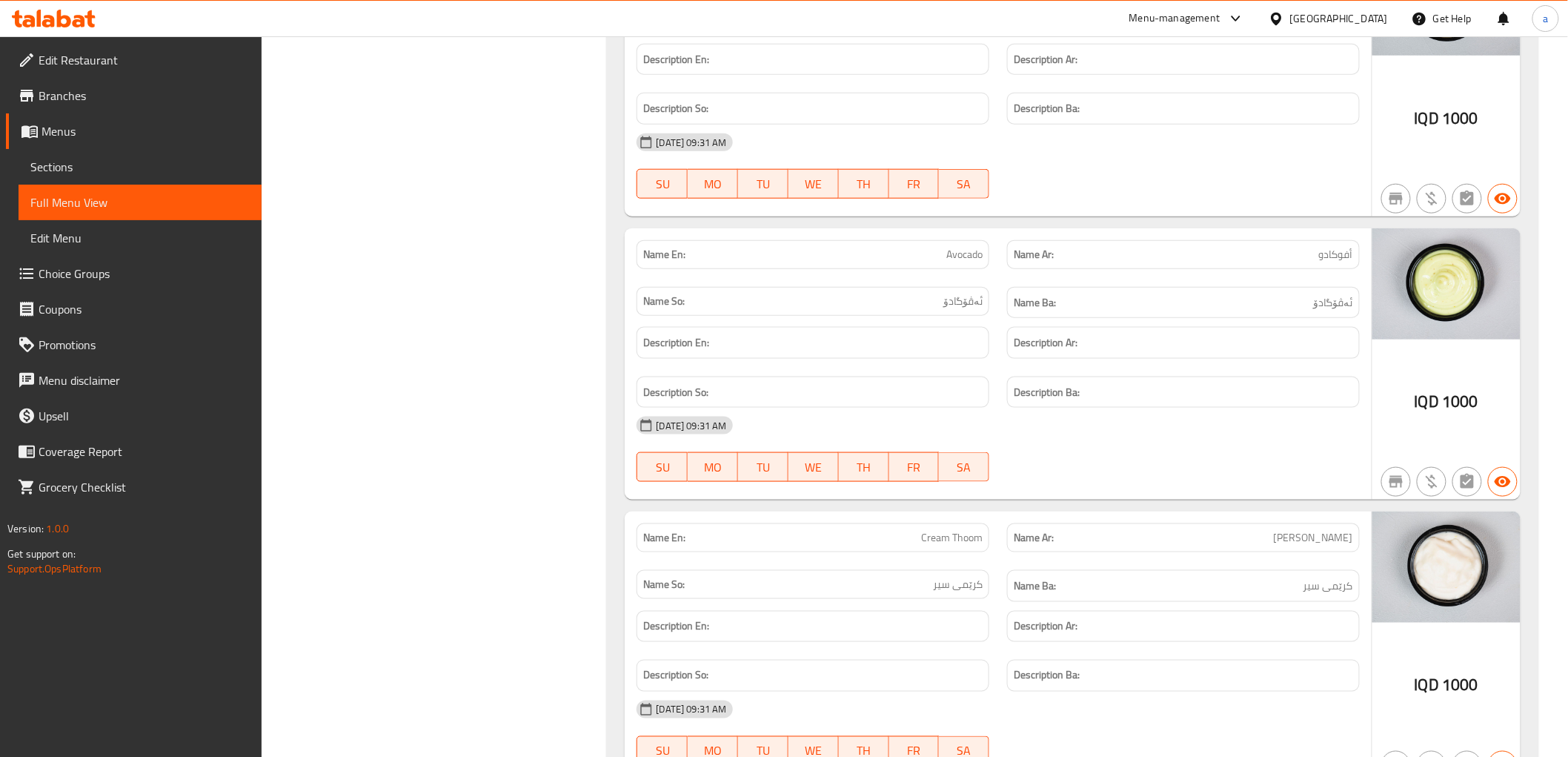
click at [161, 68] on span "Edit Restaurant" at bounding box center [144, 60] width 212 height 18
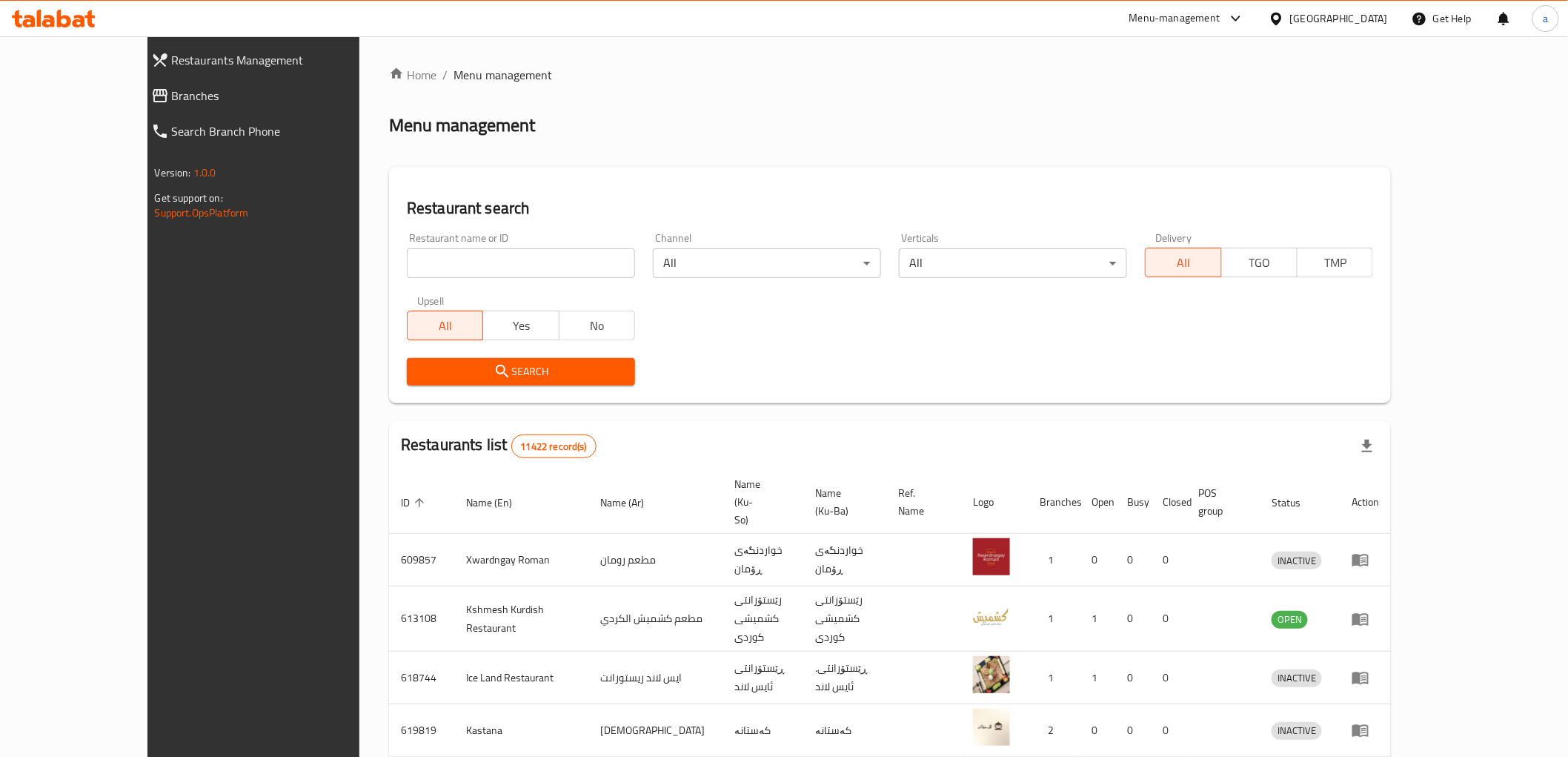
click at [172, 87] on span "Branches" at bounding box center [284, 96] width 225 height 18
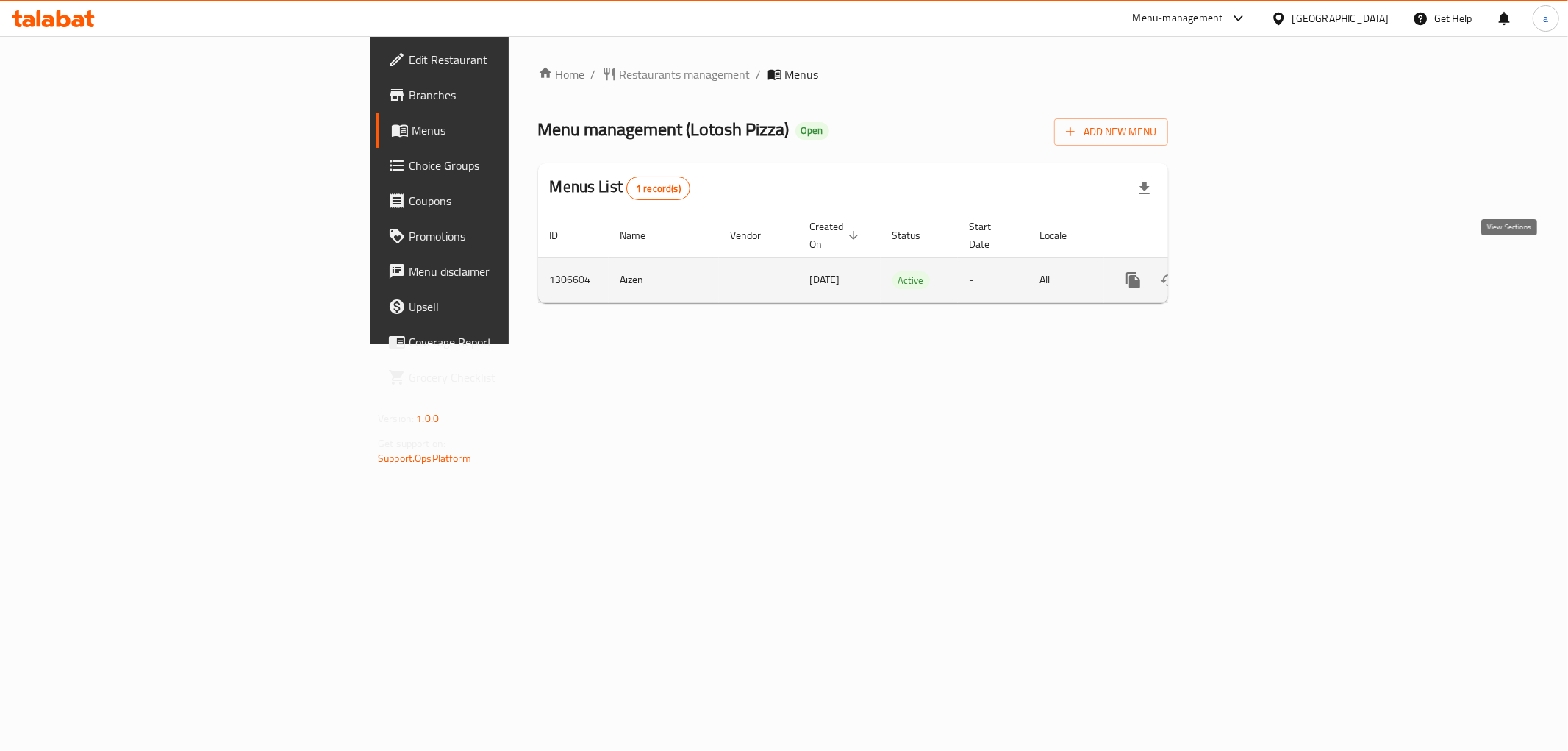
click at [1257, 265] on link "enhanced table" at bounding box center [1239, 279] width 35 height 35
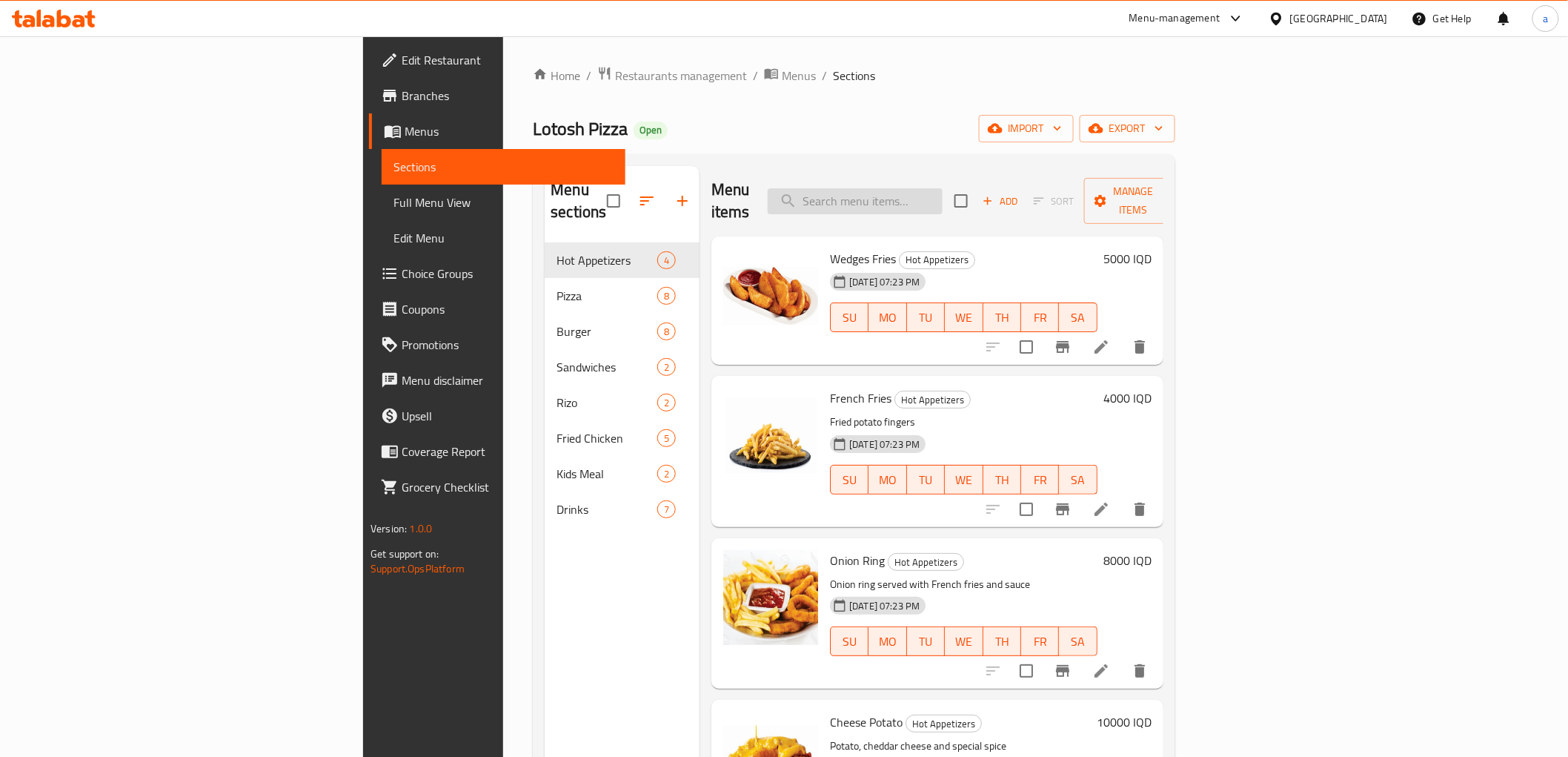
click at [942, 188] on input "search" at bounding box center [855, 201] width 175 height 26
paste input "Lotosh pizza"
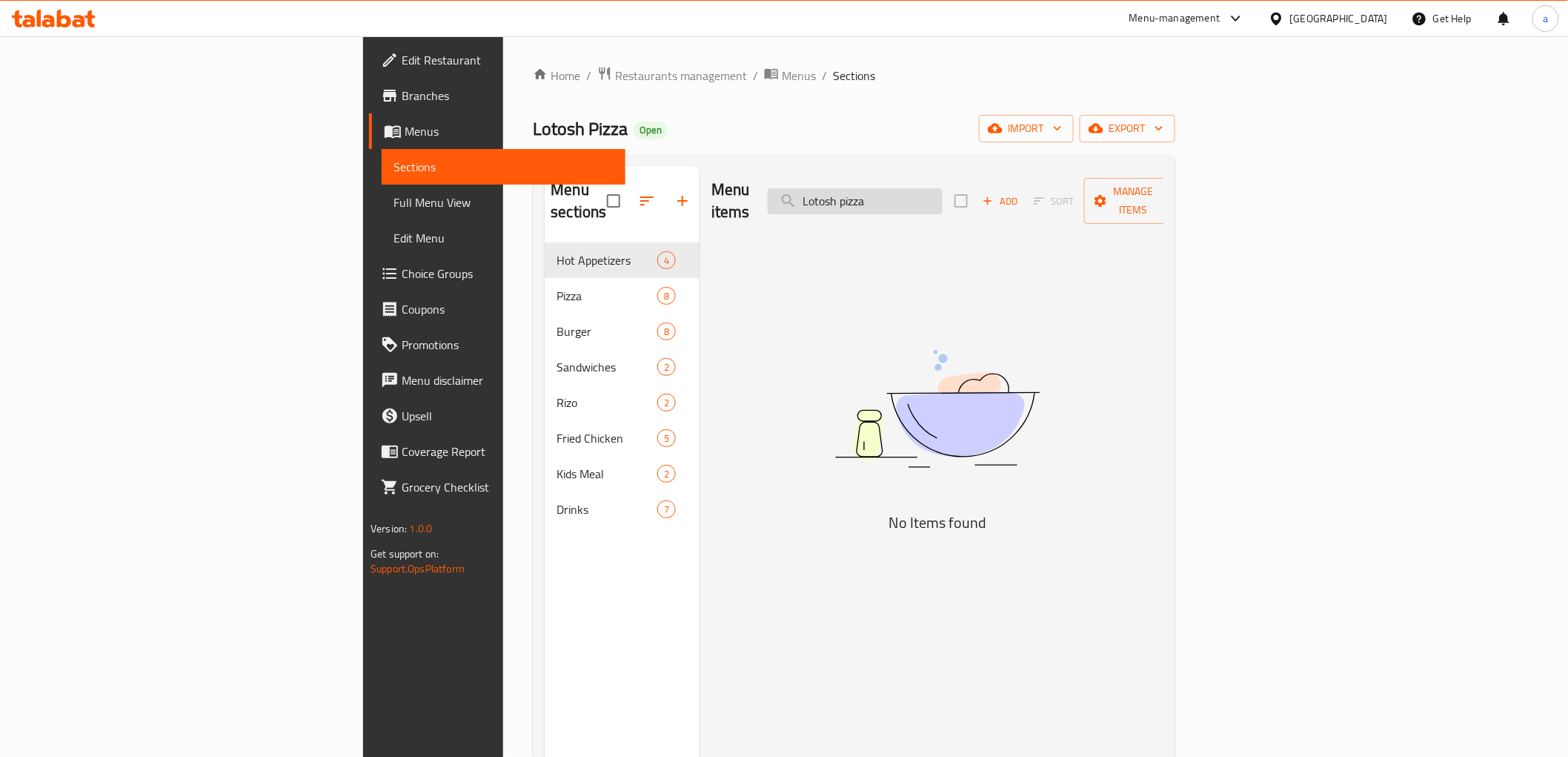
drag, startPoint x: 1018, startPoint y: 198, endPoint x: 930, endPoint y: 203, distance: 88.1
click at [930, 203] on input "Lotosh pizza" at bounding box center [855, 201] width 175 height 26
click at [942, 191] on input "Lotosh pizza" at bounding box center [855, 201] width 175 height 26
click at [942, 195] on input "Lotosh pizza" at bounding box center [855, 201] width 175 height 26
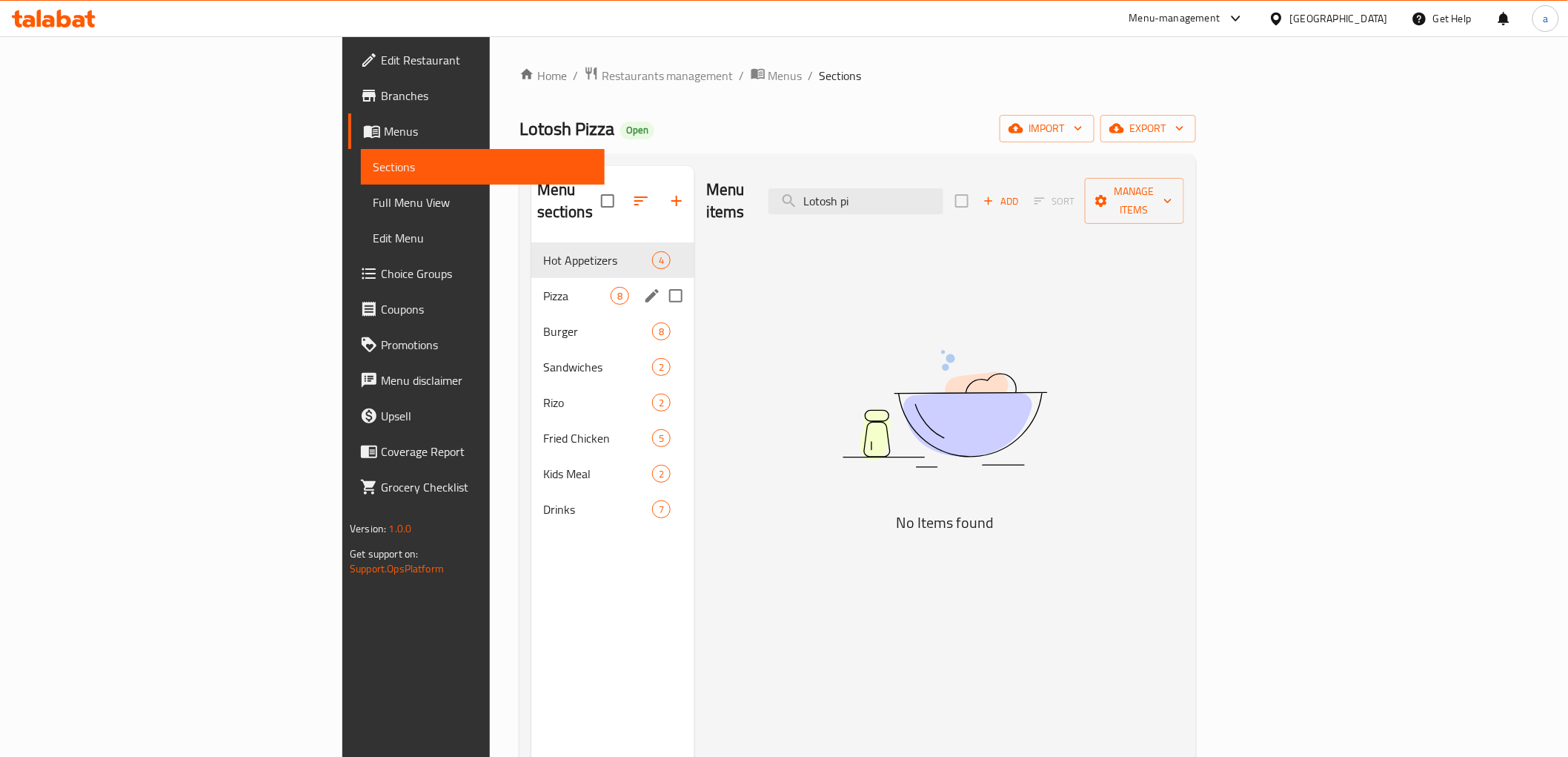
type input "Lotosh pi"
click at [543, 287] on span "Pizza" at bounding box center [577, 296] width 68 height 18
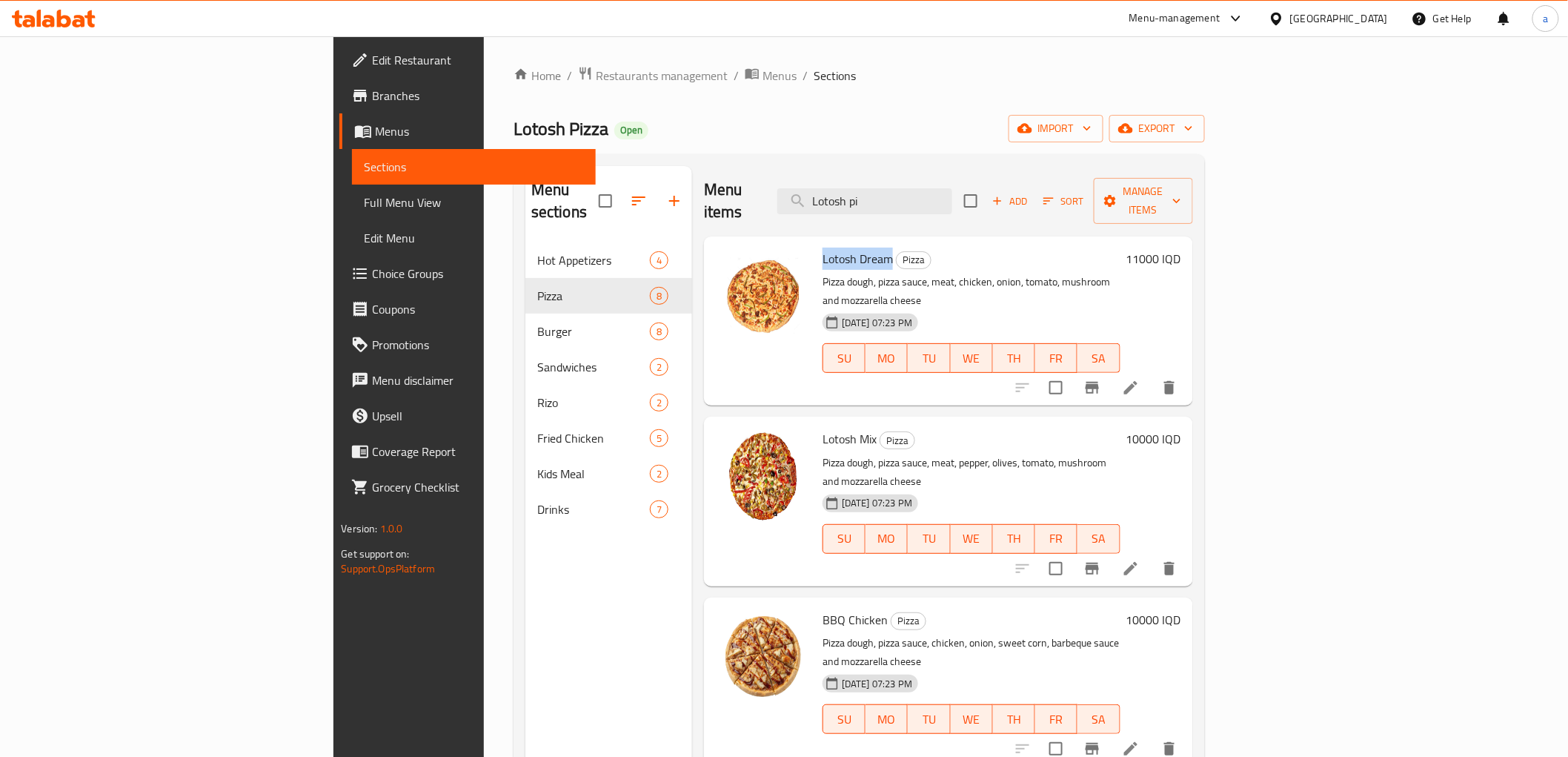
drag, startPoint x: 736, startPoint y: 232, endPoint x: 810, endPoint y: 230, distance: 74.0
click at [817, 243] on div "Lotosh Dream Pizza Pizza dough, pizza sauce, meat, chicken, onion, tomato, mush…" at bounding box center [971, 321] width 309 height 157
click at [1151, 374] on li at bounding box center [1130, 387] width 41 height 26
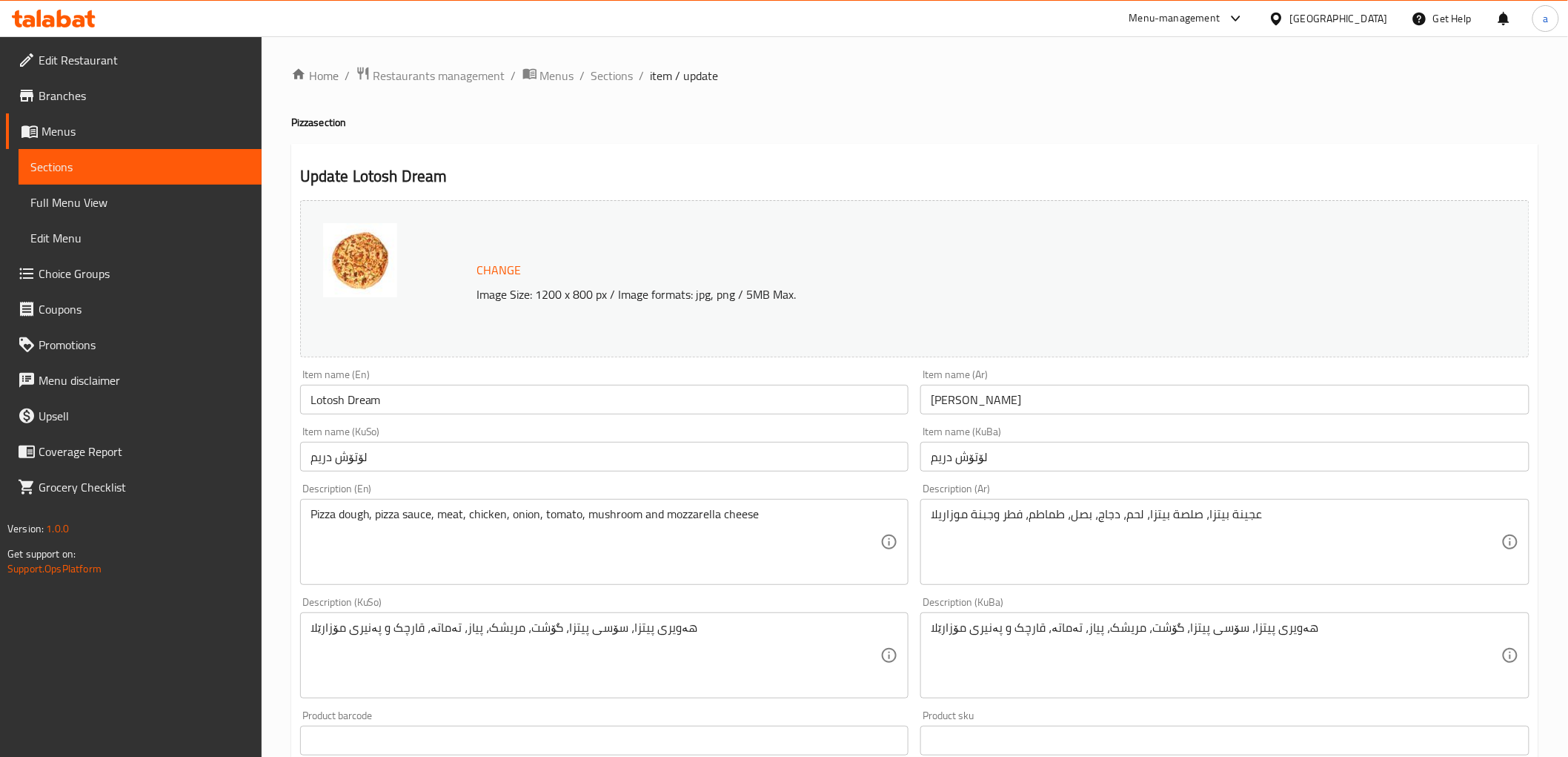
click at [461, 401] on input "Lotosh Dream" at bounding box center [604, 399] width 609 height 29
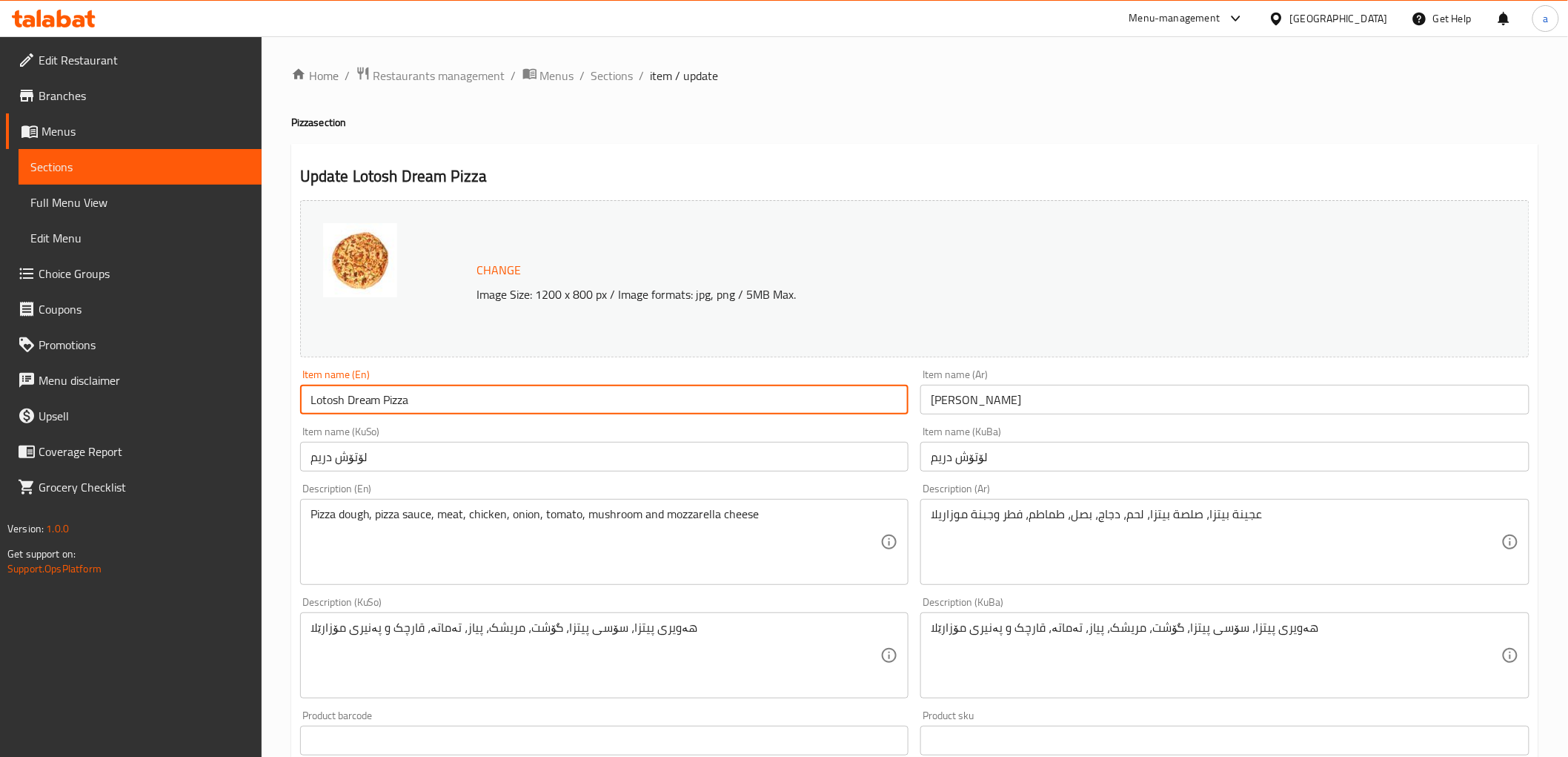
type input "Lotosh Dream Pizza"
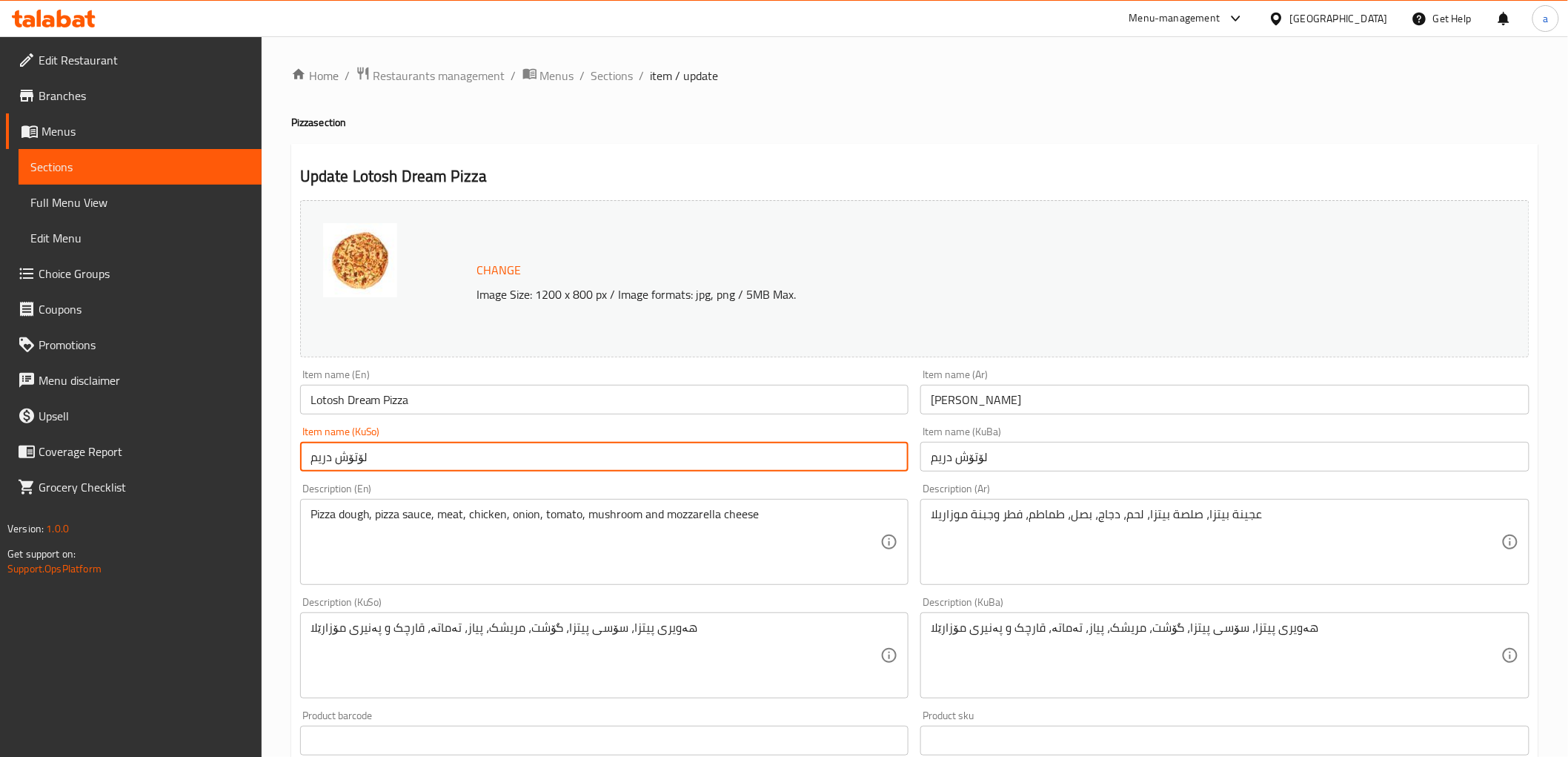
click at [421, 459] on input "لۆتۆش دریم" at bounding box center [604, 456] width 609 height 29
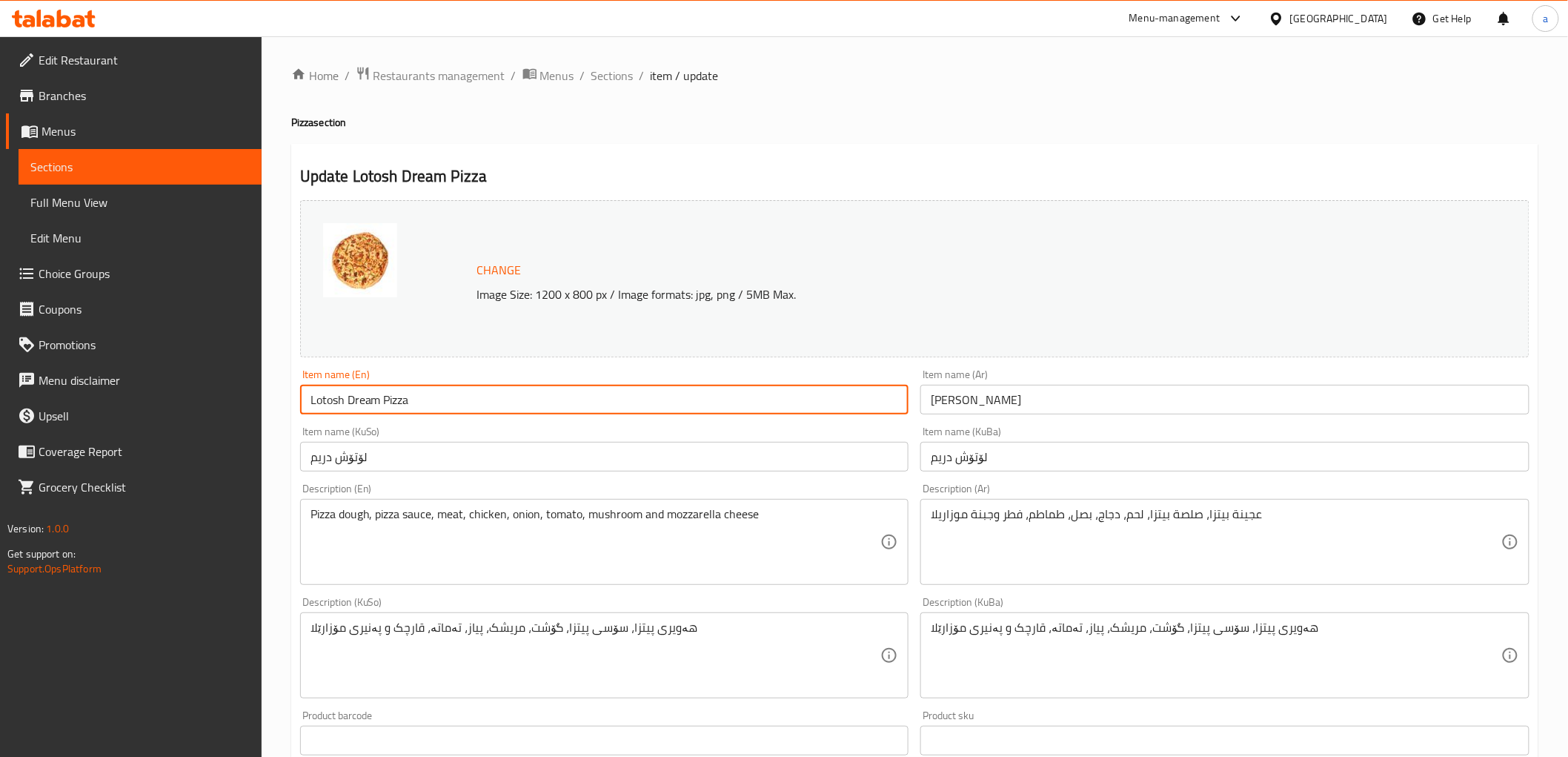
click at [391, 401] on input "Lotosh Dream Pizza" at bounding box center [604, 399] width 609 height 29
click at [571, 472] on input "لۆتۆش دریم" at bounding box center [604, 456] width 609 height 29
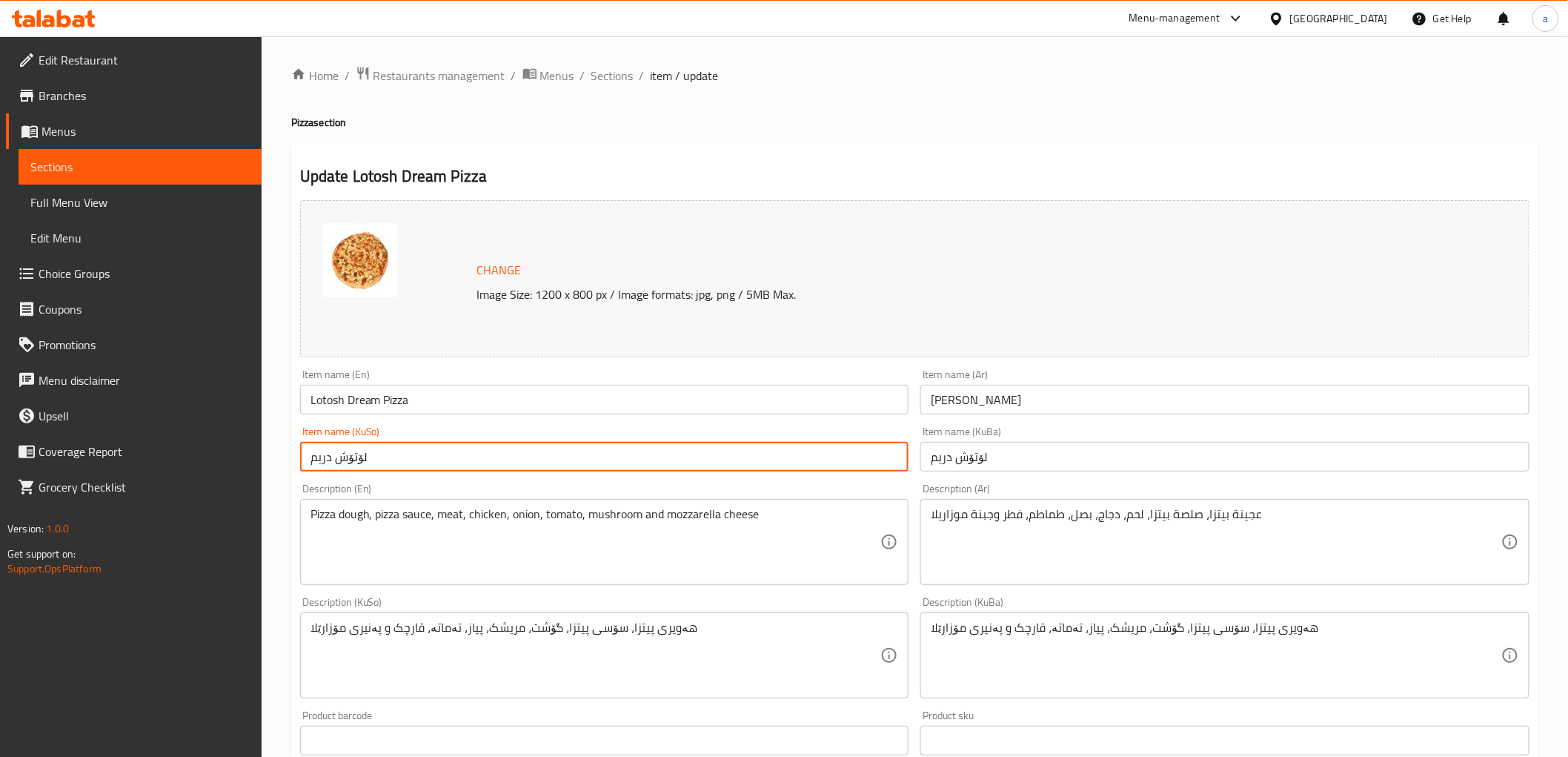
type input "لۆتۆش دریم"
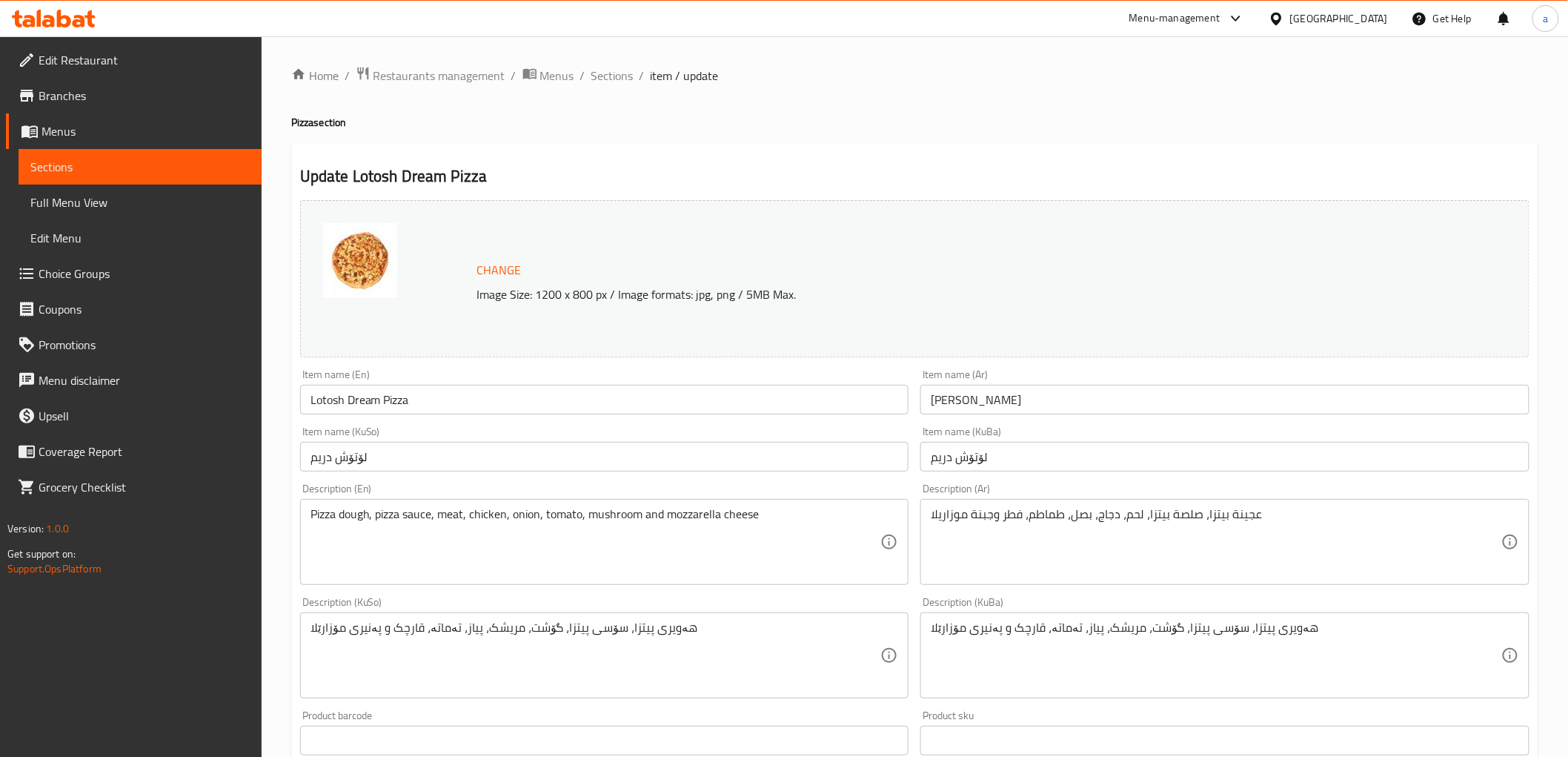
click at [586, 434] on div "Item name (KuSo) لۆتۆش دریم Item name (KuSo)" at bounding box center [604, 449] width 609 height 45
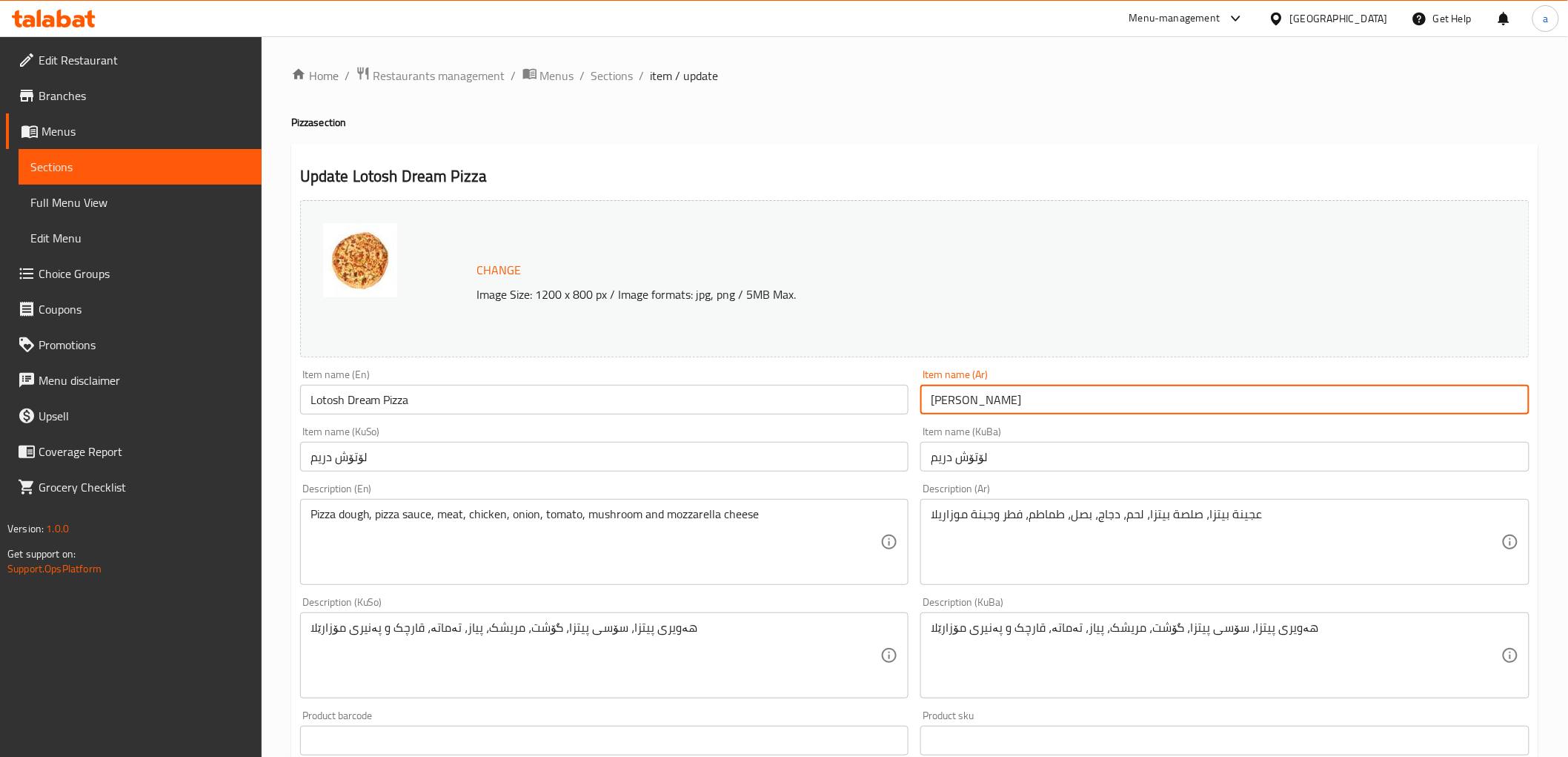
click at [1138, 411] on input "[PERSON_NAME]" at bounding box center [1224, 399] width 609 height 29
paste input "[PERSON_NAME]"
drag, startPoint x: 1434, startPoint y: 399, endPoint x: 1453, endPoint y: 426, distance: 33.0
click at [1453, 426] on div "Change Image Size: 1200 x 800 px / Image formats: jpg, png / 5MB Max. Item name…" at bounding box center [915, 609] width 1241 height 831
type input "[PERSON_NAME] [PERSON_NAME]"
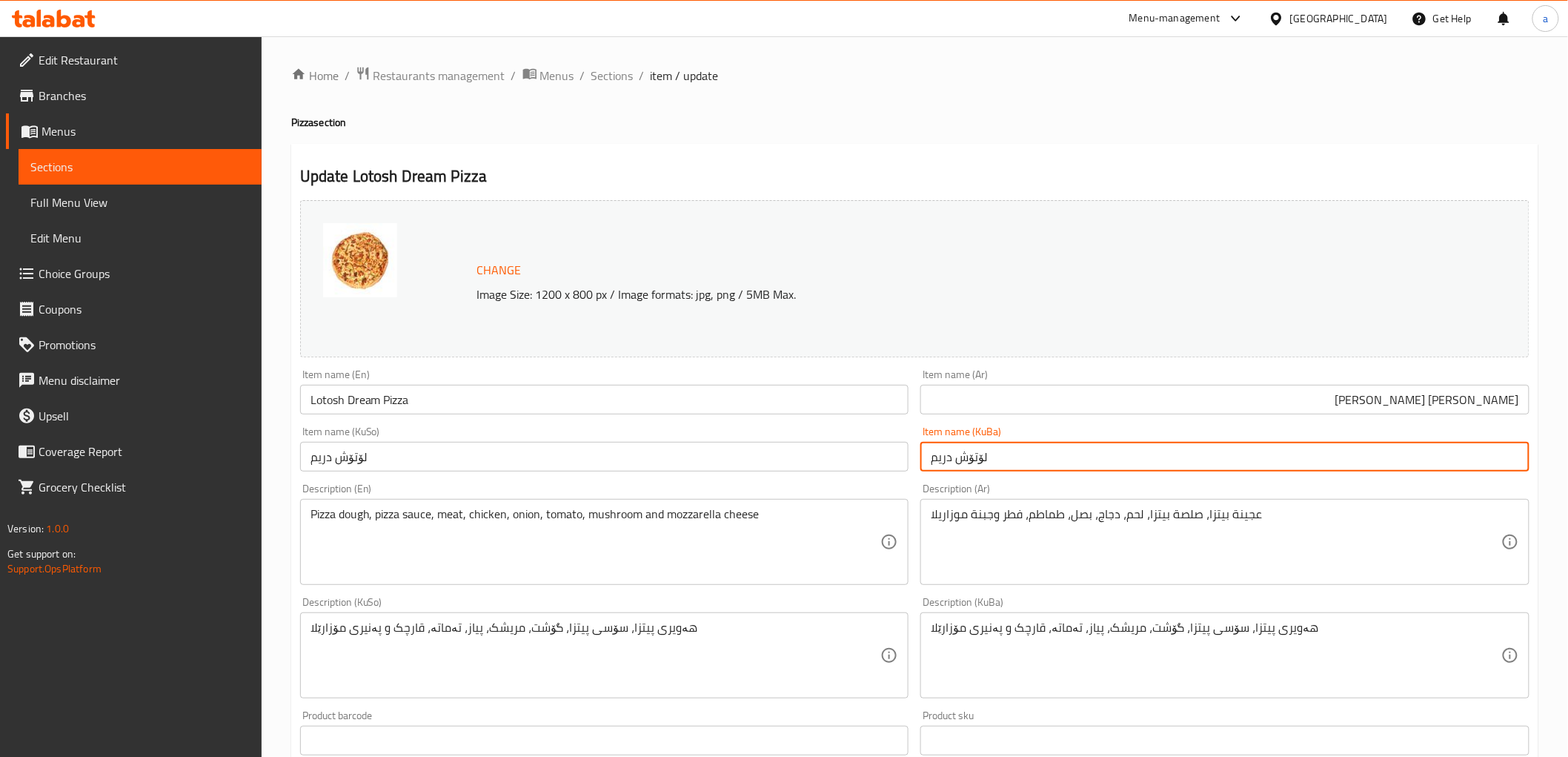
click at [1441, 450] on input "لۆتۆش دریم" at bounding box center [1224, 456] width 609 height 29
paste input "پیتزا"
drag, startPoint x: 1467, startPoint y: 470, endPoint x: 1530, endPoint y: 481, distance: 64.0
click at [1530, 481] on div "Change Image Size: 1200 x 800 px / Image formats: jpg, png / 5MB Max. Item name…" at bounding box center [915, 609] width 1241 height 831
type input "پیتزای لۆتۆش دریم"
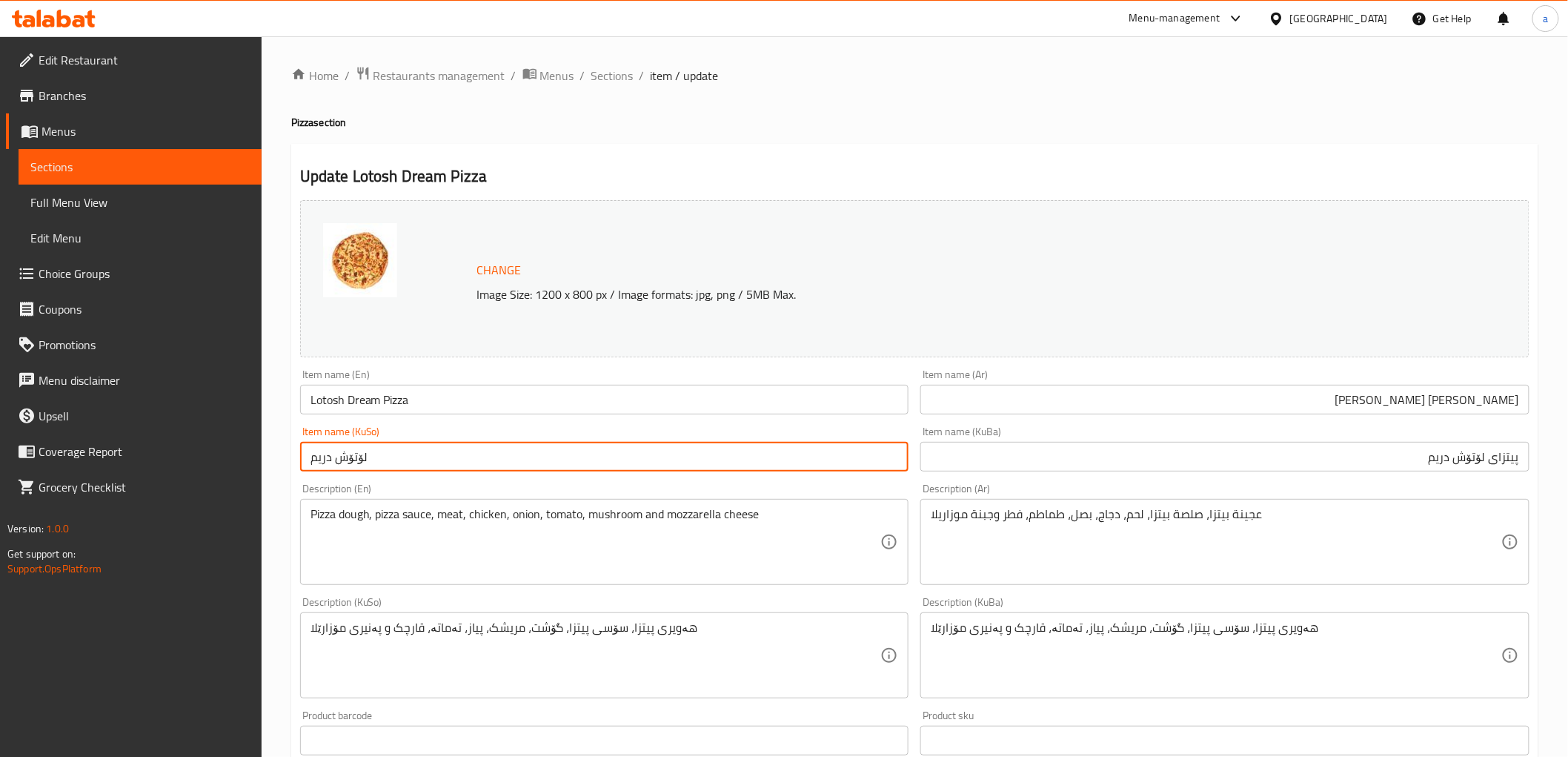
drag, startPoint x: 459, startPoint y: 450, endPoint x: 305, endPoint y: 475, distance: 156.0
click at [305, 475] on div "Item name (KuSo) لۆتۆش دریم Item name (KuSo)" at bounding box center [604, 449] width 621 height 57
paste input "پیتزای"
type input "پیتزای لۆتۆش دریم"
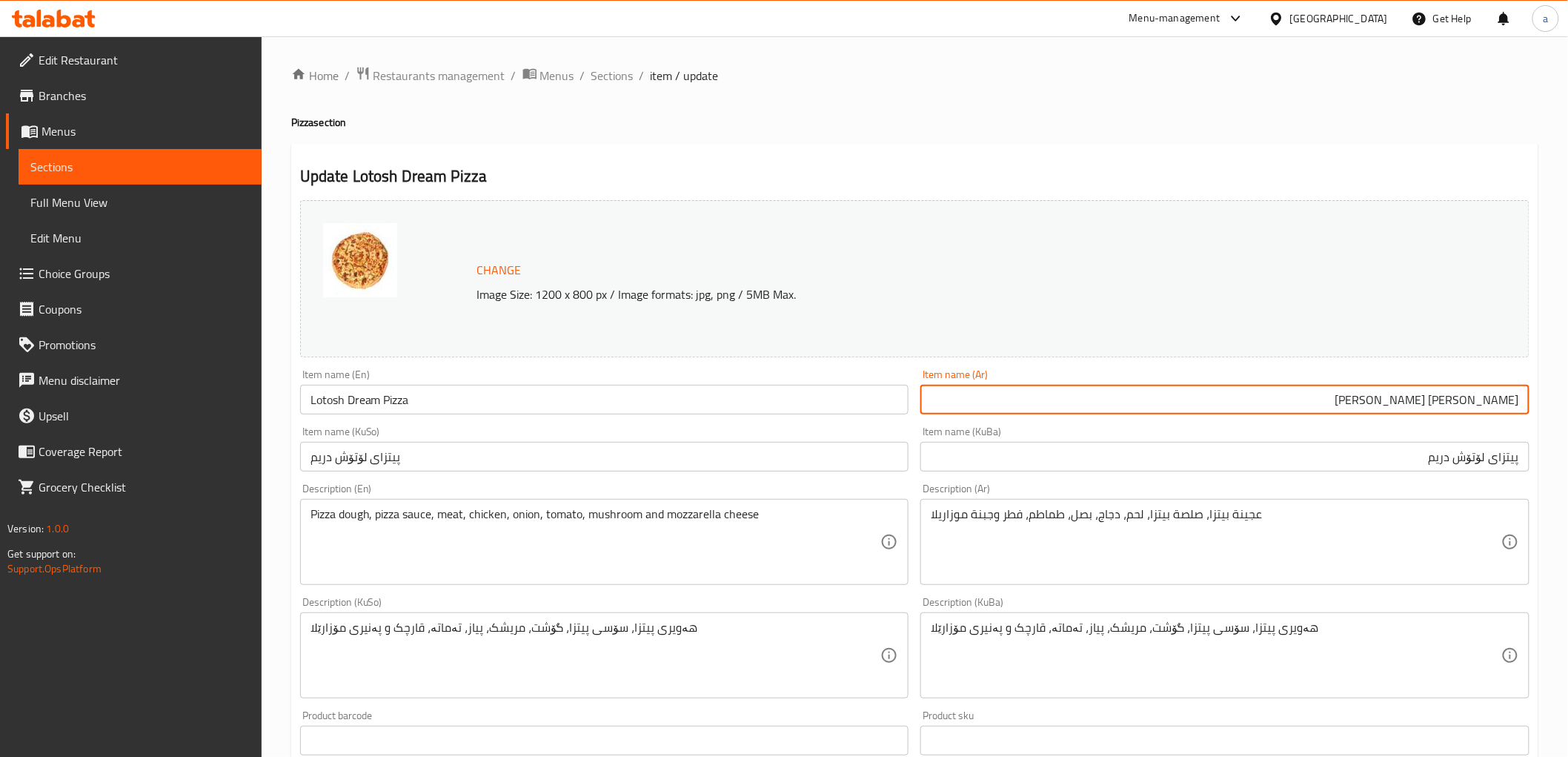
drag, startPoint x: 1460, startPoint y: 401, endPoint x: 1427, endPoint y: 405, distance: 33.2
click at [1427, 405] on input "[PERSON_NAME] [PERSON_NAME]" at bounding box center [1224, 399] width 609 height 29
click at [1523, 399] on input "[PERSON_NAME]" at bounding box center [1224, 399] width 609 height 29
paste input "[PERSON_NAME]"
click at [1417, 404] on input "[PERSON_NAME]" at bounding box center [1224, 399] width 609 height 29
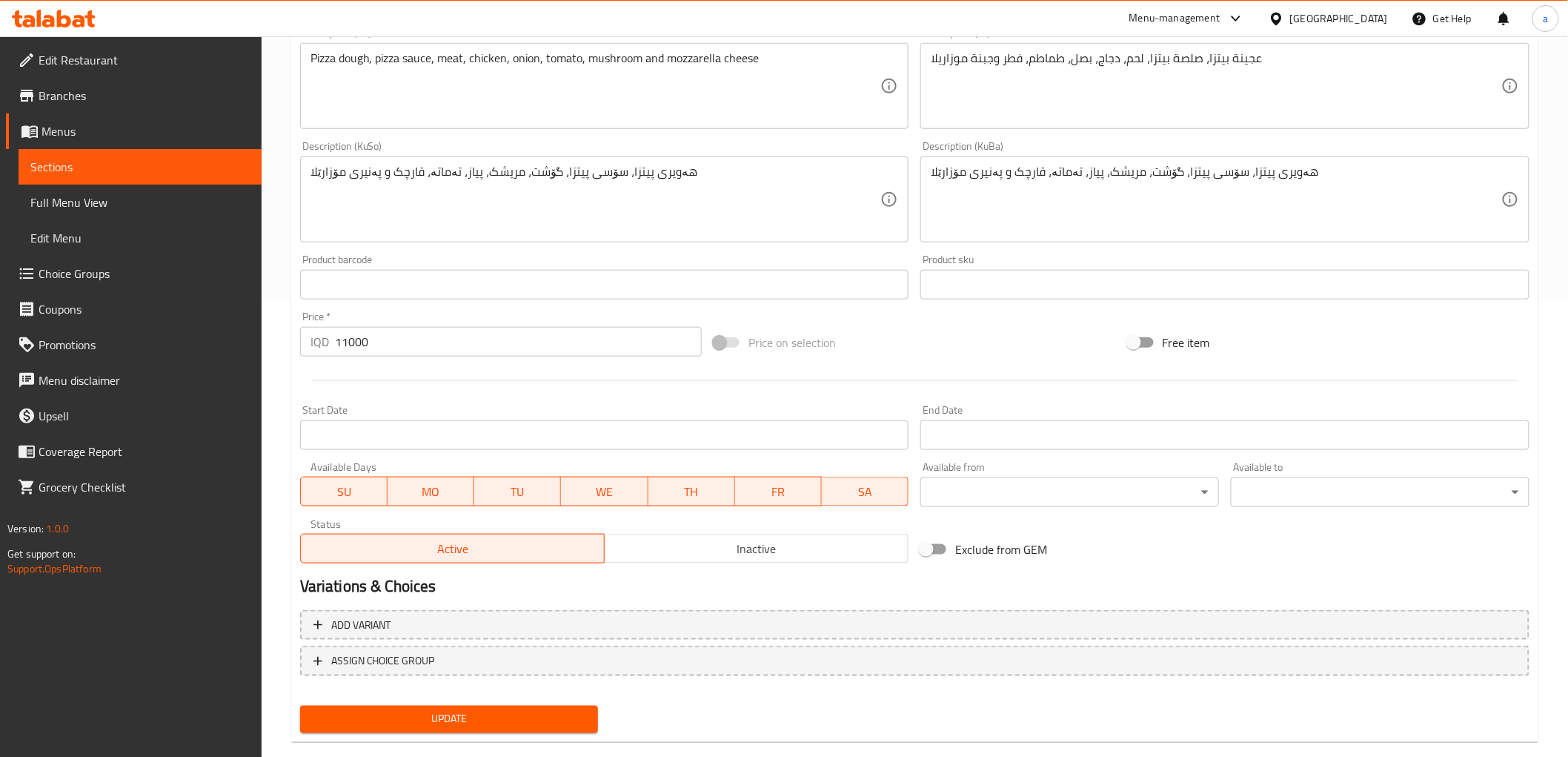
scroll to position [480, 0]
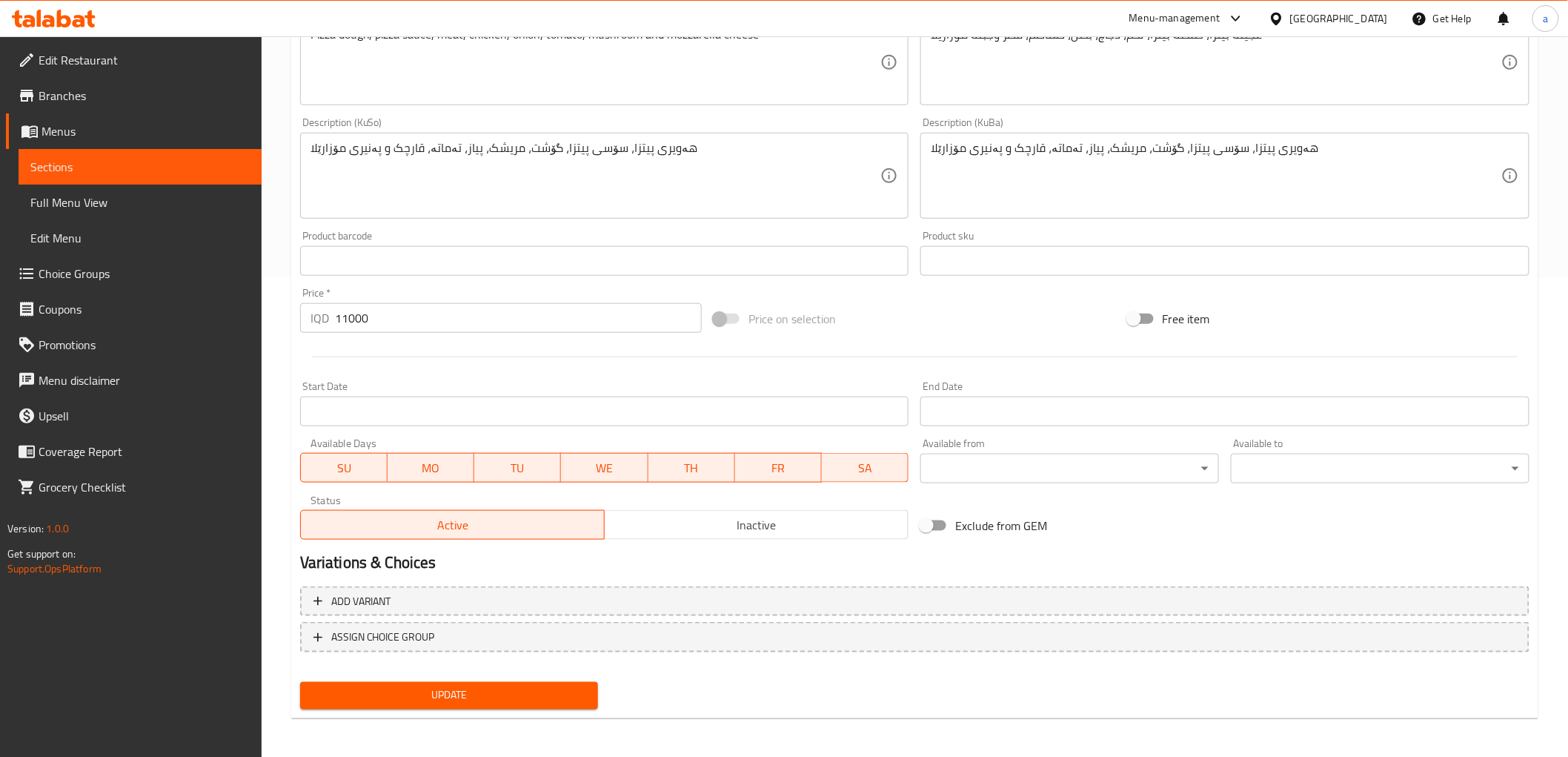
type input "[PERSON_NAME]"
click at [501, 686] on span "Update" at bounding box center [449, 695] width 275 height 19
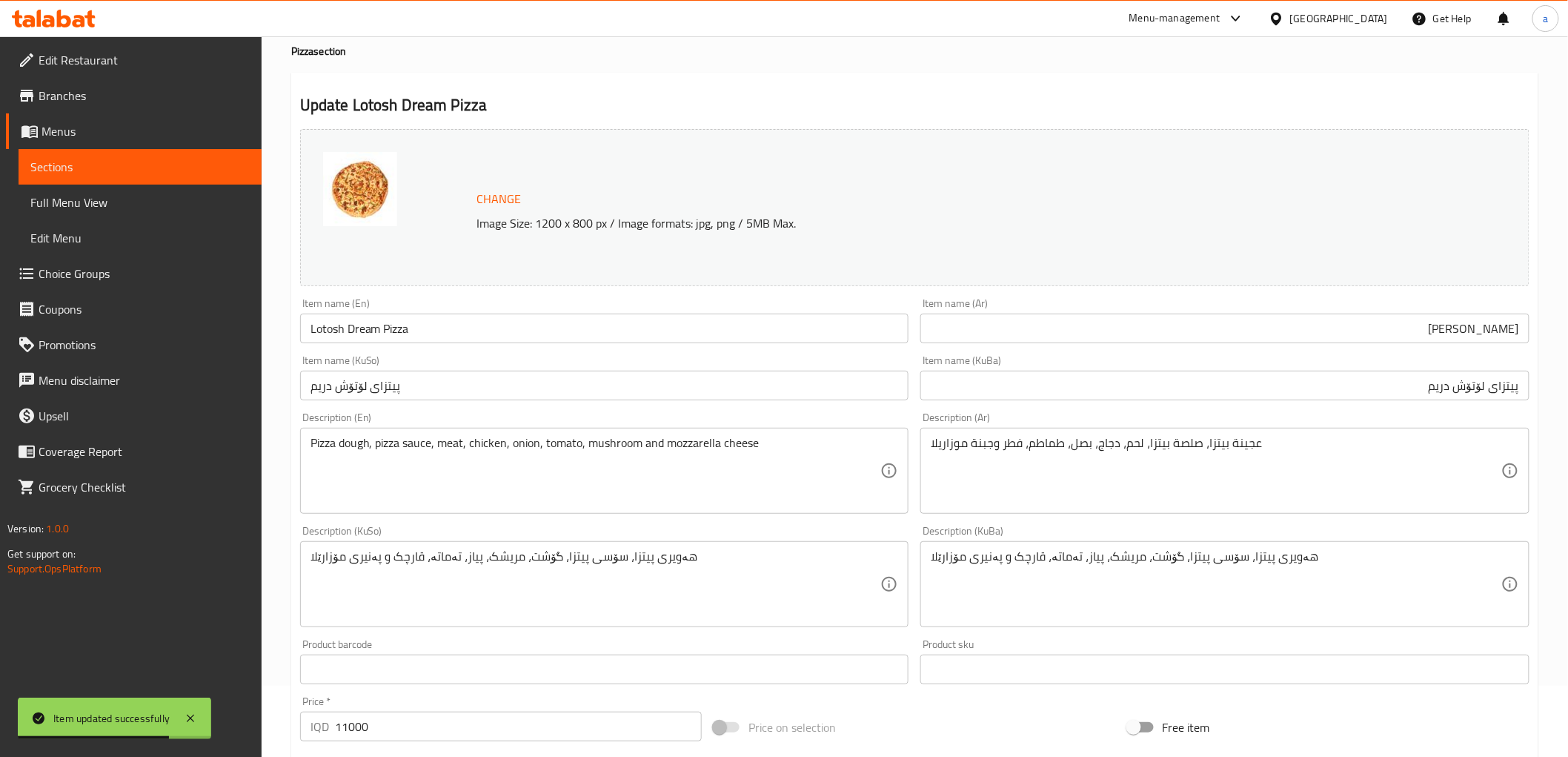
scroll to position [0, 0]
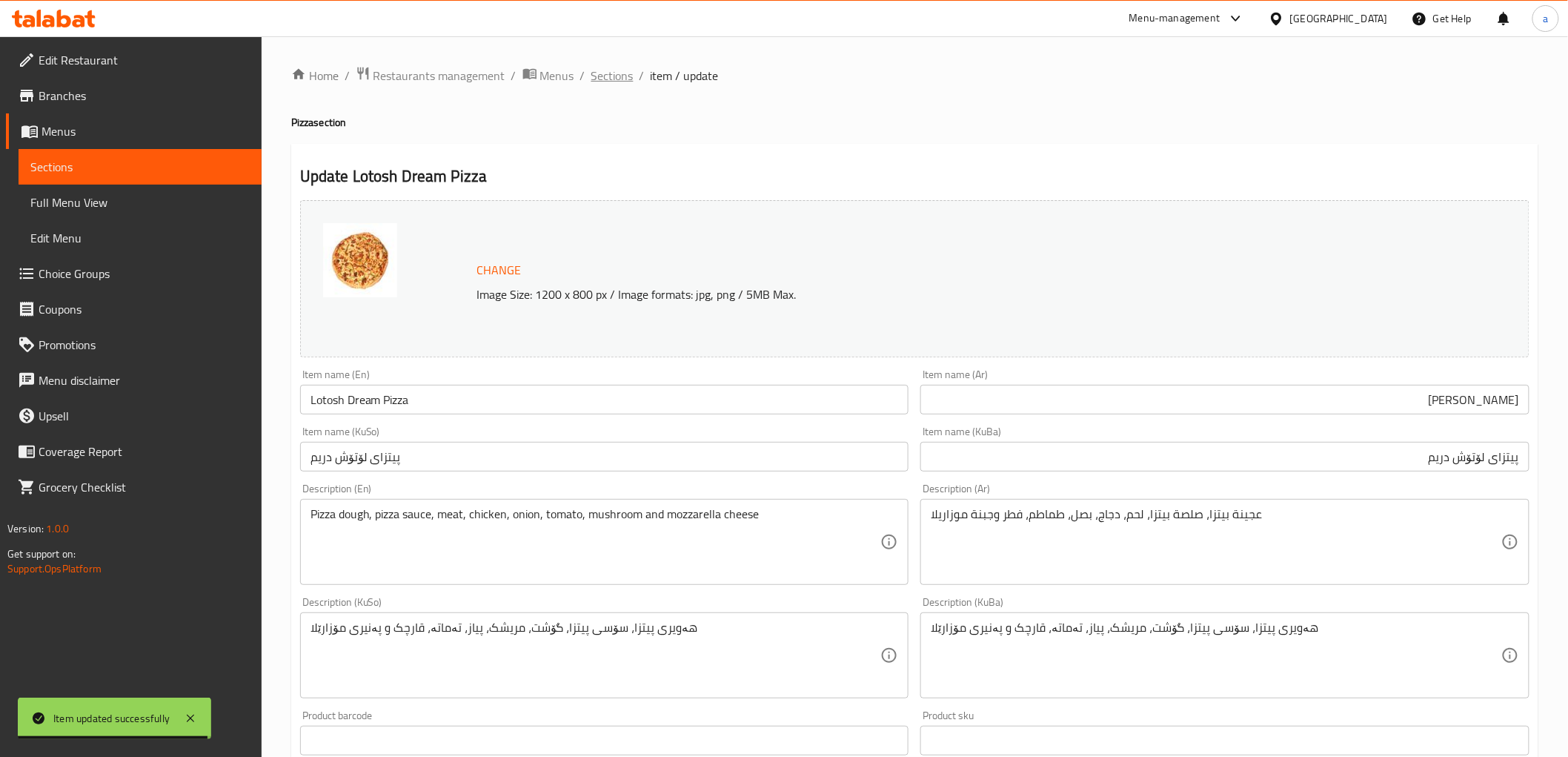
click at [605, 82] on span "Sections" at bounding box center [612, 76] width 42 height 18
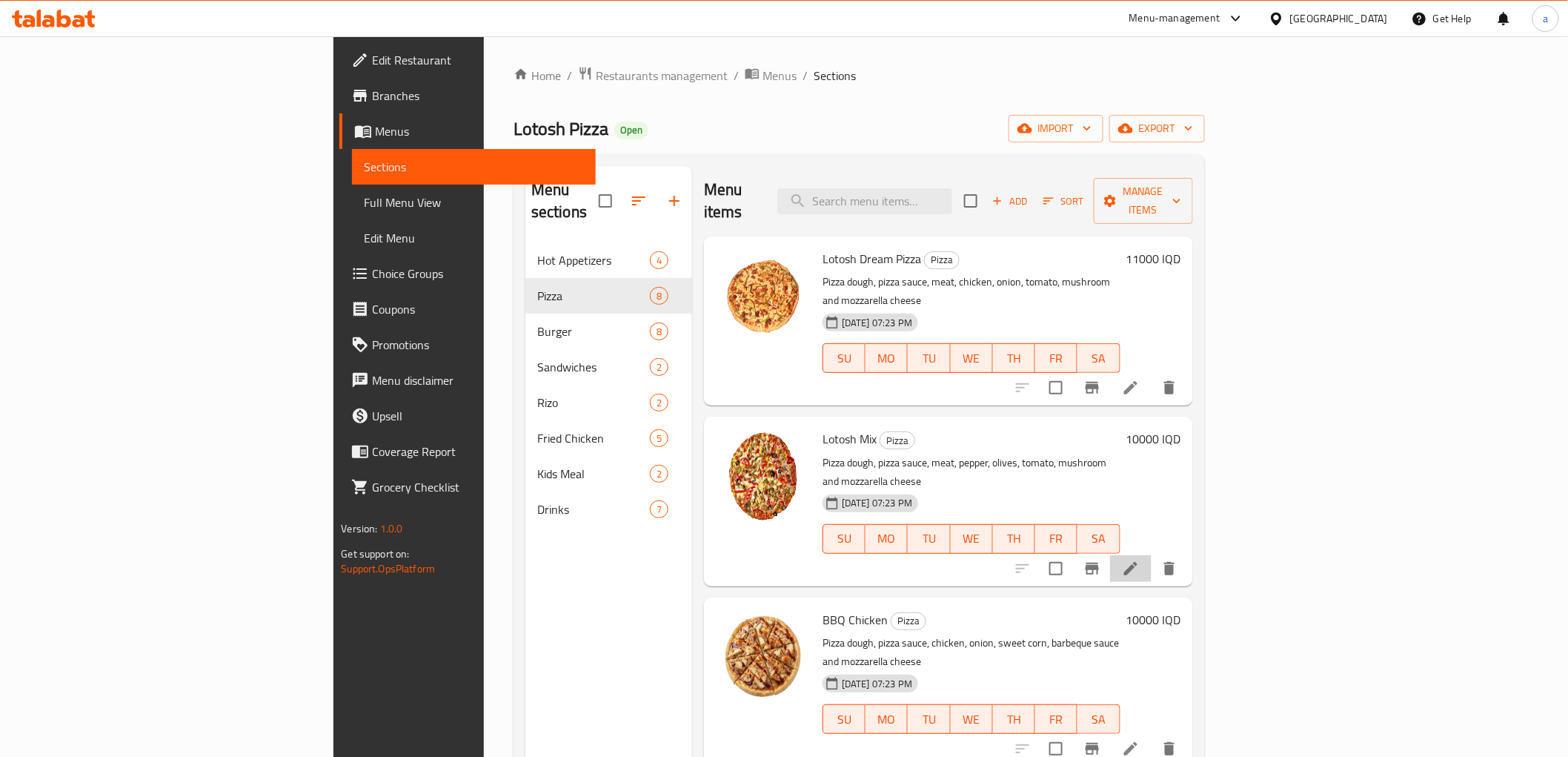
click at [1151, 555] on li at bounding box center [1130, 568] width 41 height 26
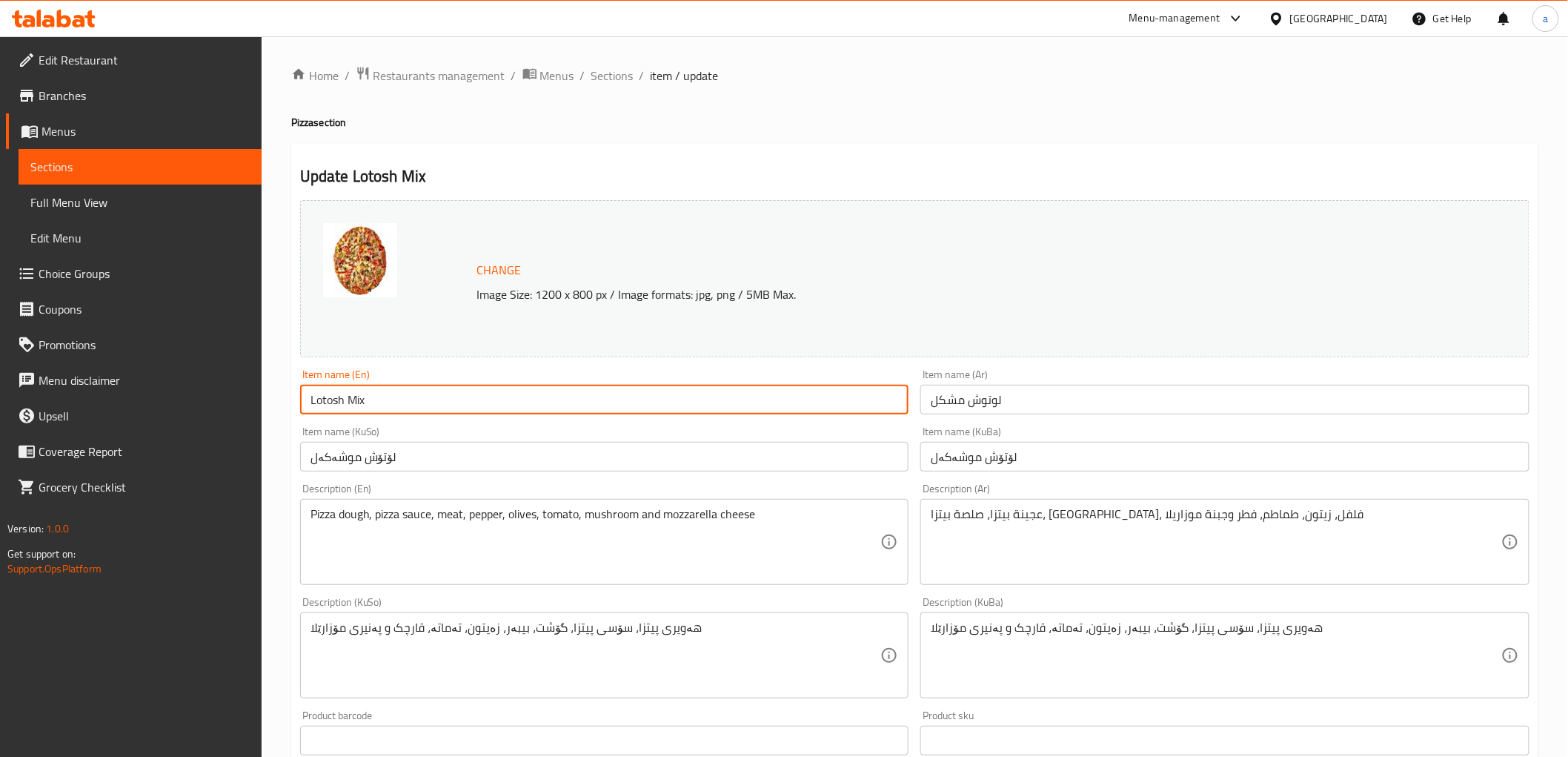
drag, startPoint x: 423, startPoint y: 398, endPoint x: 300, endPoint y: 417, distance: 124.5
click at [300, 416] on div "Item name (En) Lotosh Mix Item name (En)" at bounding box center [604, 392] width 621 height 57
paste input "Pizza"
type input "Lotosh Mix Pizza"
click at [1063, 392] on input "لوتوش مشكل" at bounding box center [1224, 399] width 609 height 29
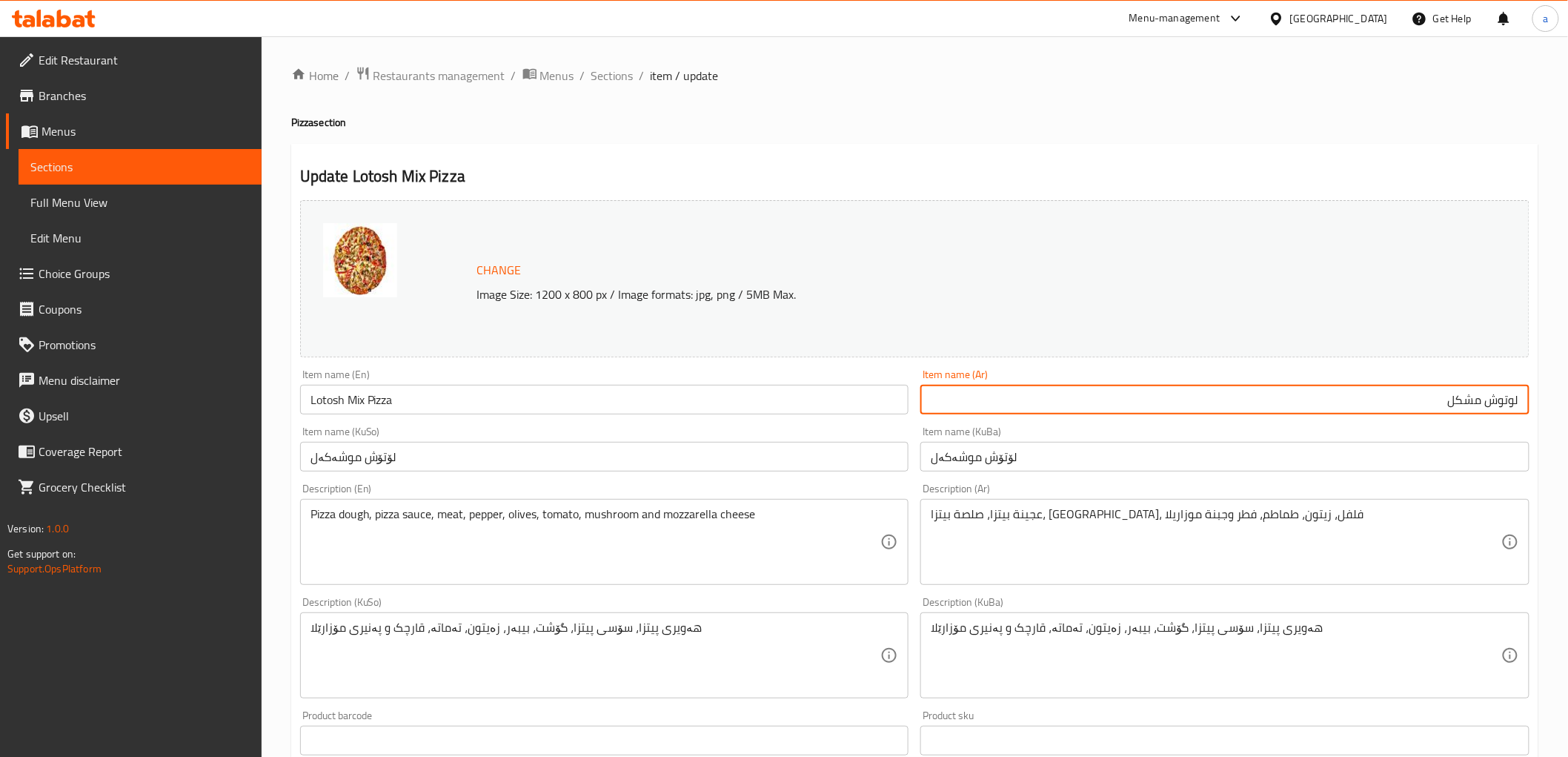
paste input "[PERSON_NAME]"
type input "[PERSON_NAME]ش مشكل"
click at [1074, 462] on input "لۆتۆش موشەکەل" at bounding box center [1224, 456] width 609 height 29
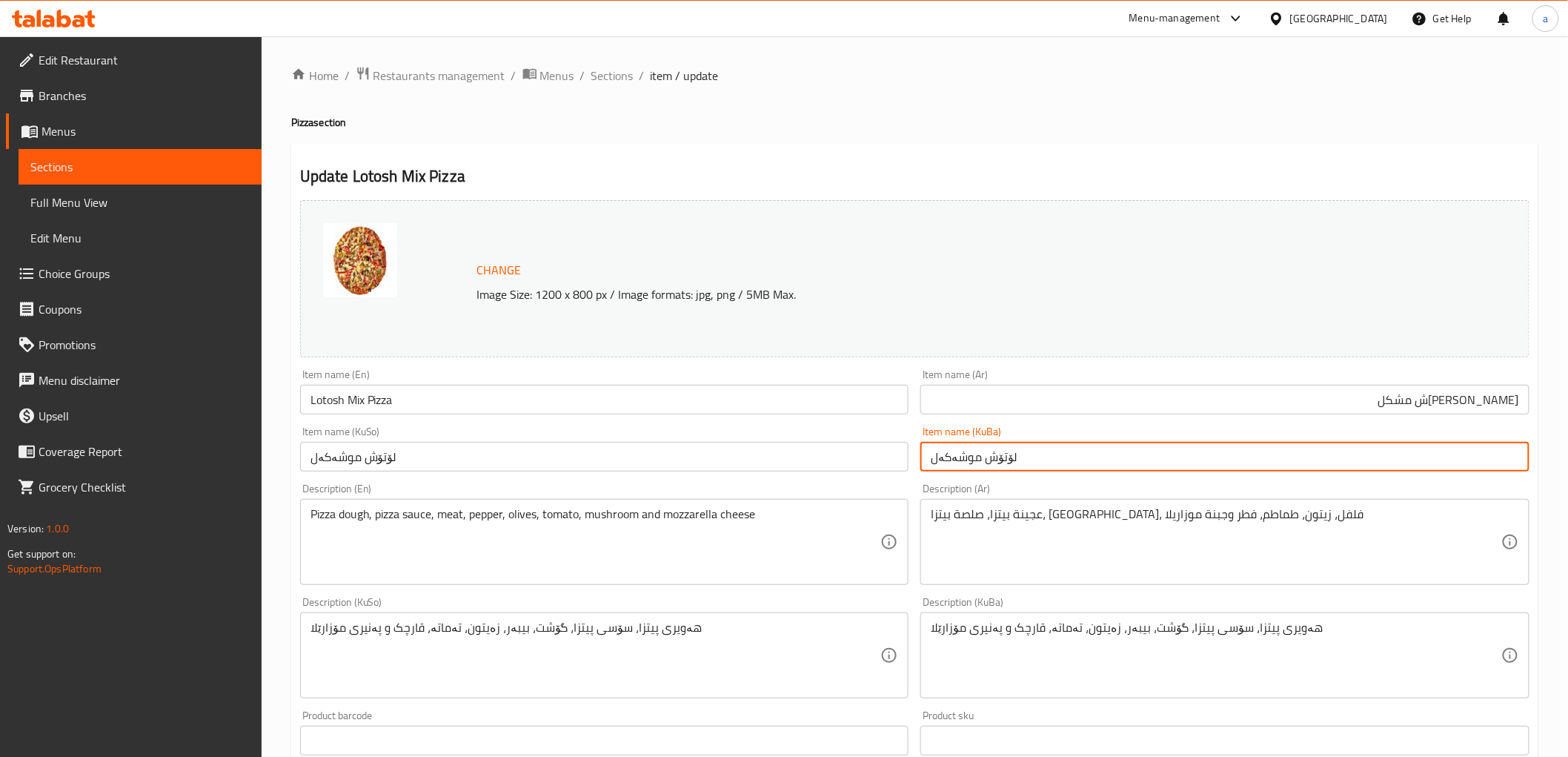
paste input "پیتزا"
drag, startPoint x: 1383, startPoint y: 455, endPoint x: 1569, endPoint y: 469, distance: 186.5
click at [1568, 469] on html "​ Menu-management [GEOGRAPHIC_DATA] Get Help a Edit Restaurant Branches Menus S…" at bounding box center [784, 378] width 1568 height 757
type input "پیتزای لۆتۆش موشەکەل"
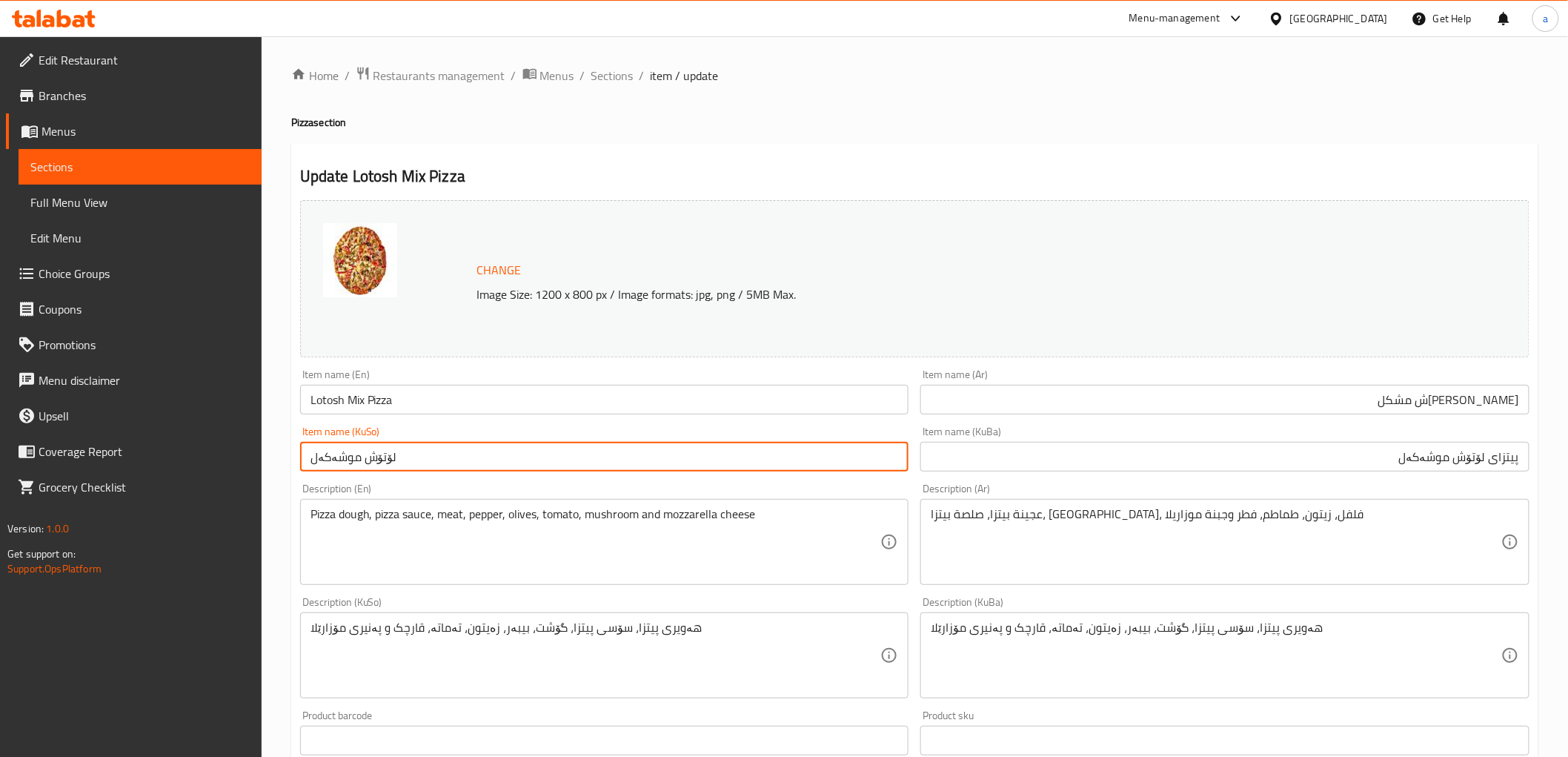
drag, startPoint x: 425, startPoint y: 447, endPoint x: 294, endPoint y: 472, distance: 133.4
click at [294, 472] on div "Item name (KuSo) لۆتۆش موشەکەل Item name (KuSo)" at bounding box center [604, 449] width 621 height 57
paste input "پیتزای"
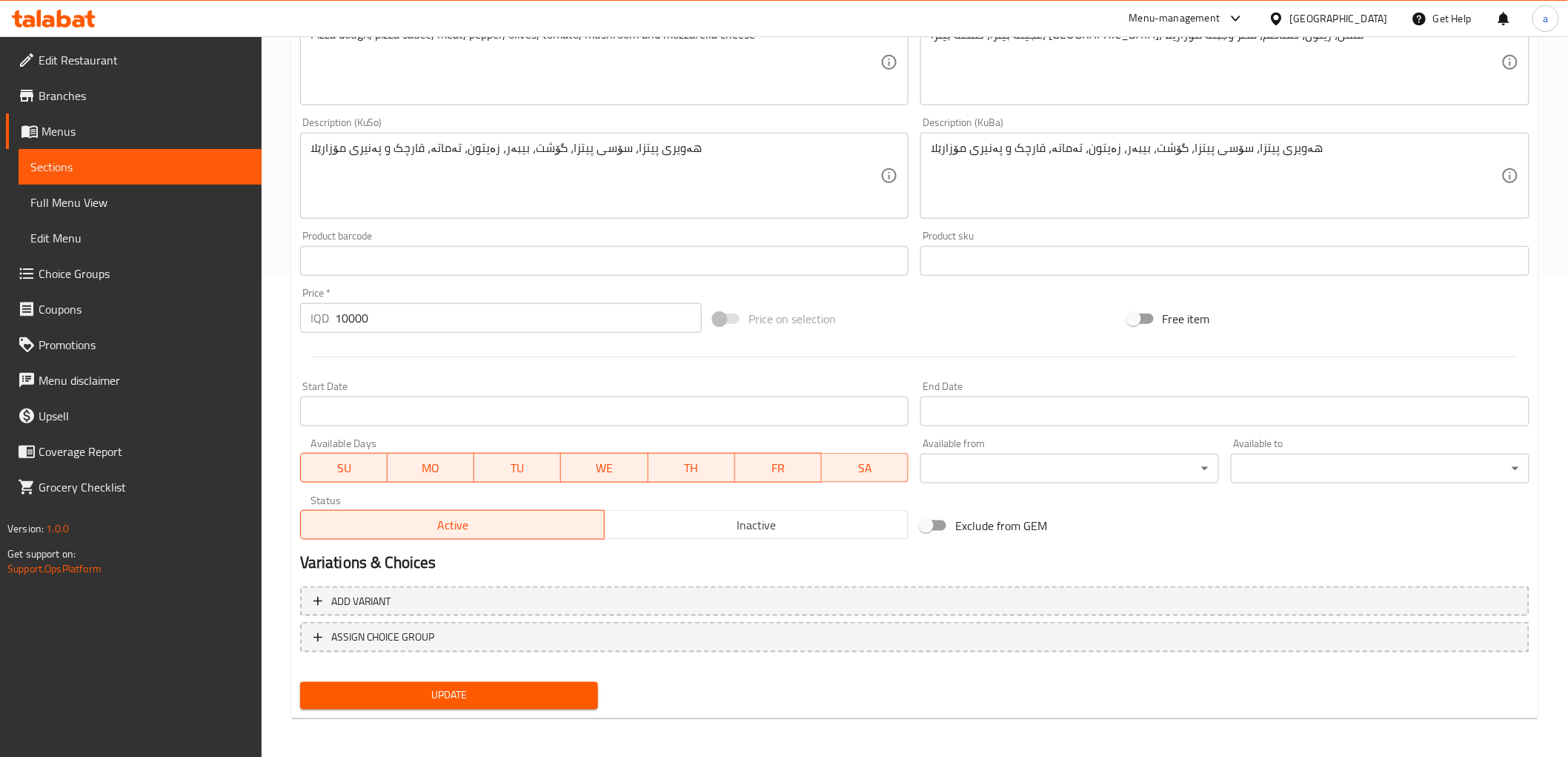
type input "پیتزای لۆتۆش موشەکەل"
click at [461, 691] on span "Update" at bounding box center [449, 695] width 275 height 19
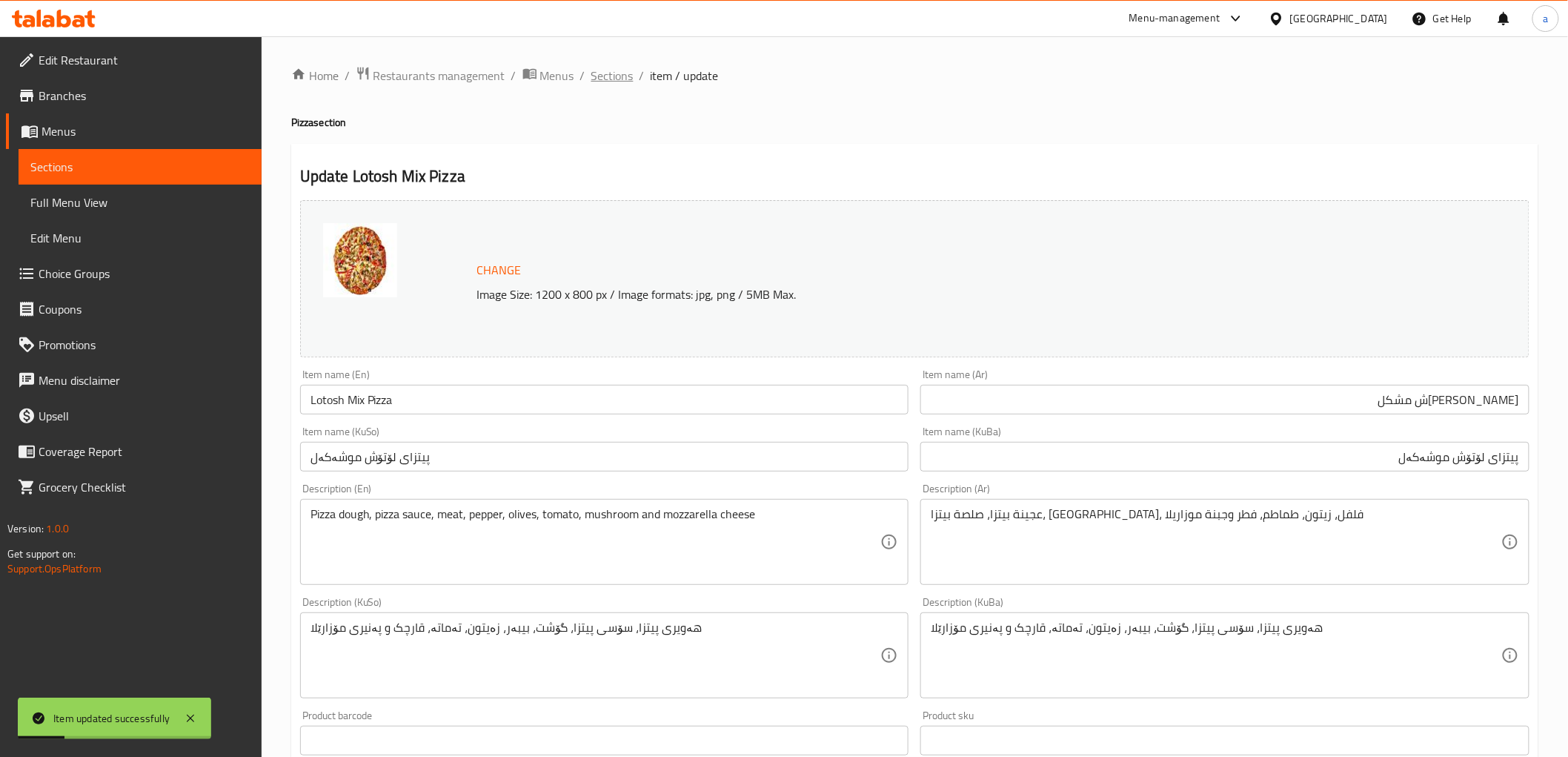
click at [601, 78] on span "Sections" at bounding box center [612, 76] width 42 height 18
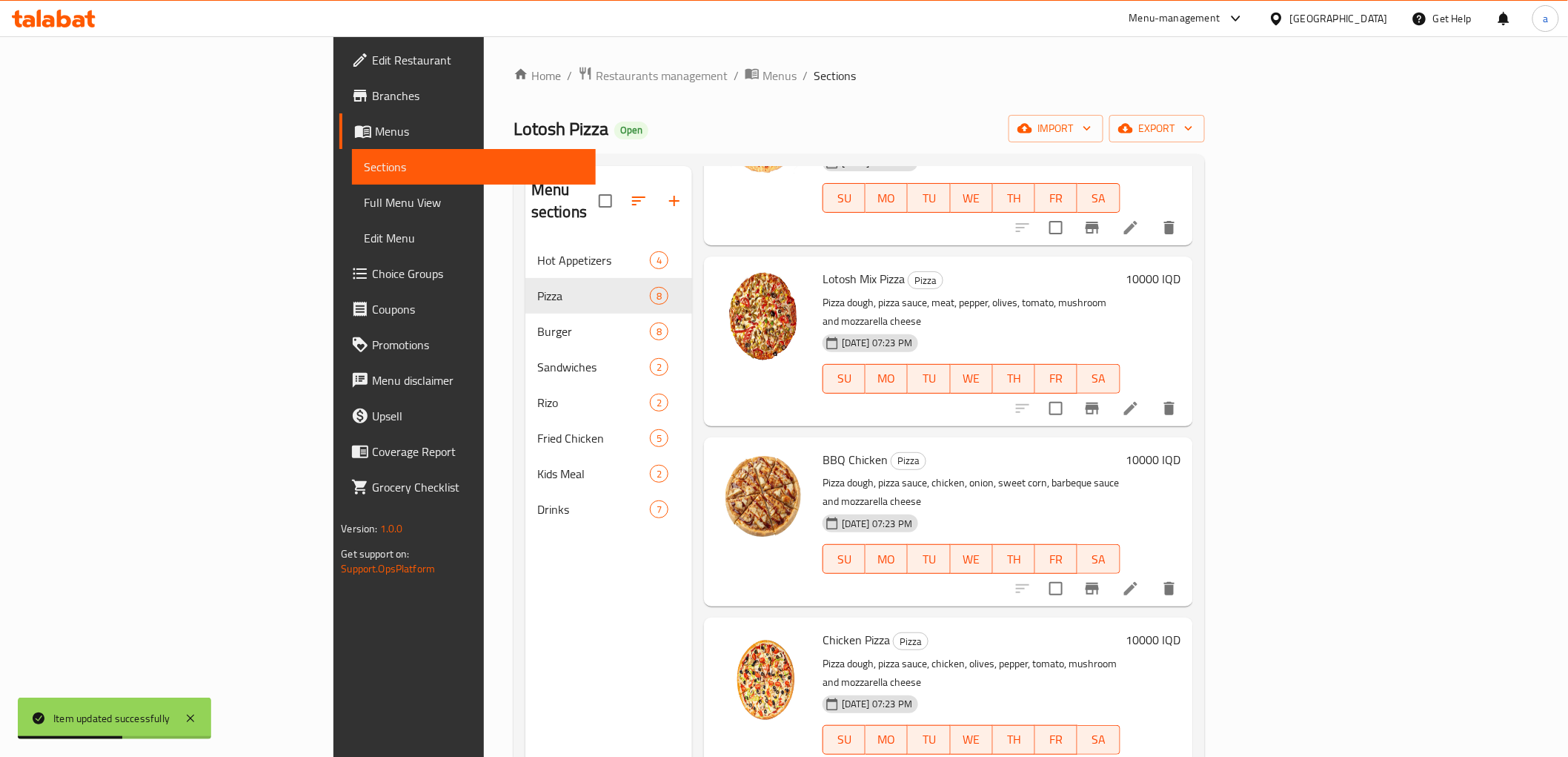
scroll to position [274, 0]
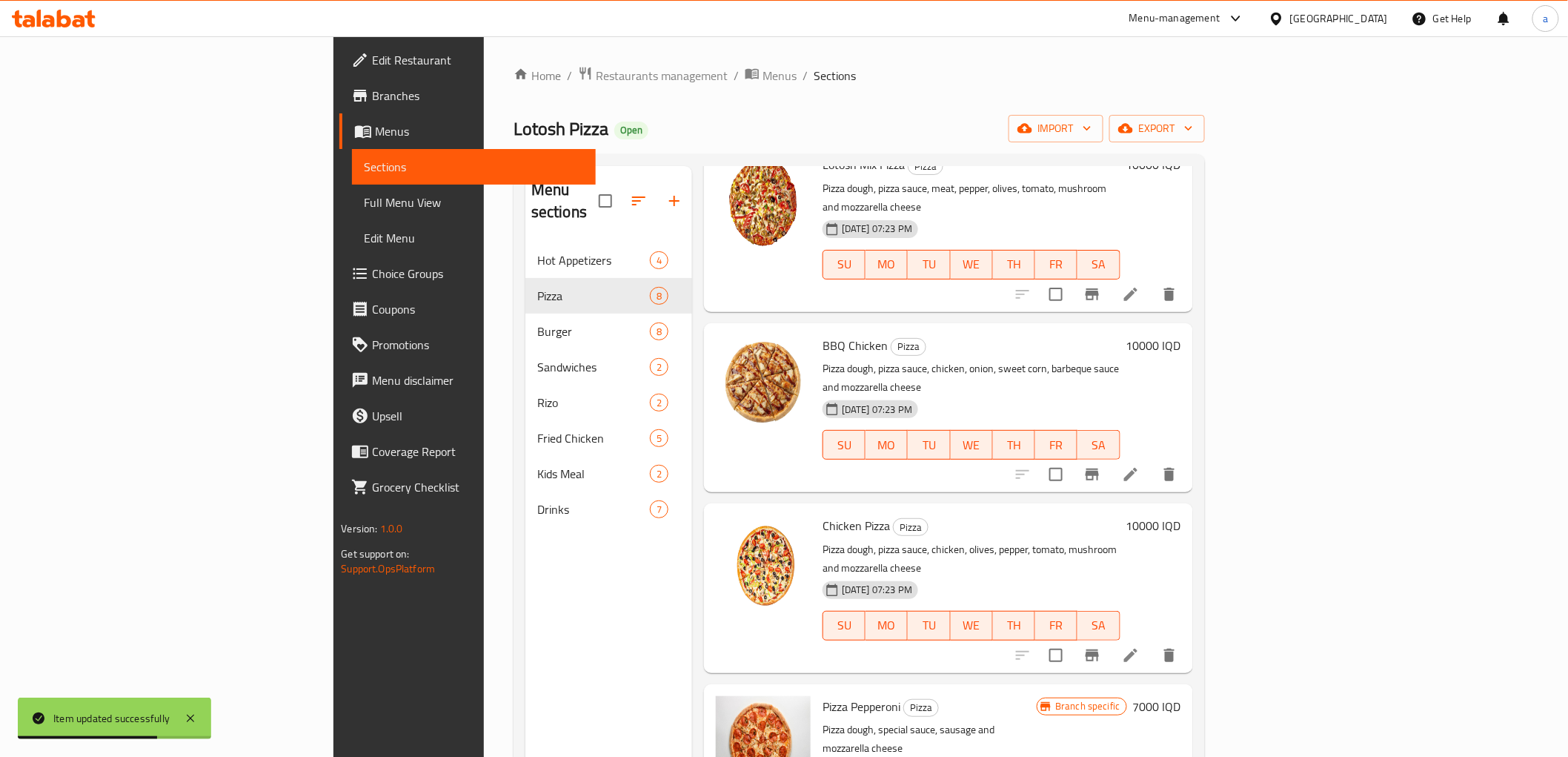
click at [1151, 461] on li at bounding box center [1130, 474] width 41 height 26
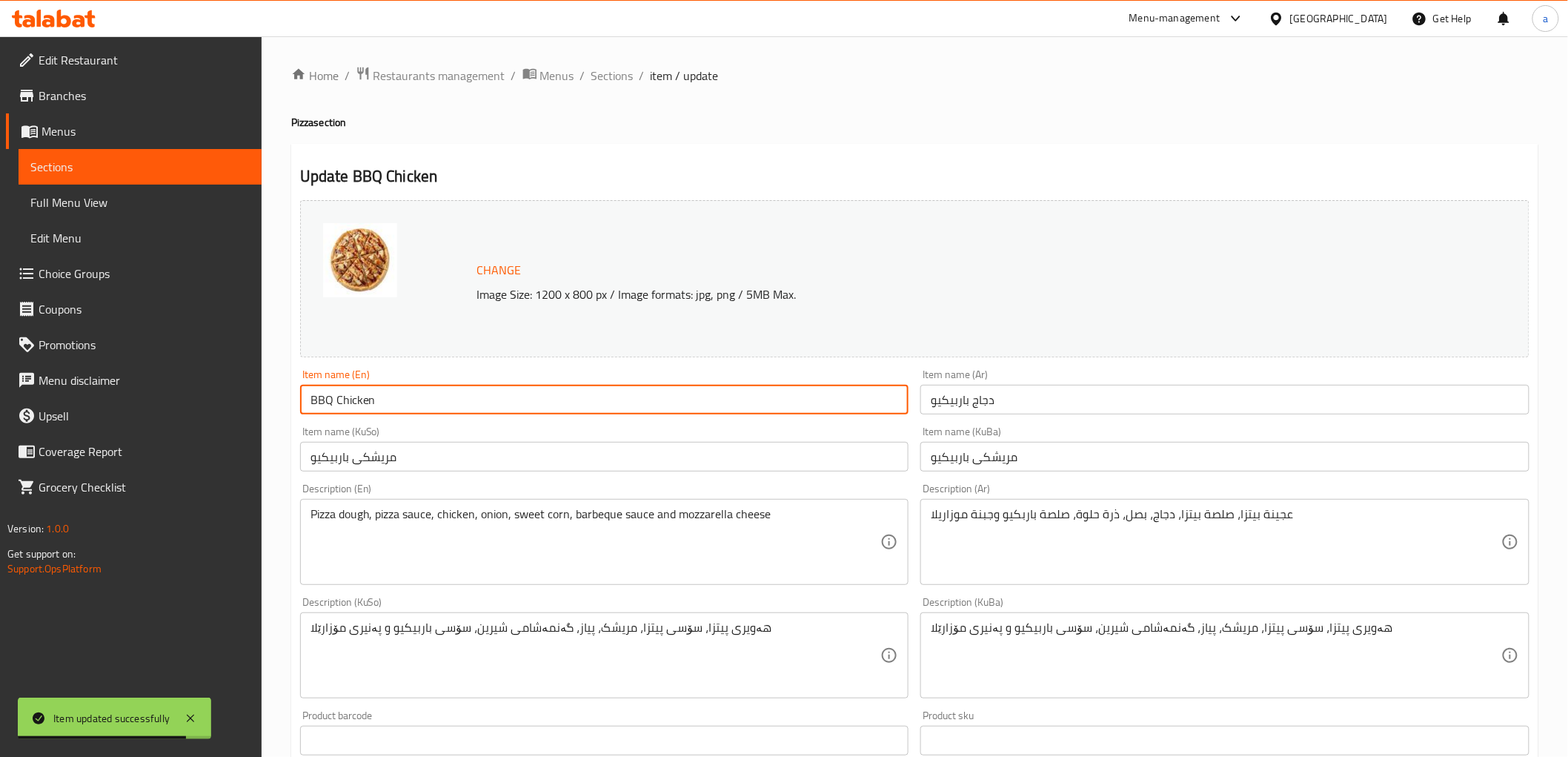
drag, startPoint x: 388, startPoint y: 399, endPoint x: 294, endPoint y: 408, distance: 94.4
click at [294, 408] on div "Item name (En) BBQ Chicken Item name (En)" at bounding box center [604, 392] width 621 height 57
paste input "Pizza"
drag, startPoint x: 428, startPoint y: 408, endPoint x: 287, endPoint y: 412, distance: 141.1
click at [287, 412] on div "Home / Restaurants management / Menus / Sections / item / update Pizza section …" at bounding box center [914, 637] width 1306 height 1203
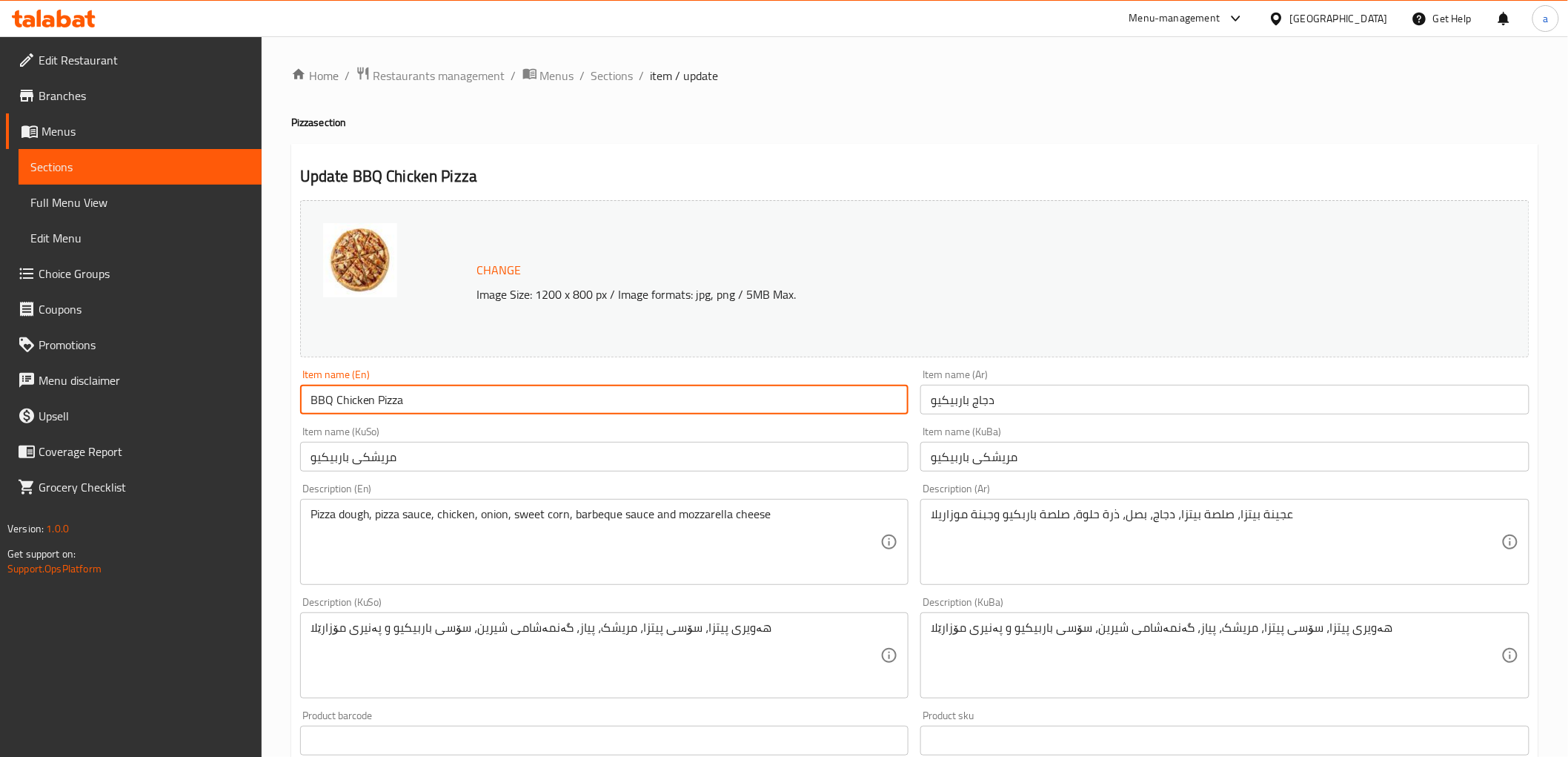
type input "BBQ Chicken Pizza"
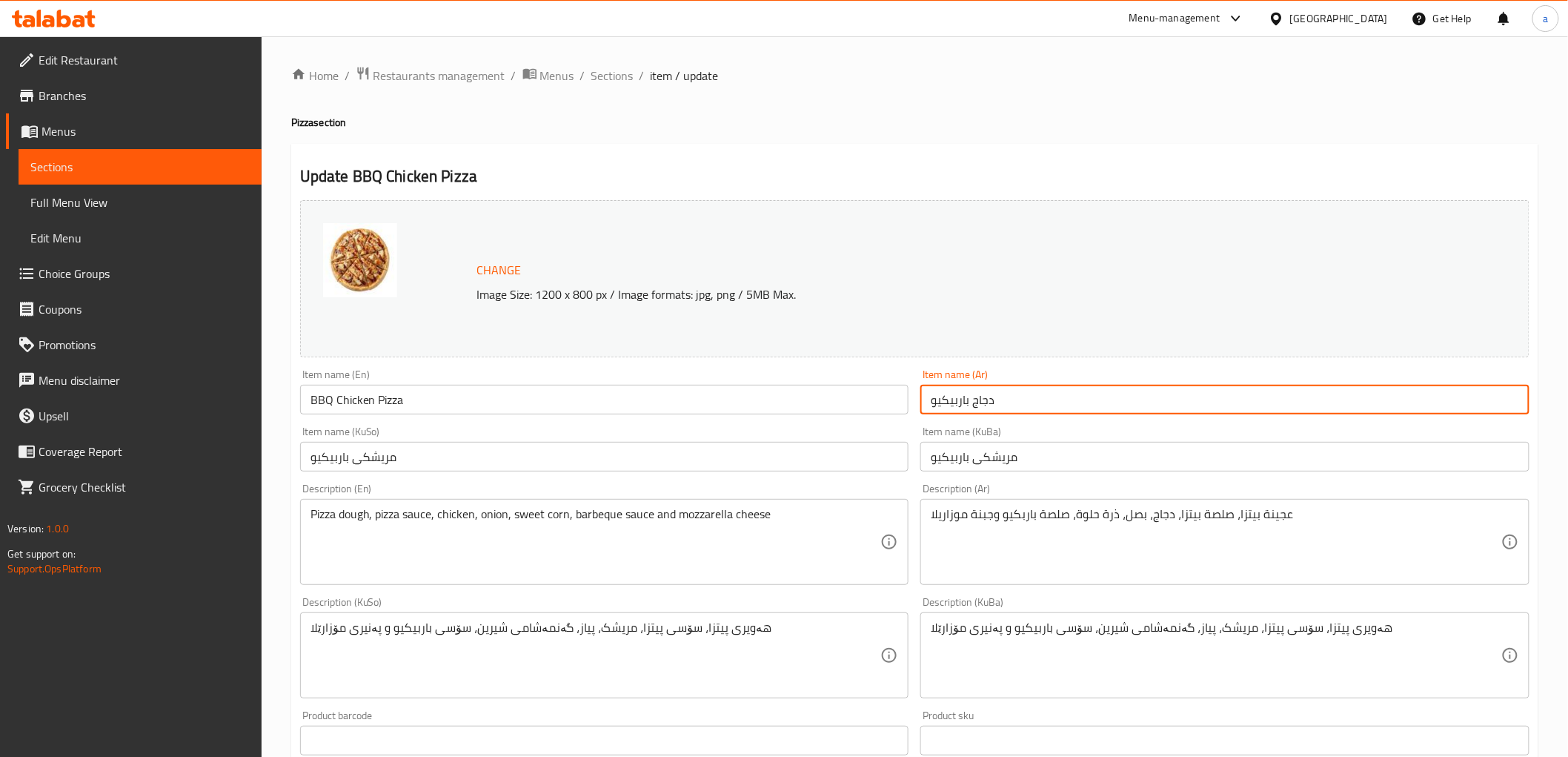
drag, startPoint x: 1028, startPoint y: 392, endPoint x: 915, endPoint y: 413, distance: 114.9
click at [915, 413] on div "Item name (Ar) دجاج باربيكيو Item name (Ar)" at bounding box center [1225, 392] width 621 height 57
paste input "[PERSON_NAME]"
type input "بيتزا دجاج باربيكيو"
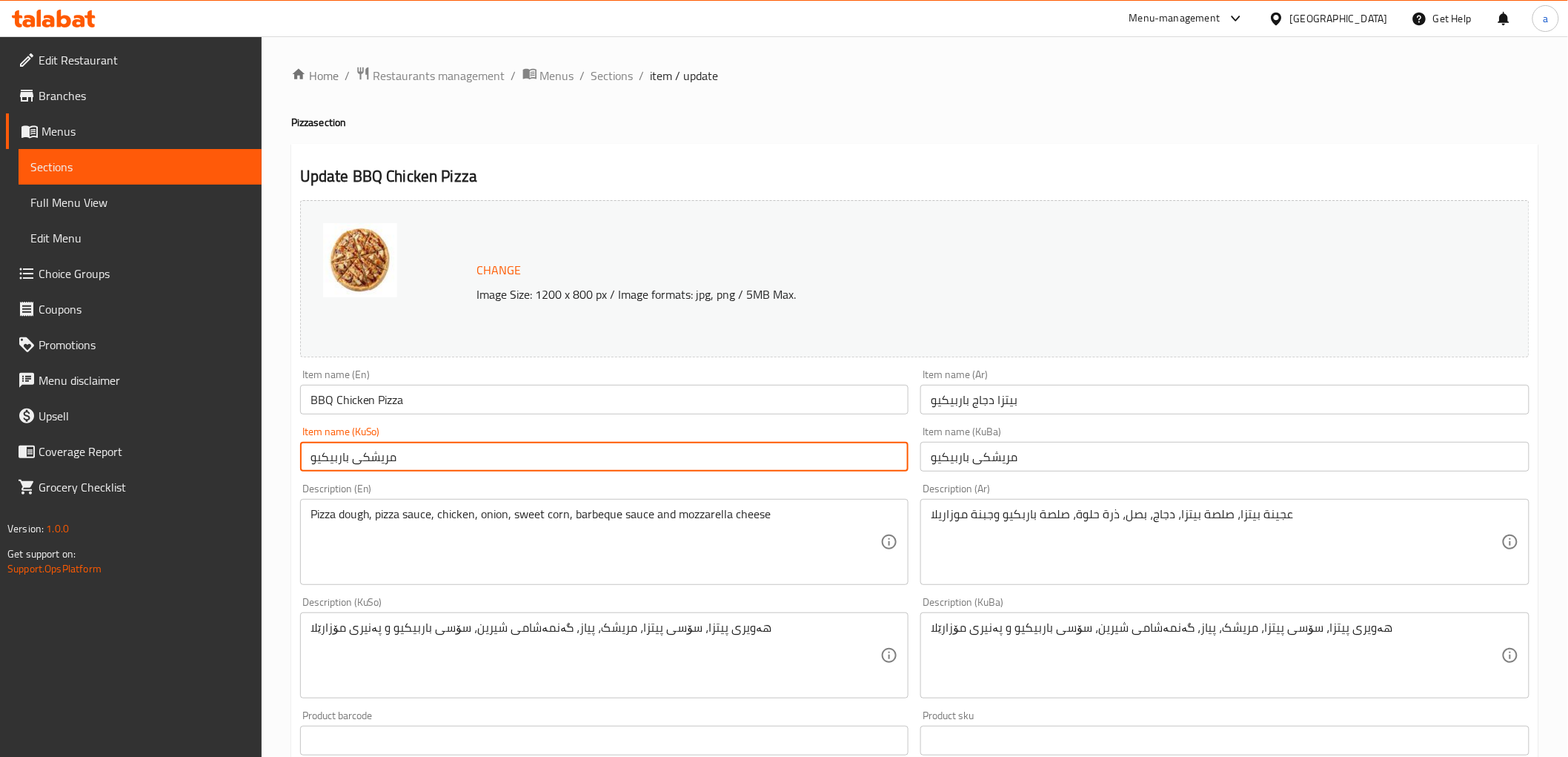
drag, startPoint x: 531, startPoint y: 453, endPoint x: 290, endPoint y: 479, distance: 242.4
click at [290, 479] on div "Home / Restaurants management / Menus / Sections / item / update Pizza section …" at bounding box center [914, 637] width 1306 height 1203
paste input "یتزای مریشکی باڕ"
type input "پیتزای مریشکی باڕبیکیو"
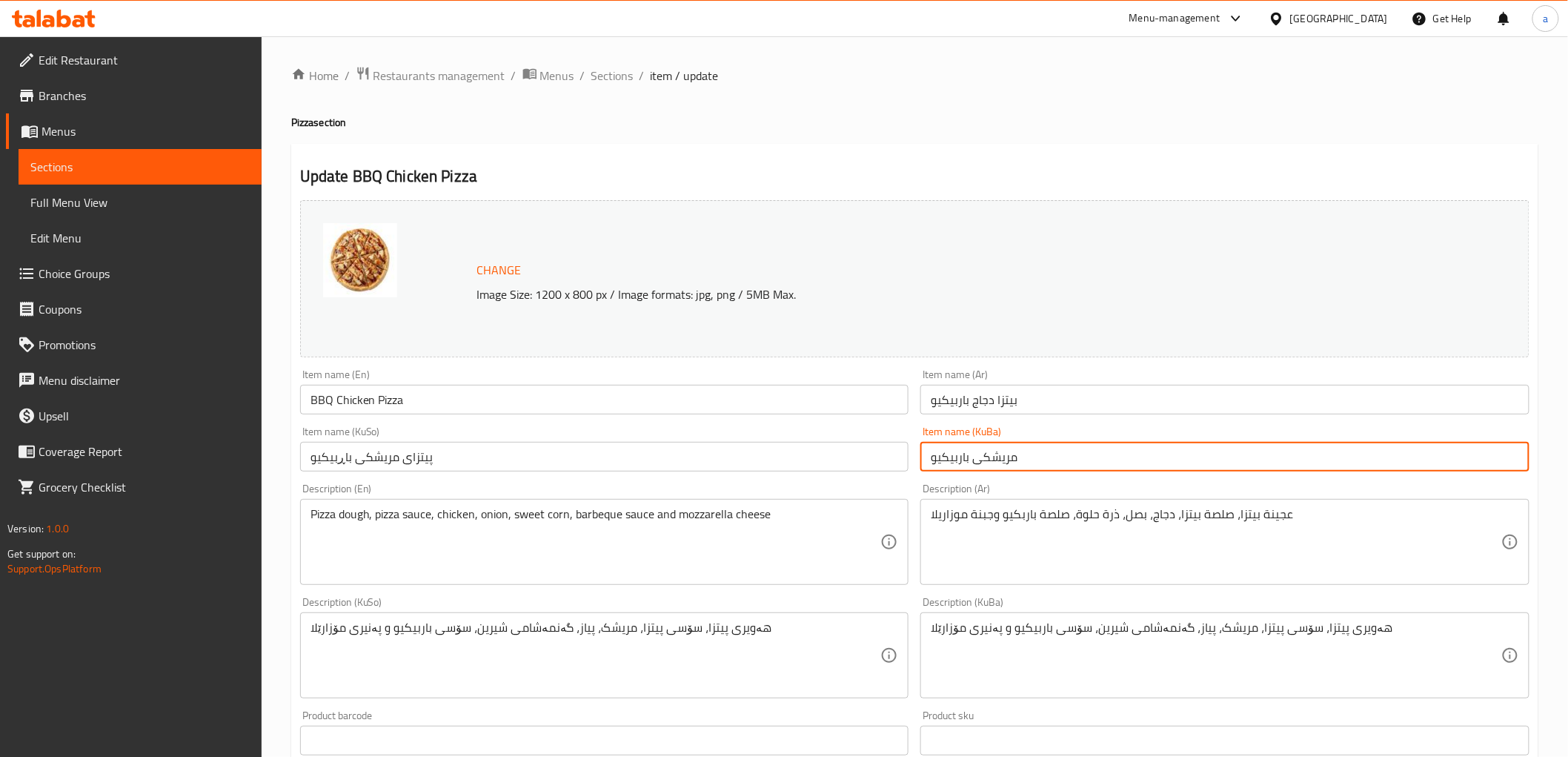
drag, startPoint x: 1035, startPoint y: 450, endPoint x: 910, endPoint y: 475, distance: 127.5
click at [910, 475] on div "Change Image Size: 1200 x 800 px / Image formats: jpg, png / 5MB Max. Item name…" at bounding box center [915, 609] width 1241 height 831
paste input "یتزای مریشکی باڕ"
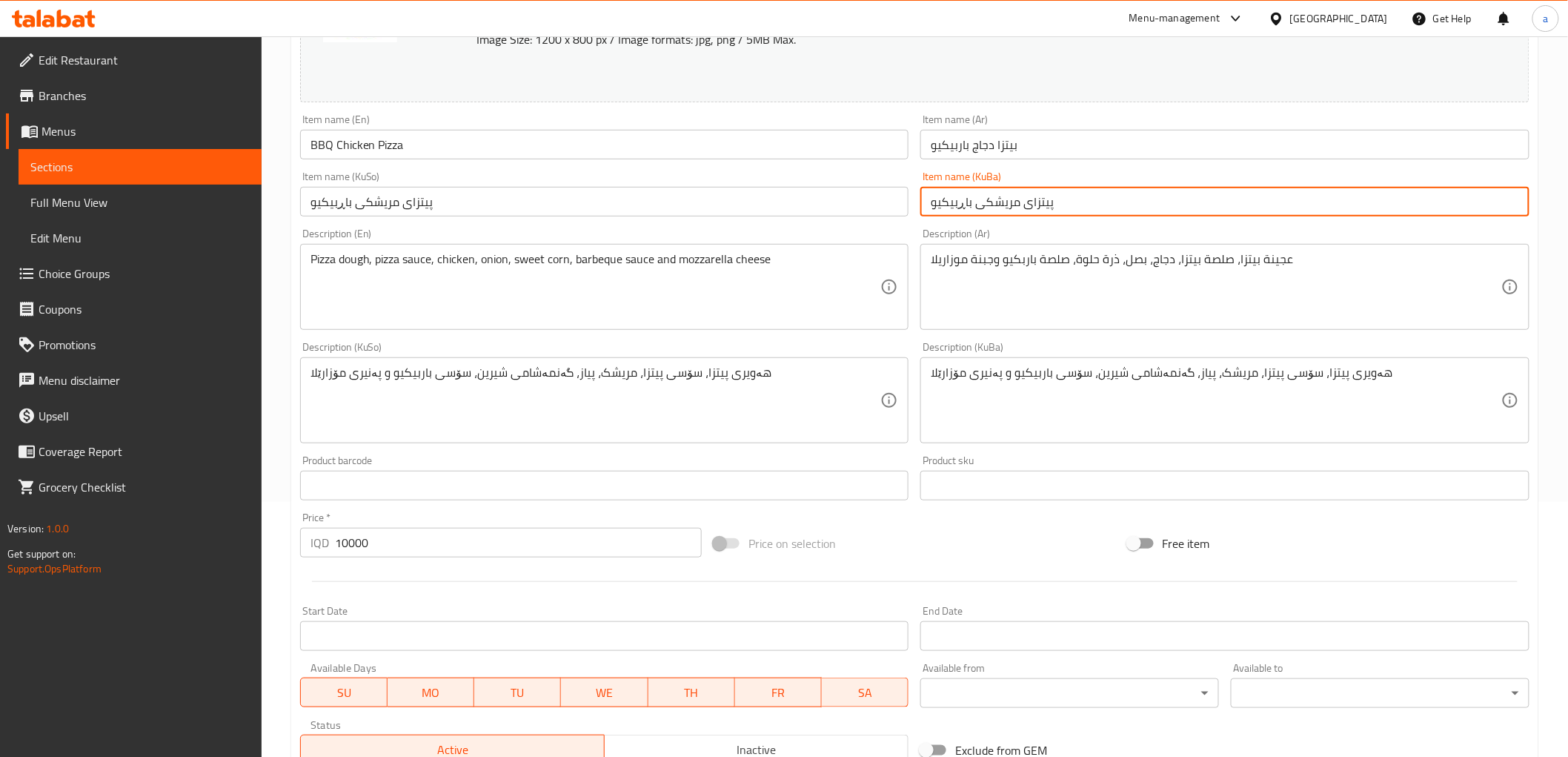
scroll to position [480, 0]
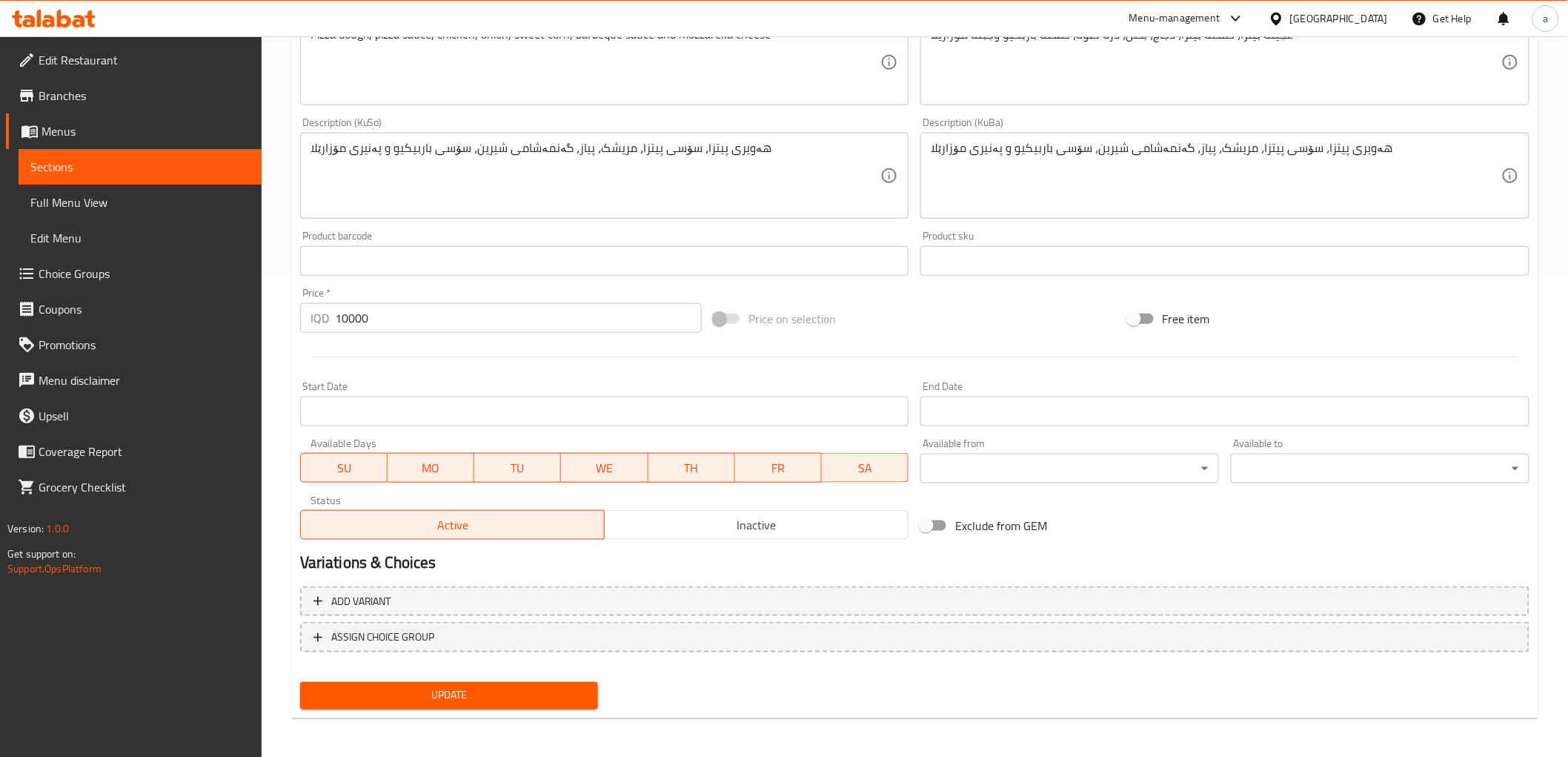
type input "پیتزای مریشکی باڕبیکیو"
drag, startPoint x: 513, startPoint y: 689, endPoint x: 452, endPoint y: 626, distance: 87.7
click at [513, 689] on span "Update" at bounding box center [449, 695] width 275 height 19
click at [144, 194] on span "Full Menu View" at bounding box center [139, 203] width 219 height 18
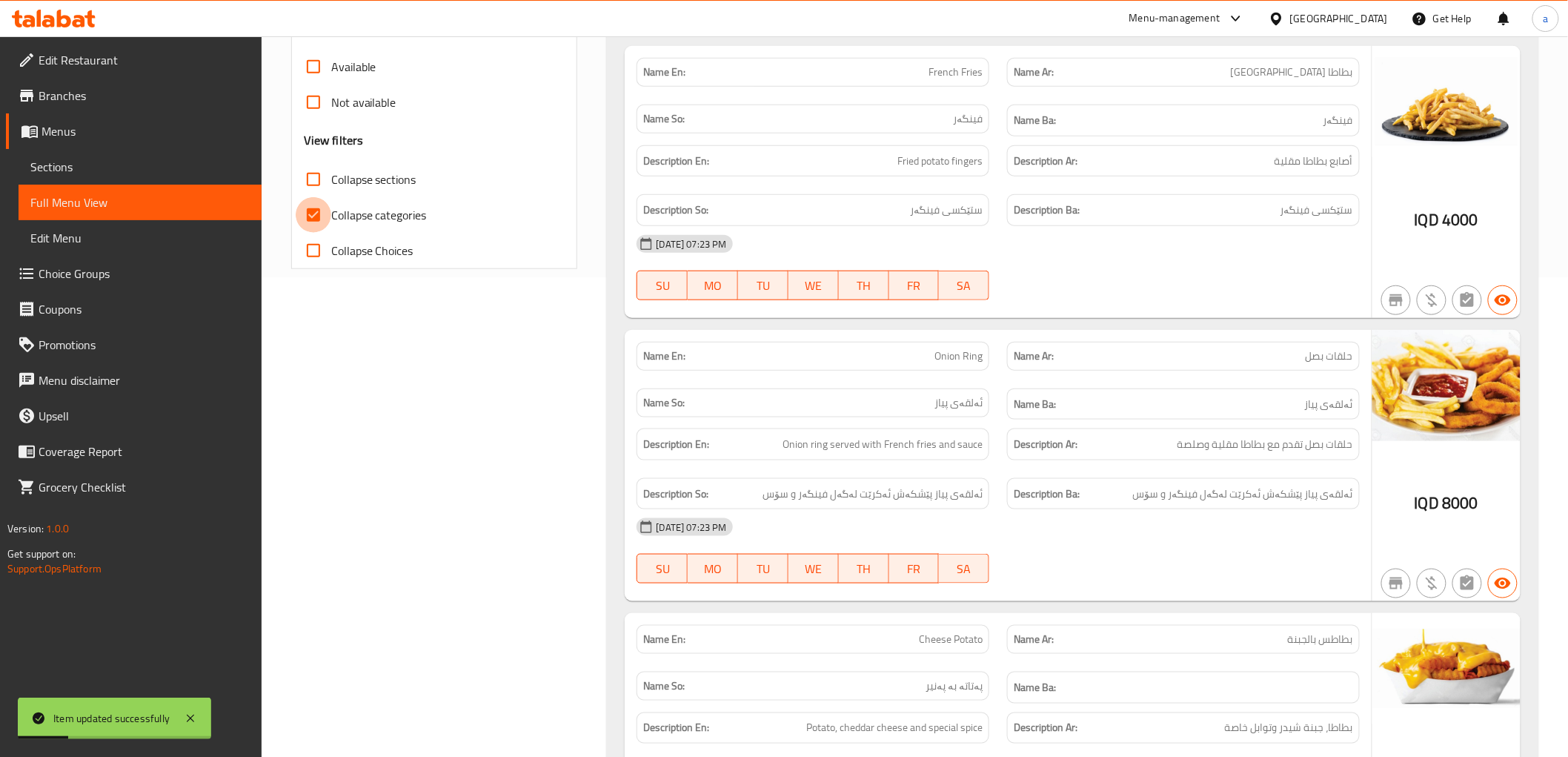
click at [303, 208] on input "Collapse categories" at bounding box center [313, 215] width 35 height 35
checkbox input "false"
click at [319, 181] on input "Collapse sections" at bounding box center [313, 179] width 35 height 35
checkbox input "true"
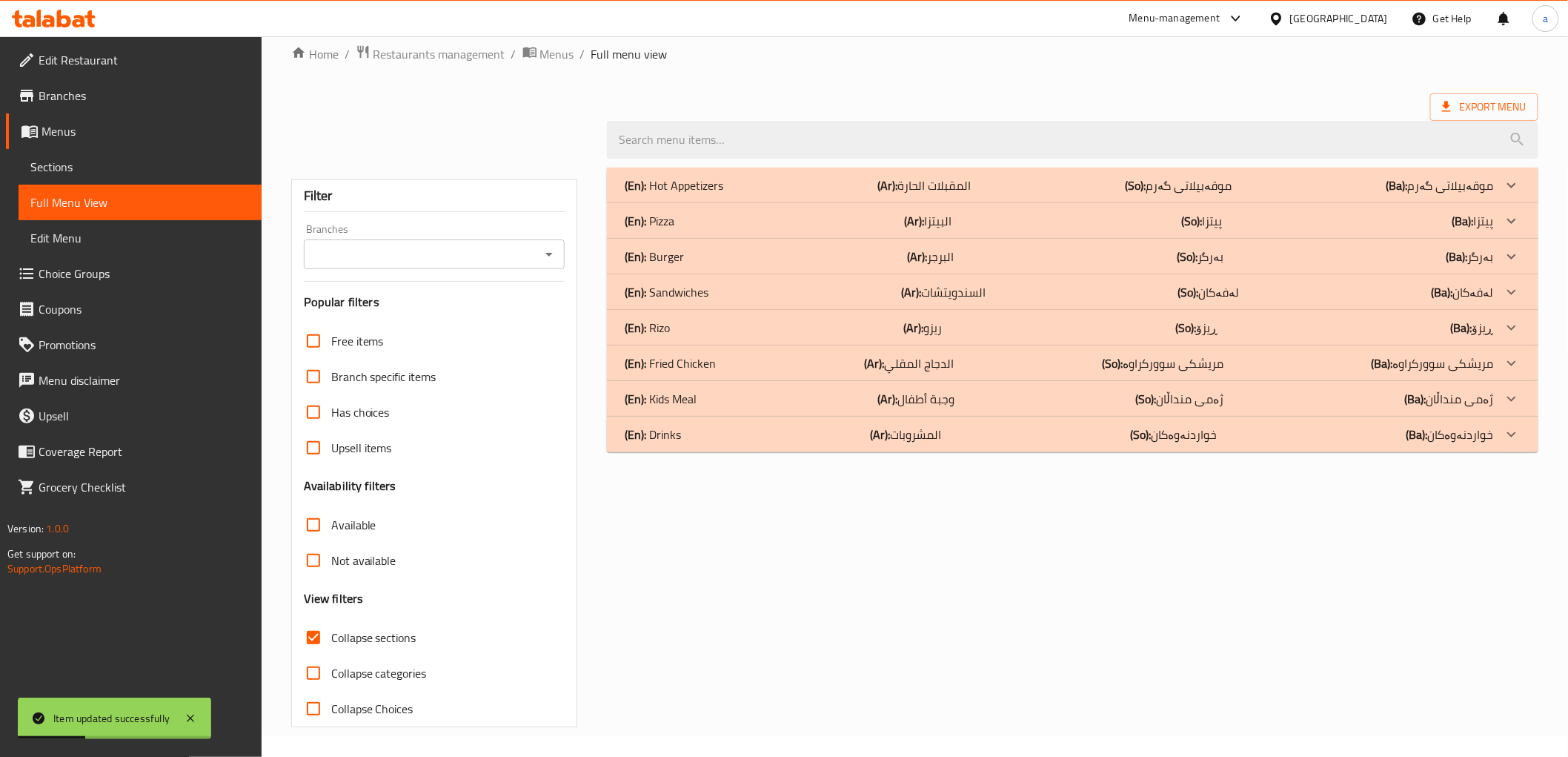
scroll to position [23, 0]
click at [549, 249] on icon "Open" at bounding box center [549, 255] width 18 height 18
click at [539, 247] on div at bounding box center [549, 255] width 20 height 21
click at [550, 258] on icon "Open" at bounding box center [549, 255] width 18 height 18
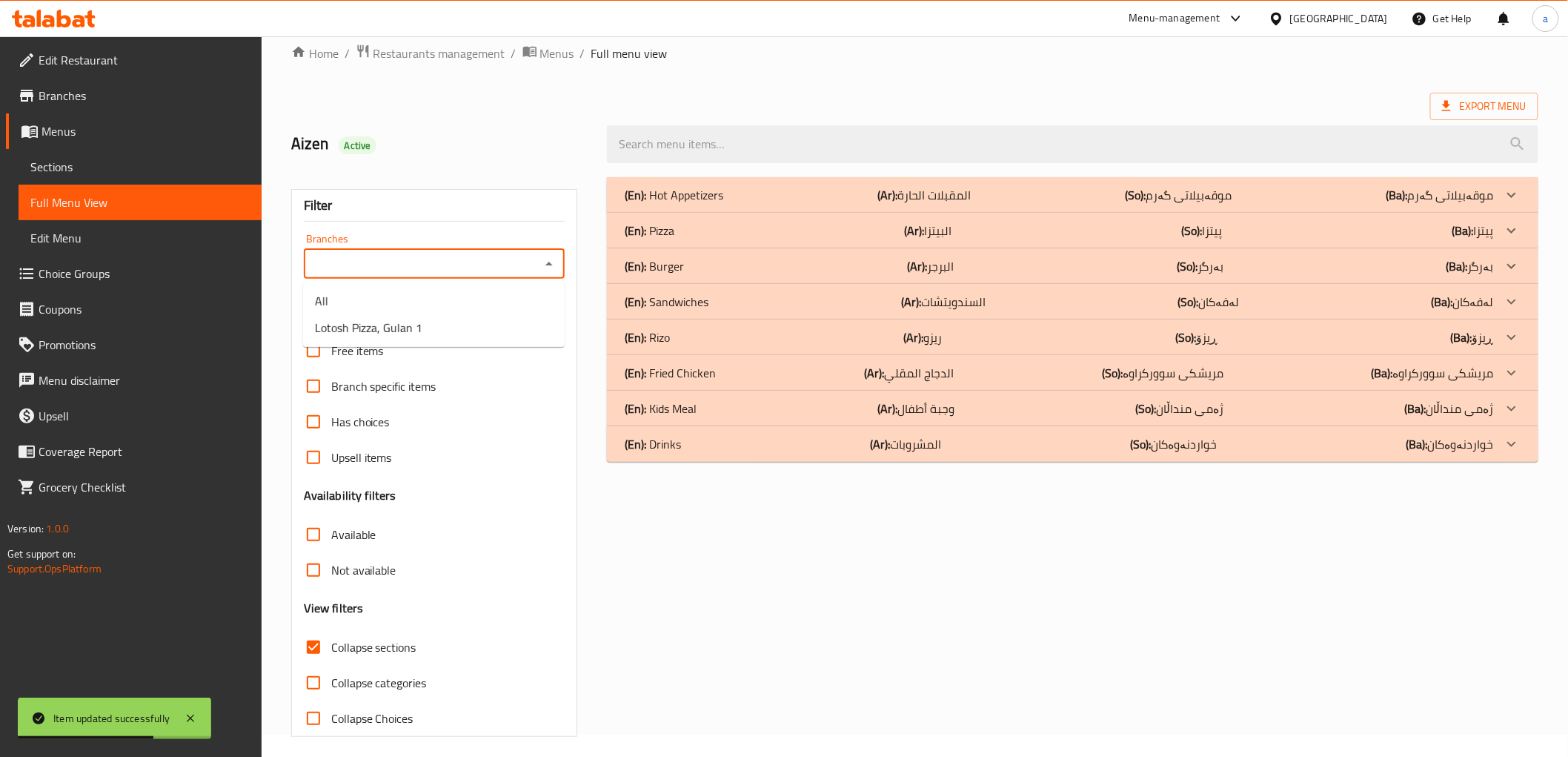
click at [553, 257] on icon "Close" at bounding box center [549, 264] width 18 height 18
click at [553, 261] on icon "Open" at bounding box center [549, 264] width 18 height 18
drag, startPoint x: 519, startPoint y: 311, endPoint x: 519, endPoint y: 326, distance: 15.0
click at [519, 326] on ul "All Lotosh Pizza, Gulan 1" at bounding box center [434, 314] width 261 height 66
click at [519, 326] on li "Lotosh Pizza, Gulan 1" at bounding box center [434, 327] width 261 height 26
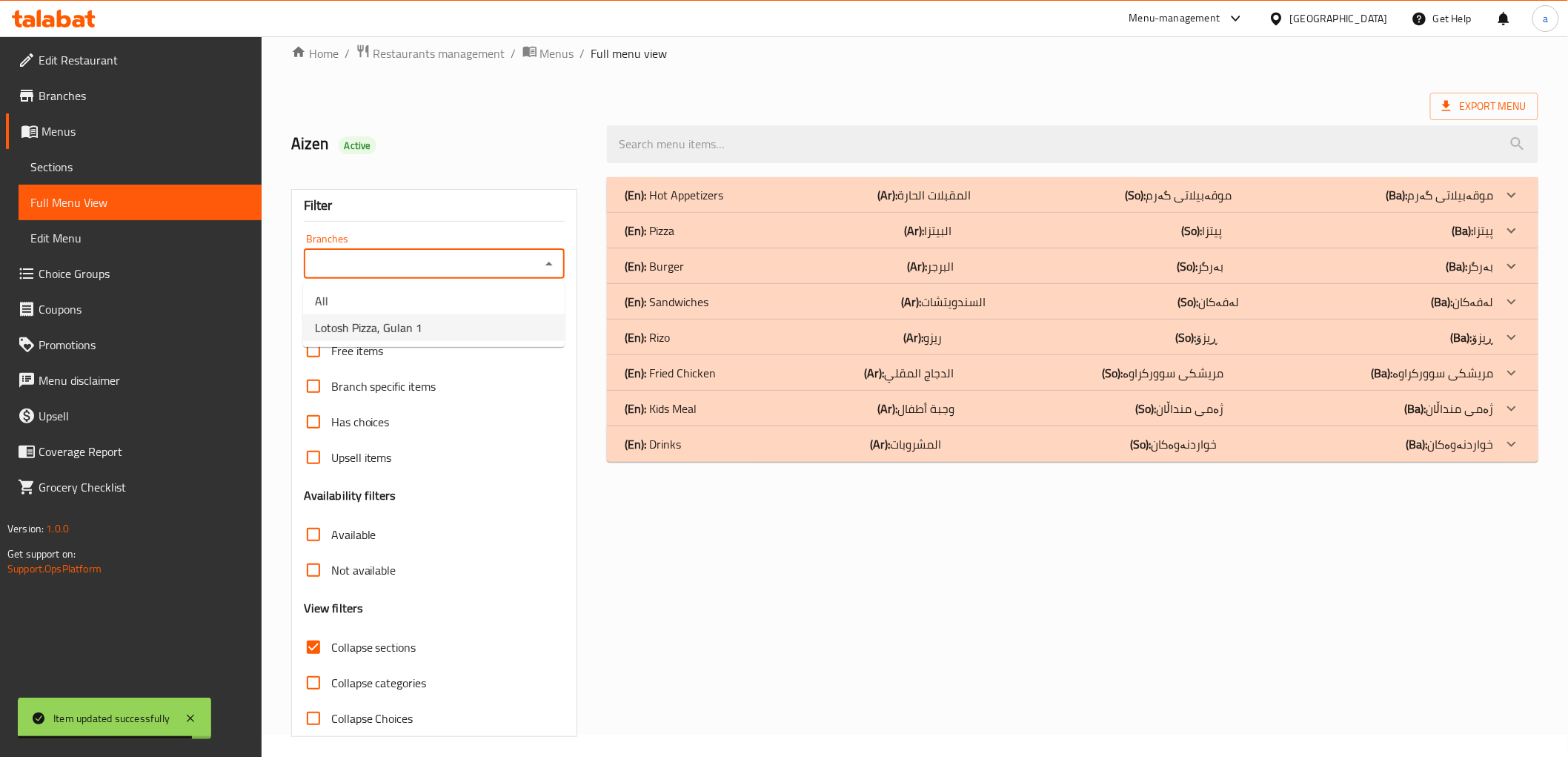
type input "Lotosh Pizza, Gulan 1"
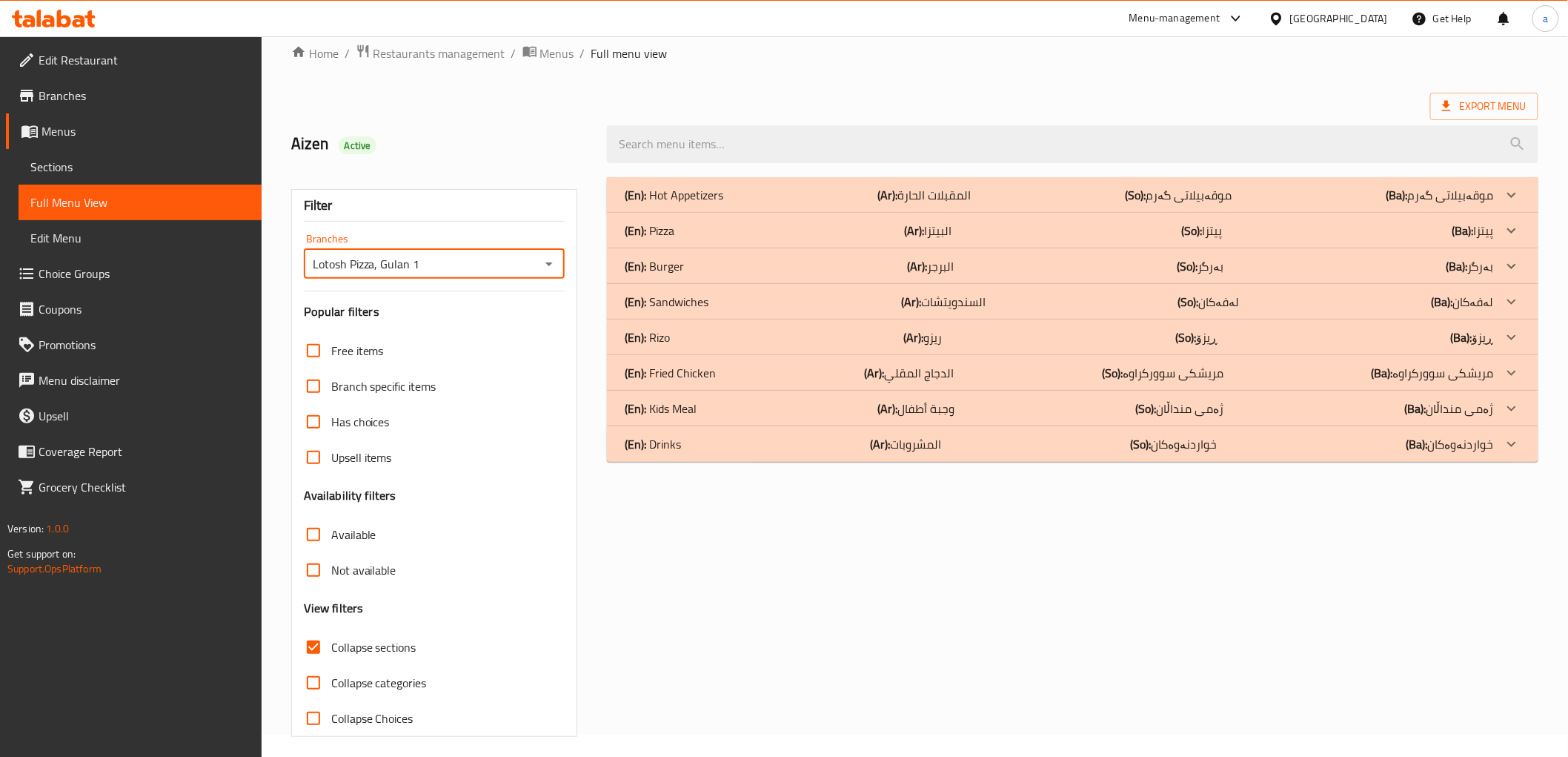
click at [1113, 204] on div "(En): Pizza (Ar): البيتزا (So): پیتزا (Ba): پیتزا" at bounding box center [1059, 195] width 869 height 18
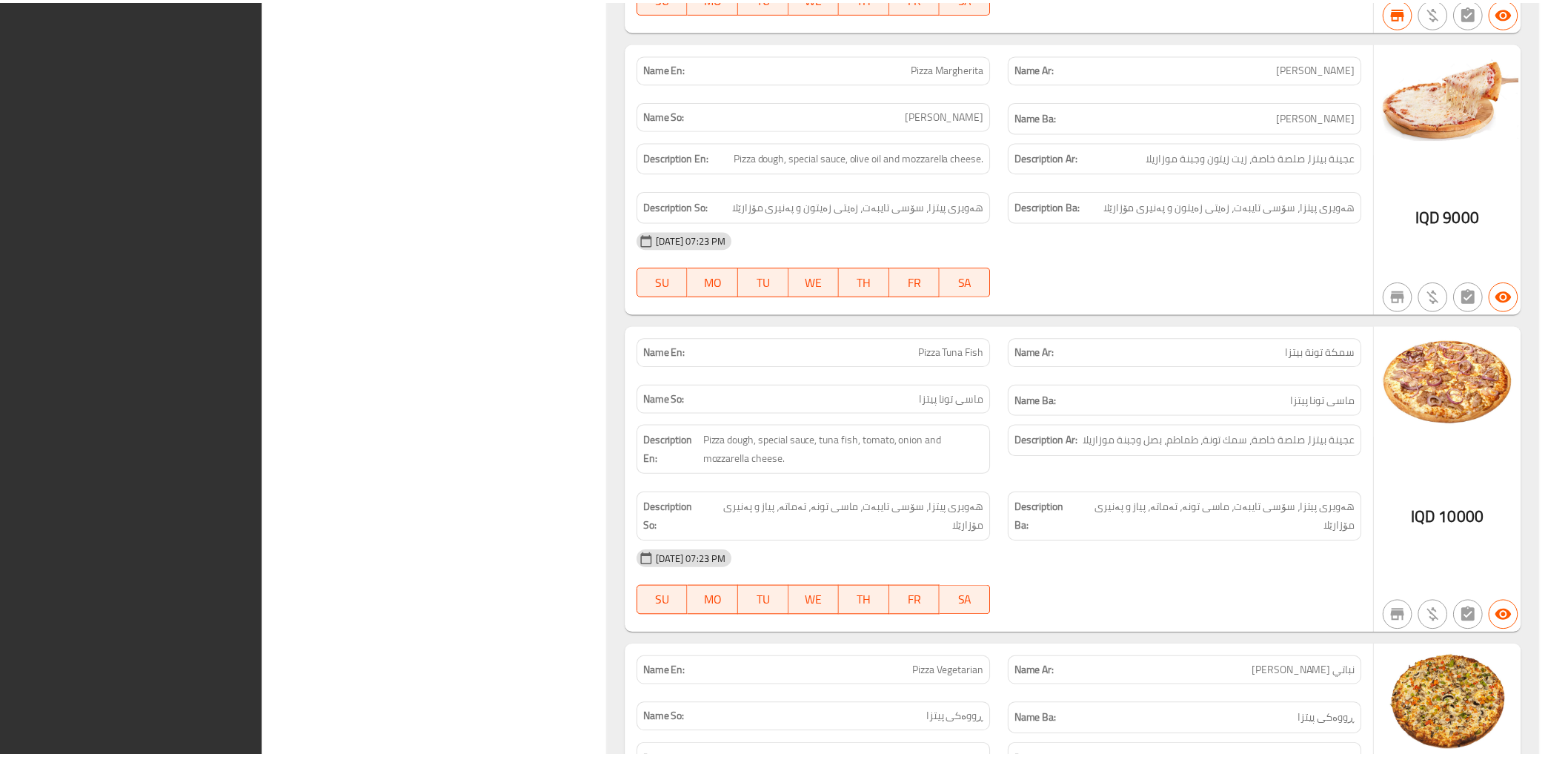
scroll to position [2306, 0]
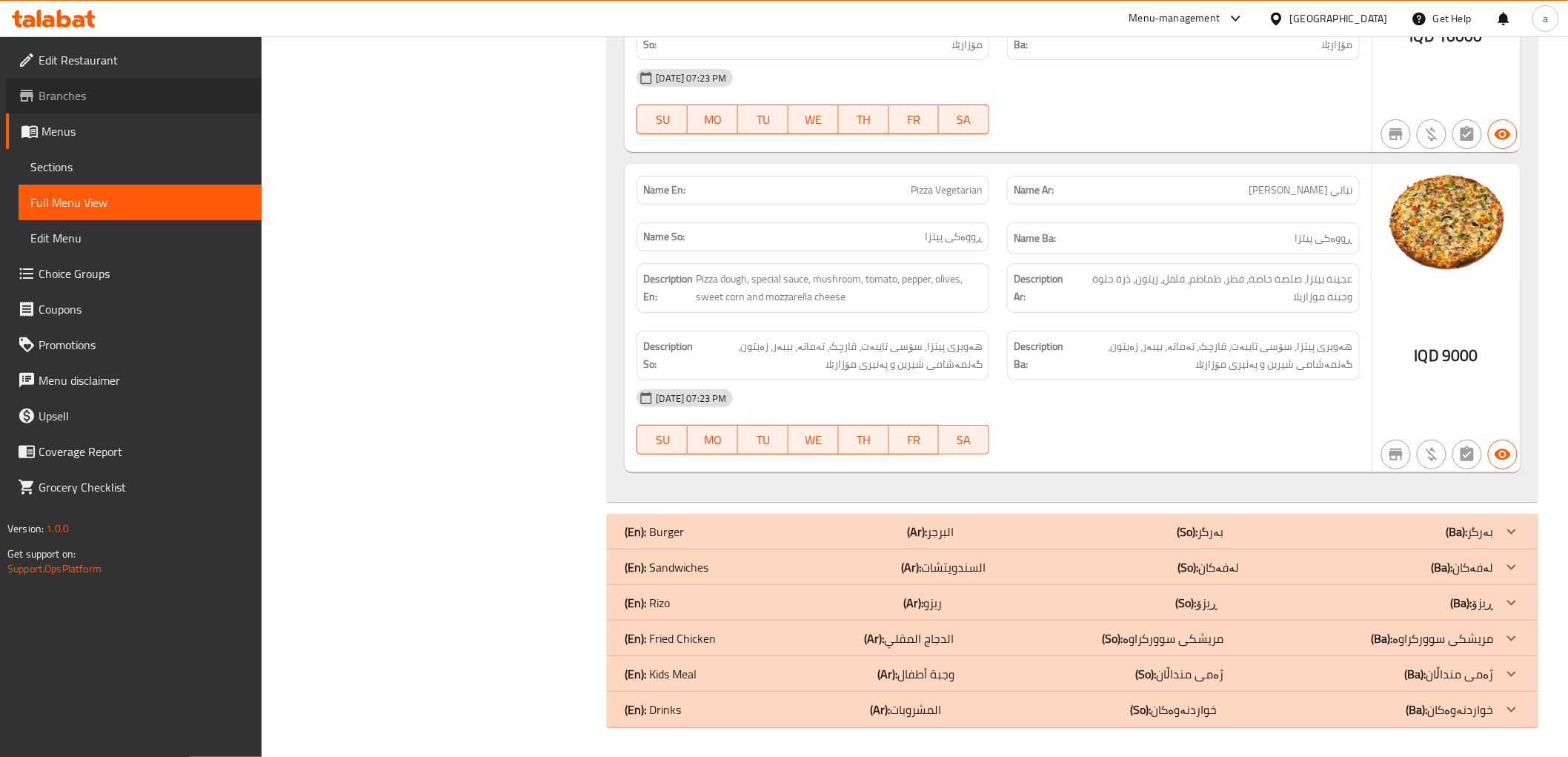
click at [171, 101] on span "Branches" at bounding box center [144, 96] width 212 height 18
